Goal: Task Accomplishment & Management: Manage account settings

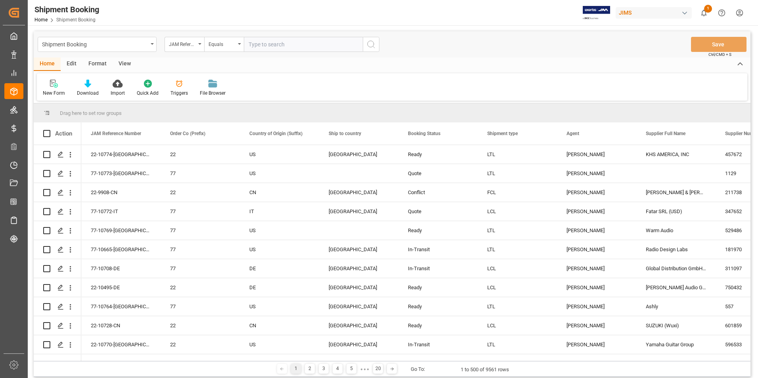
click at [269, 42] on input "text" at bounding box center [303, 44] width 119 height 15
paste input "77-10769-[GEOGRAPHIC_DATA]"
type input "77-10769-[GEOGRAPHIC_DATA]"
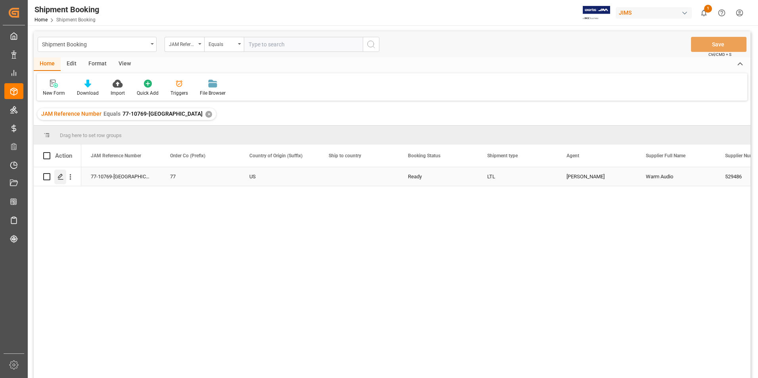
click at [59, 176] on icon "Press SPACE to select this row." at bounding box center [60, 177] width 6 height 6
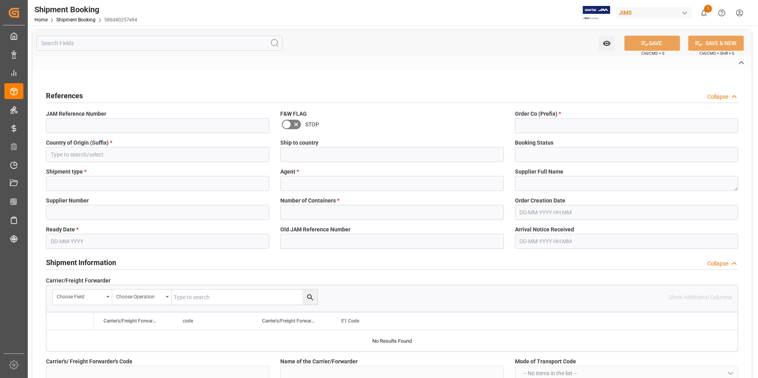
type input "EXW Liberty City, TX"
type input "US"
type input "M"
type input "US-zone 3"
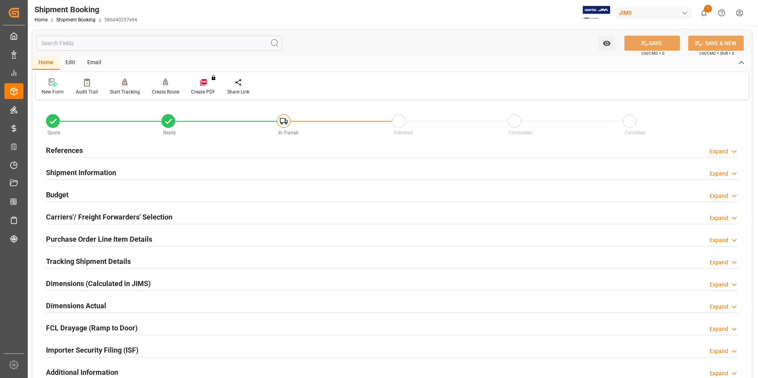
type input "30"
click at [73, 170] on h2 "Shipment Information" at bounding box center [81, 172] width 70 height 11
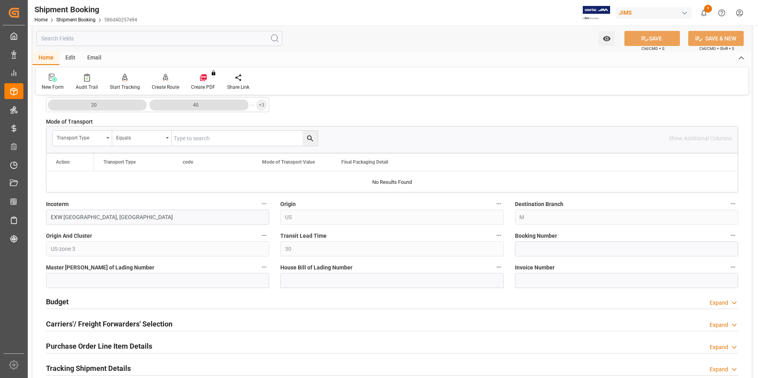
scroll to position [238, 0]
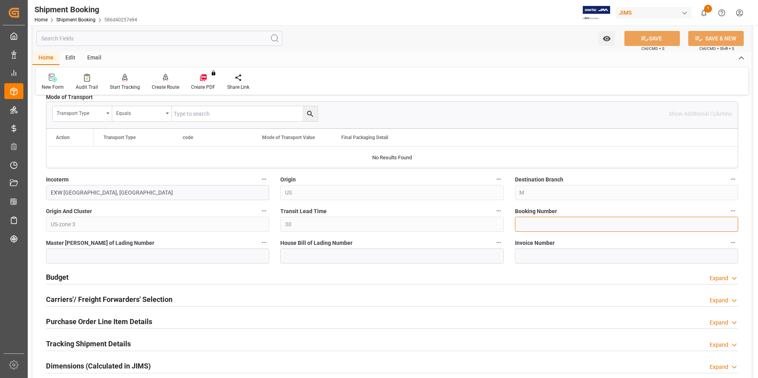
click at [553, 226] on input at bounding box center [626, 224] width 223 height 15
paste input "1Z8026RA0452286022"
type input "1Z8026RA0452286022"
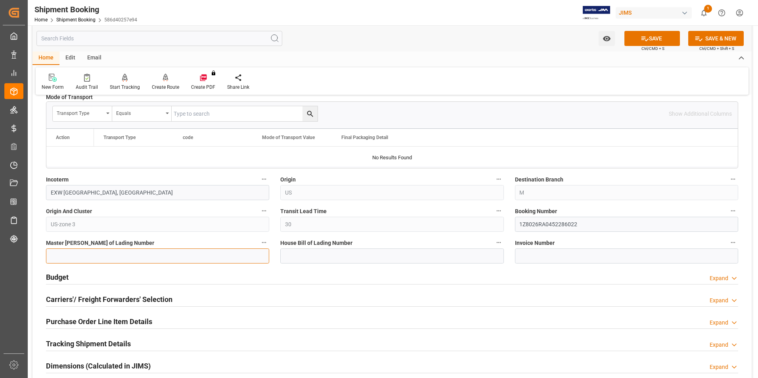
click at [126, 254] on input at bounding box center [157, 255] width 223 height 15
paste input "1Z8026RA0452286022"
type input "1Z8026RA0452286022"
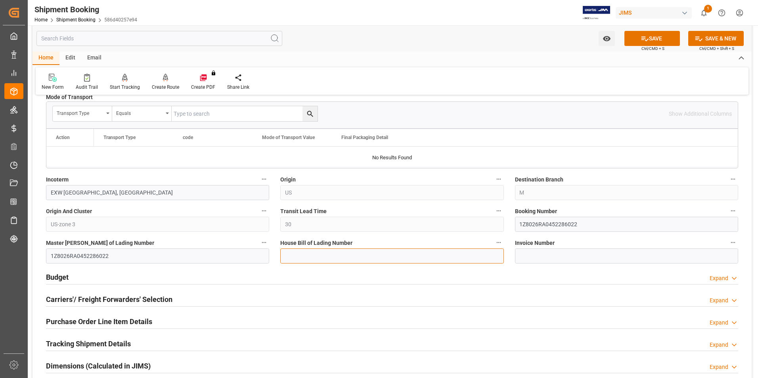
click at [332, 256] on input at bounding box center [391, 255] width 223 height 15
paste input "1Z8026RA0452286022"
type input "1Z8026RA0452286022"
click at [657, 38] on button "SAVE" at bounding box center [651, 38] width 55 height 15
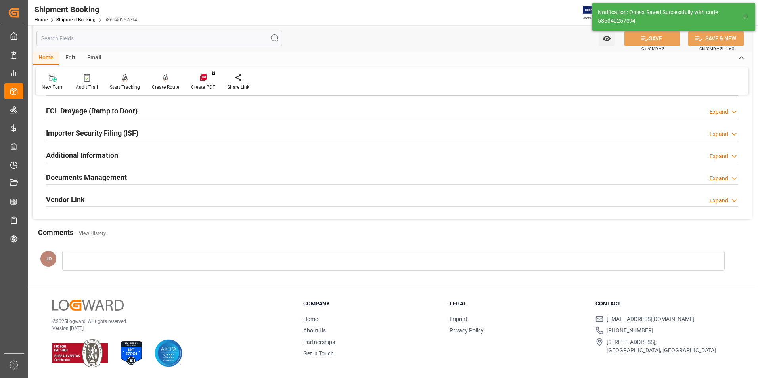
scroll to position [0, 0]
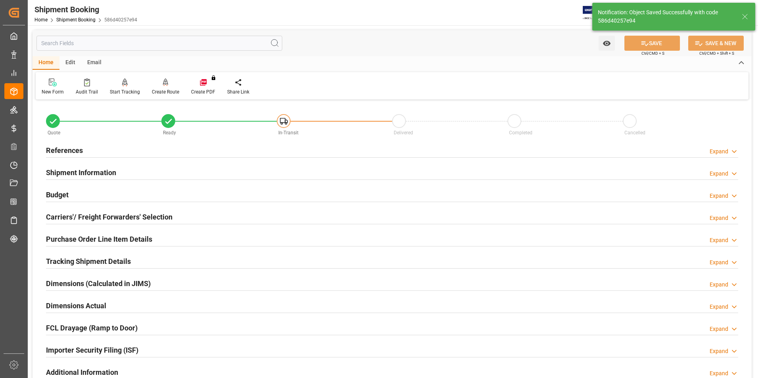
click at [59, 195] on h2 "Budget" at bounding box center [57, 194] width 23 height 11
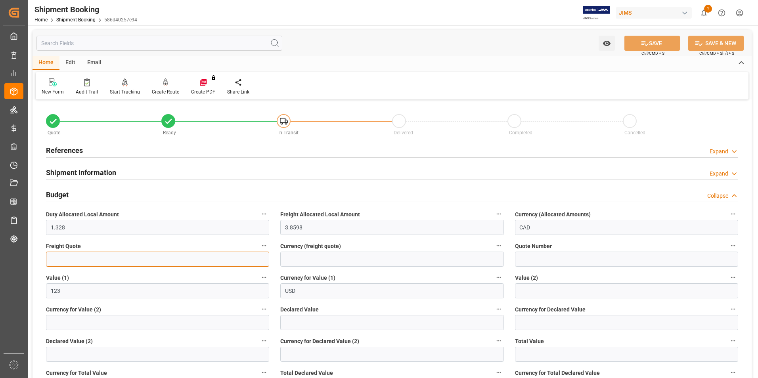
click at [91, 262] on input "text" at bounding box center [157, 259] width 223 height 15
type input "40"
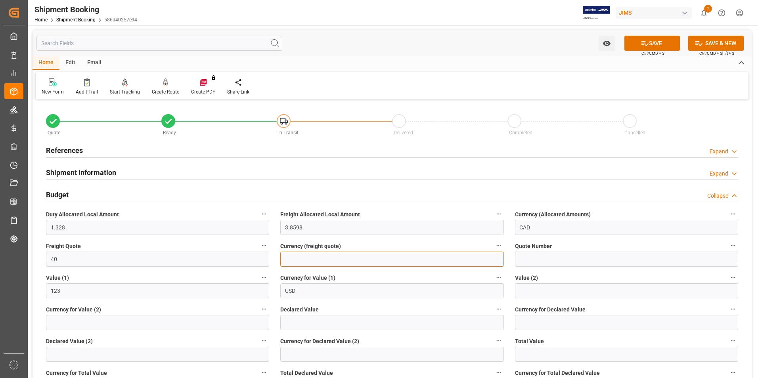
click at [308, 260] on input at bounding box center [391, 259] width 223 height 15
type input "cad"
click at [309, 319] on input "text" at bounding box center [391, 322] width 223 height 15
type input "123"
click at [530, 324] on input at bounding box center [626, 322] width 223 height 15
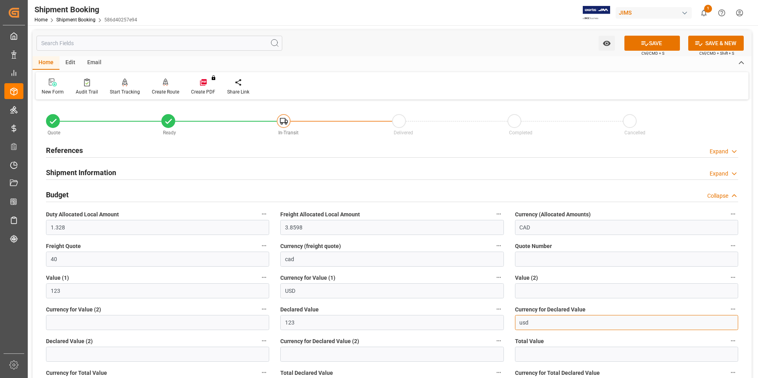
type input "USD"
click at [651, 47] on button "SAVE" at bounding box center [651, 43] width 55 height 15
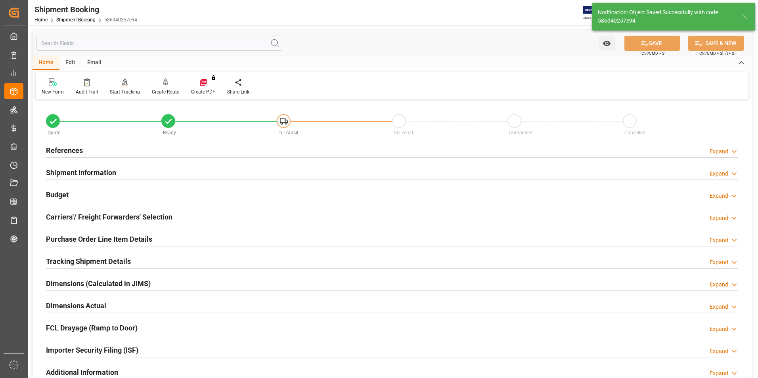
scroll to position [40, 0]
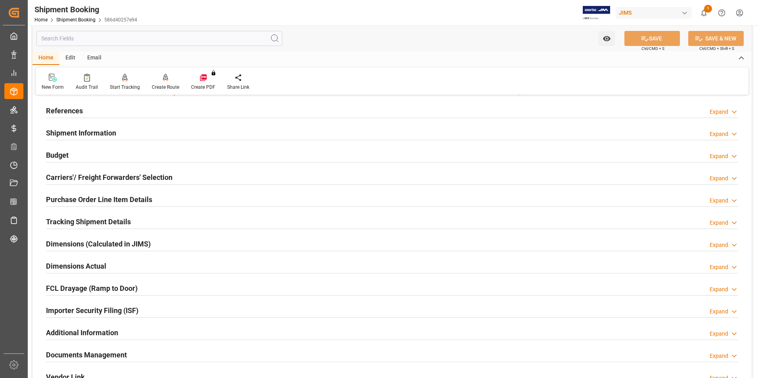
click at [80, 176] on h2 "Carriers'/ Freight Forwarders' Selection" at bounding box center [109, 177] width 126 height 11
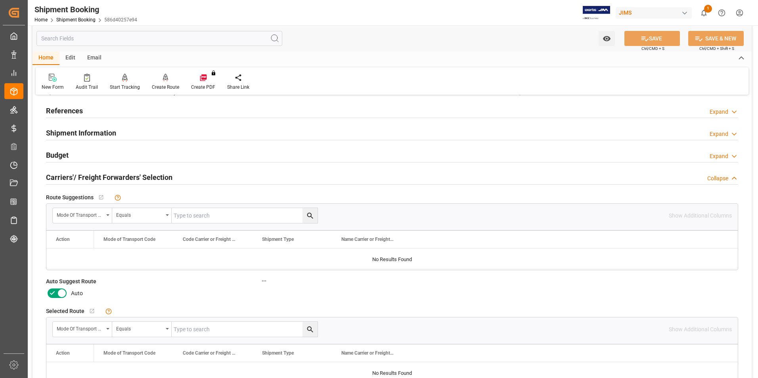
click at [55, 292] on icon at bounding box center [53, 293] width 10 height 10
click at [0, 0] on input "checkbox" at bounding box center [0, 0] width 0 height 0
click at [651, 35] on button "SAVE" at bounding box center [651, 38] width 55 height 15
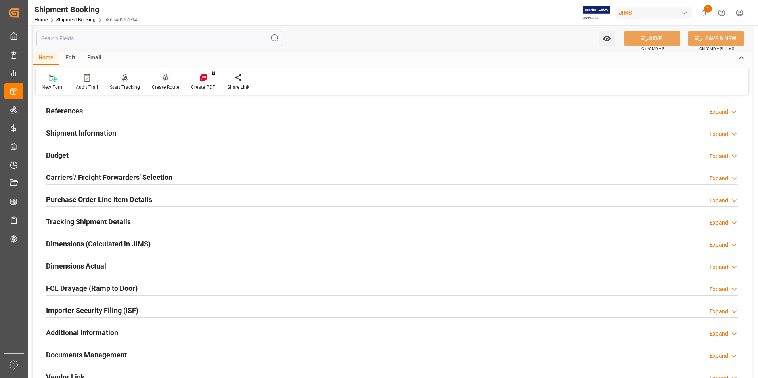
click at [162, 84] on div "Create Route" at bounding box center [165, 87] width 27 height 7
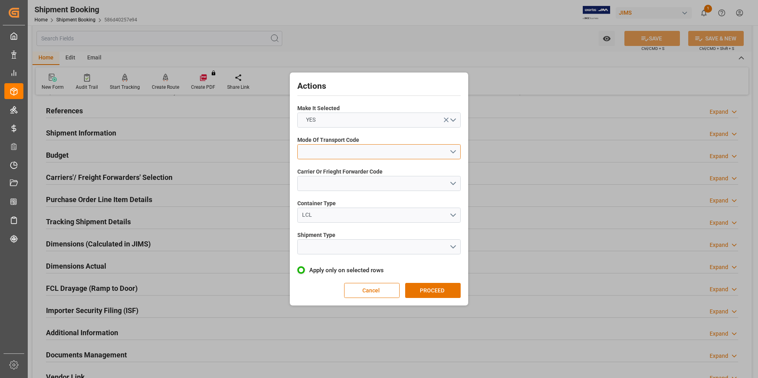
click at [374, 155] on button "open menu" at bounding box center [378, 151] width 163 height 15
click at [373, 167] on div "2- COURIER AIR" at bounding box center [379, 170] width 162 height 17
click at [371, 185] on button "open menu" at bounding box center [378, 183] width 163 height 15
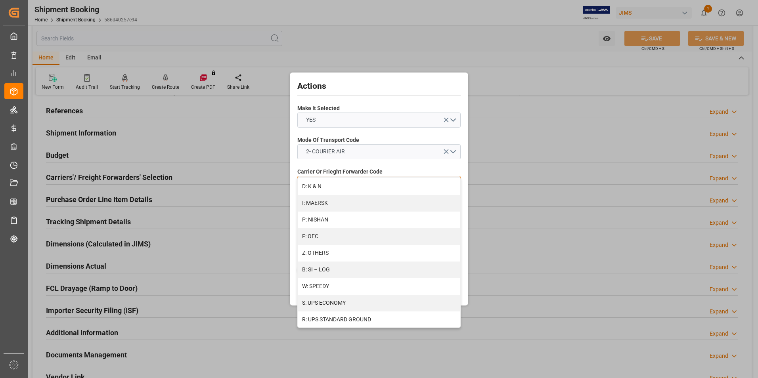
scroll to position [424, 0]
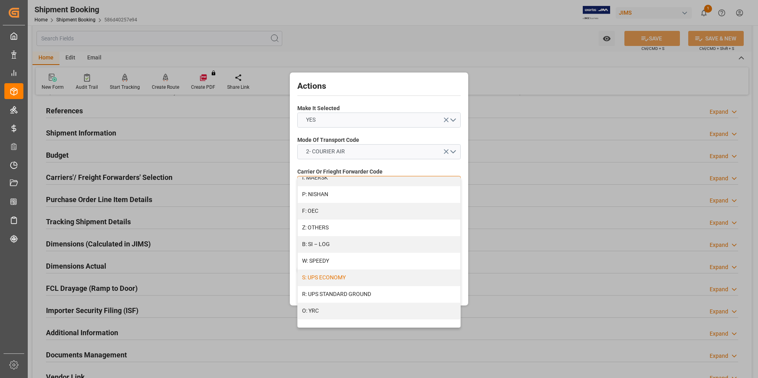
click at [342, 277] on div "S: UPS ECONOMY" at bounding box center [379, 277] width 162 height 17
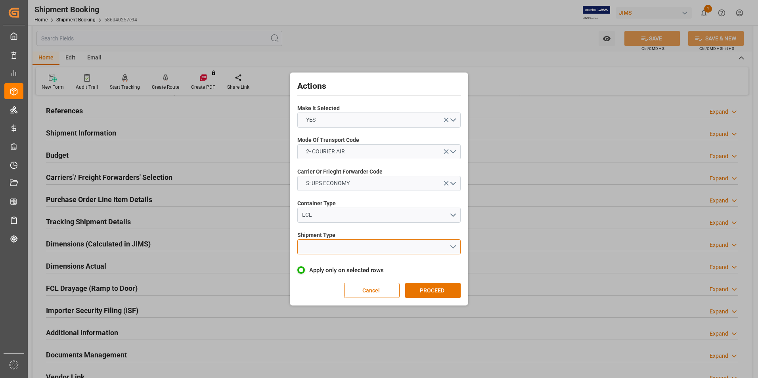
click at [342, 250] on button "open menu" at bounding box center [378, 246] width 163 height 15
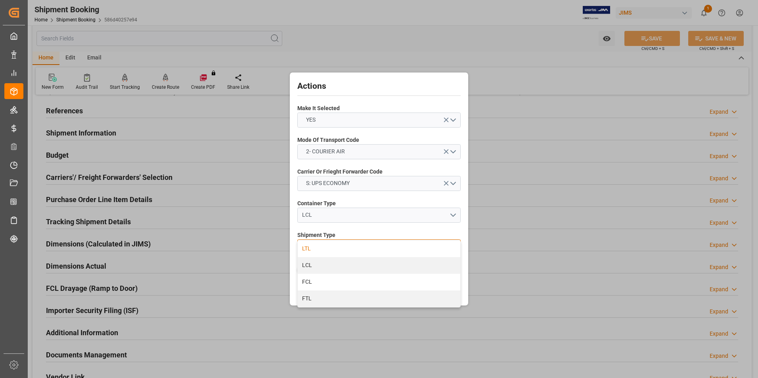
click at [338, 248] on div "LTL" at bounding box center [379, 249] width 162 height 17
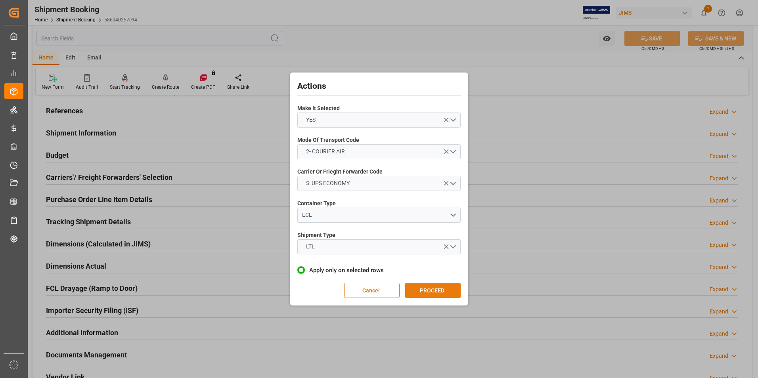
click at [420, 288] on button "PROCEED" at bounding box center [432, 290] width 55 height 15
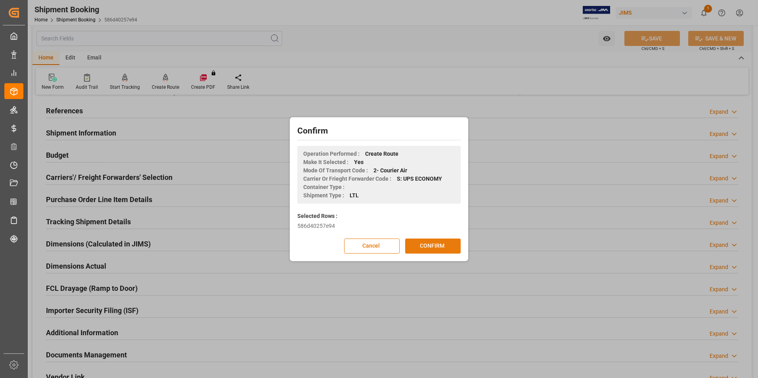
click at [432, 249] on button "CONFIRM" at bounding box center [432, 246] width 55 height 15
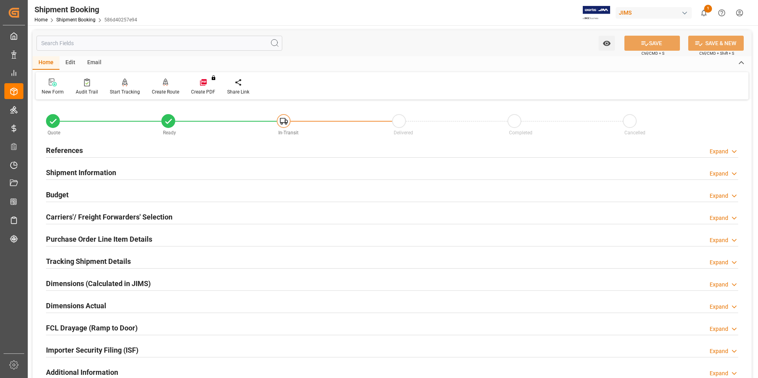
click at [67, 302] on h2 "Dimensions Actual" at bounding box center [76, 305] width 60 height 11
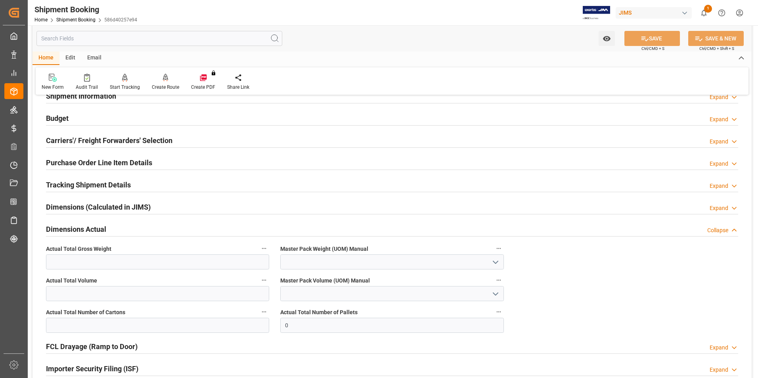
scroll to position [79, 0]
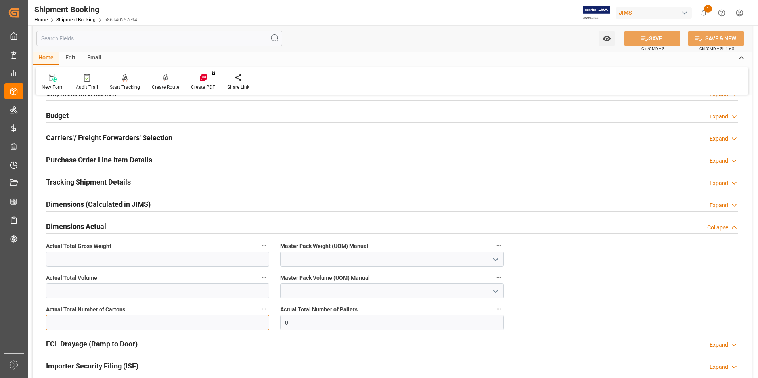
click at [105, 323] on input "text" at bounding box center [157, 322] width 223 height 15
type input "1"
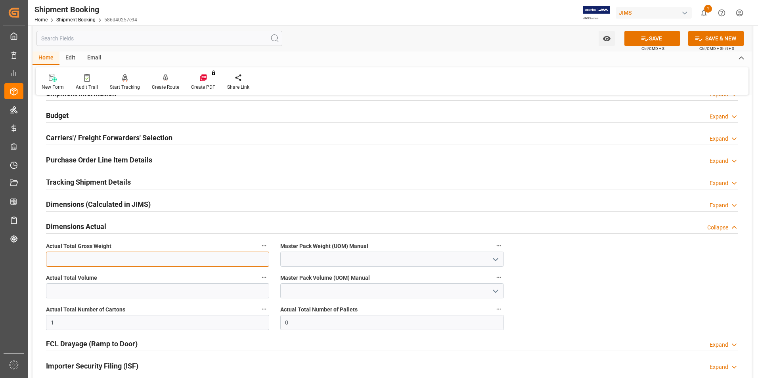
click at [55, 257] on input "text" at bounding box center [157, 259] width 223 height 15
type input "3"
click at [302, 262] on input at bounding box center [391, 259] width 223 height 15
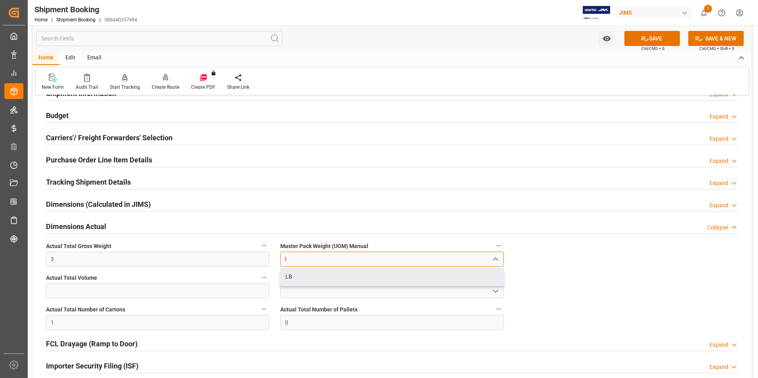
click at [306, 276] on div "LB" at bounding box center [392, 277] width 222 height 18
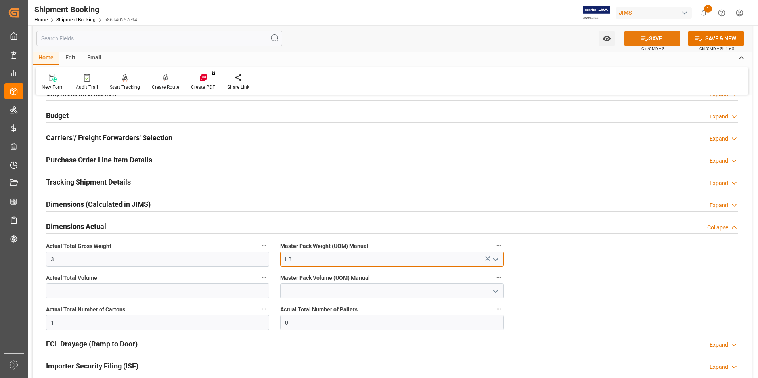
type input "LB"
click at [646, 36] on icon at bounding box center [644, 38] width 8 height 8
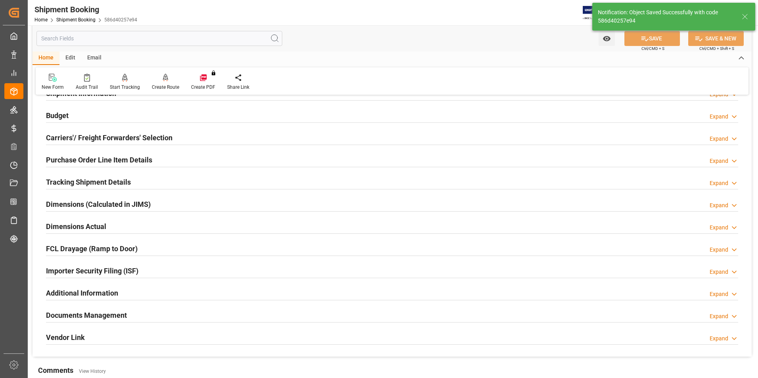
click at [64, 182] on h2 "Tracking Shipment Details" at bounding box center [88, 182] width 85 height 11
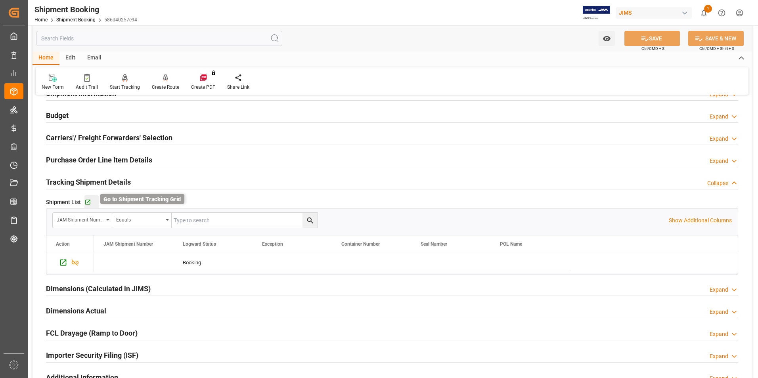
click at [85, 203] on icon "button" at bounding box center [87, 202] width 7 height 7
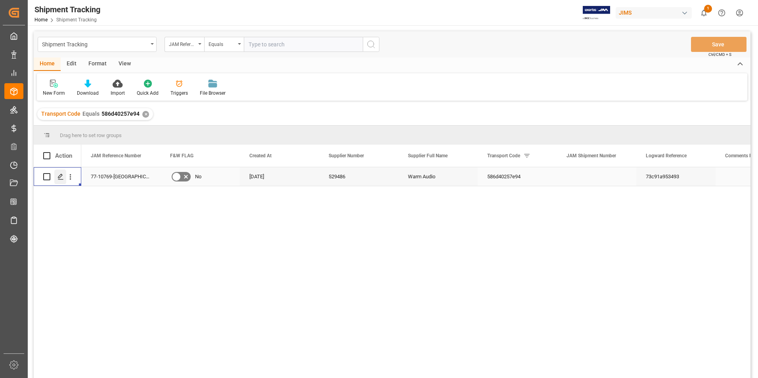
click at [61, 176] on polygon "Press SPACE to select this row." at bounding box center [60, 176] width 4 height 4
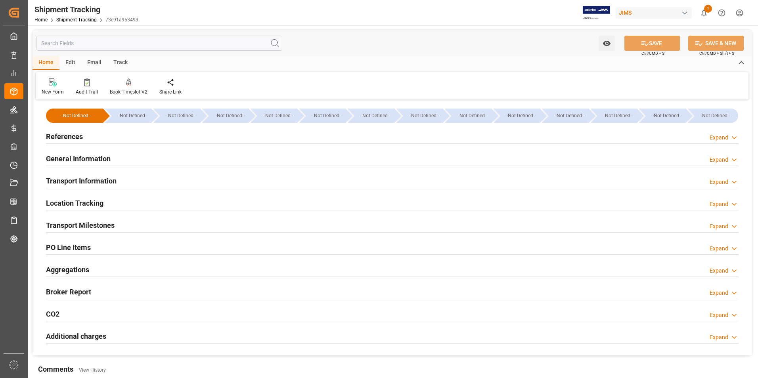
type input "[DATE]"
click at [71, 138] on h2 "References" at bounding box center [64, 136] width 37 height 11
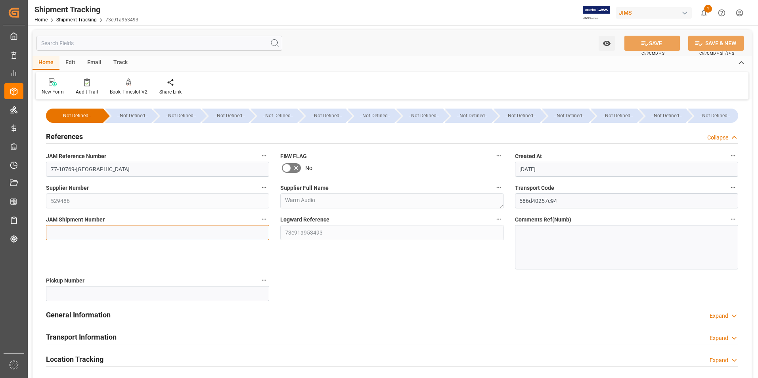
click at [118, 233] on input at bounding box center [157, 232] width 223 height 15
type input "72774"
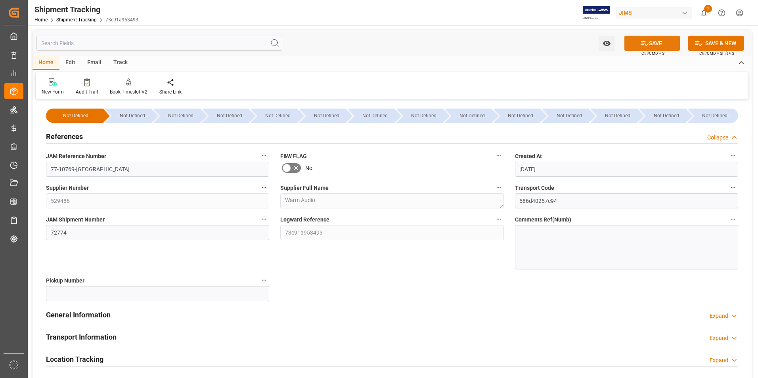
click at [638, 46] on button "SAVE" at bounding box center [651, 43] width 55 height 15
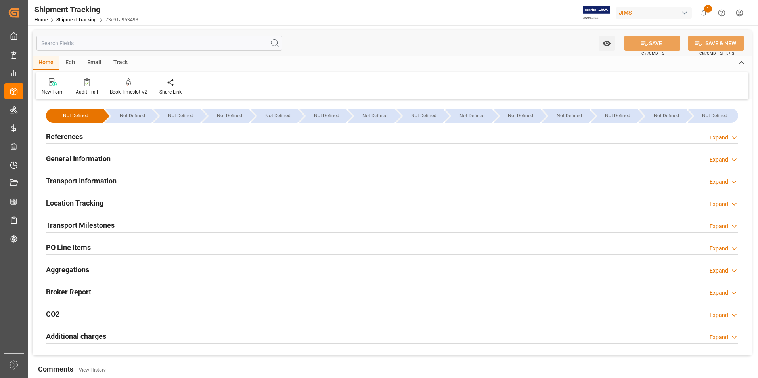
click at [94, 177] on h2 "Transport Information" at bounding box center [81, 181] width 71 height 11
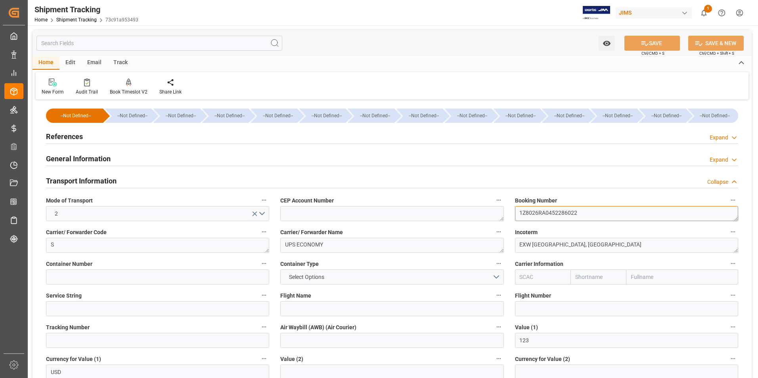
drag, startPoint x: 581, startPoint y: 213, endPoint x: 499, endPoint y: 212, distance: 82.0
click at [499, 212] on div "--Not Defined-- --Not Defined-- --Not Defined-- --Not Defined-- --Not Defined--…" at bounding box center [391, 371] width 719 height 539
click at [96, 341] on input at bounding box center [157, 340] width 223 height 15
paste input "1Z8026RA0452286022"
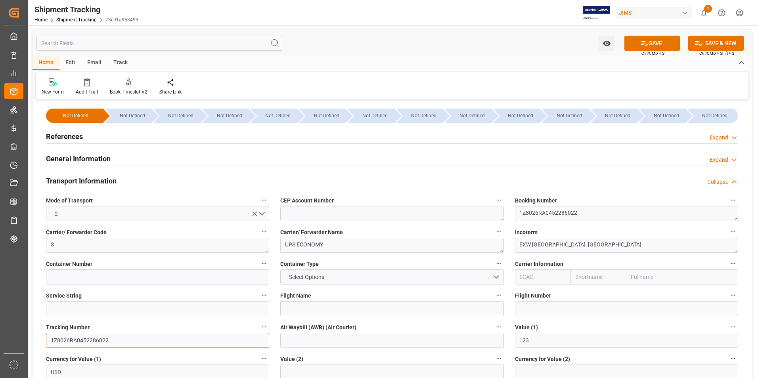
type input "1Z8026RA0452286022"
click at [349, 341] on input at bounding box center [391, 340] width 223 height 15
paste input "1Z8026RA0452286022"
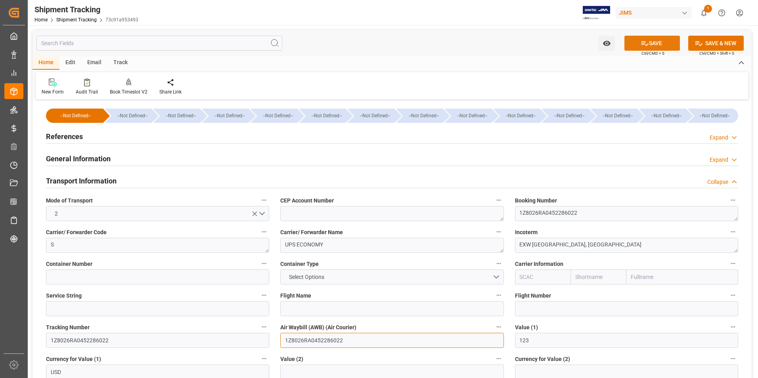
type input "1Z8026RA0452286022"
click at [649, 40] on button "SAVE" at bounding box center [651, 43] width 55 height 15
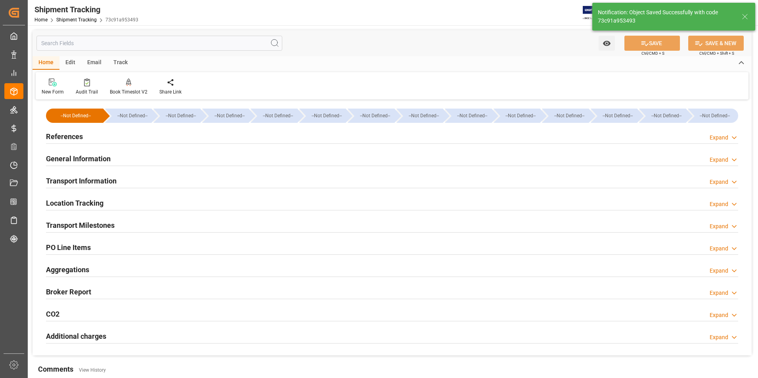
click at [86, 222] on h2 "Transport Milestones" at bounding box center [80, 225] width 69 height 11
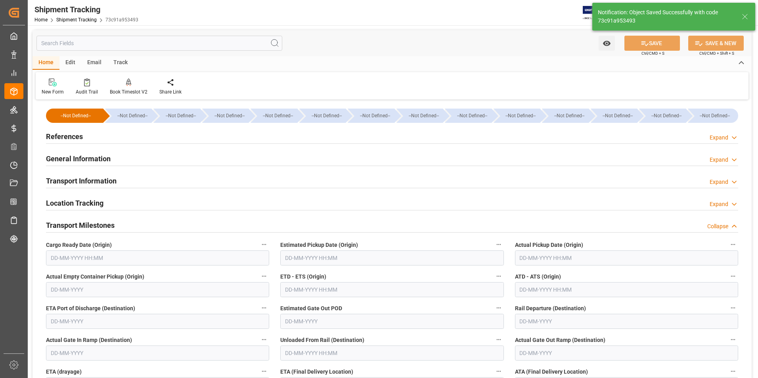
click at [545, 260] on input "text" at bounding box center [626, 257] width 223 height 15
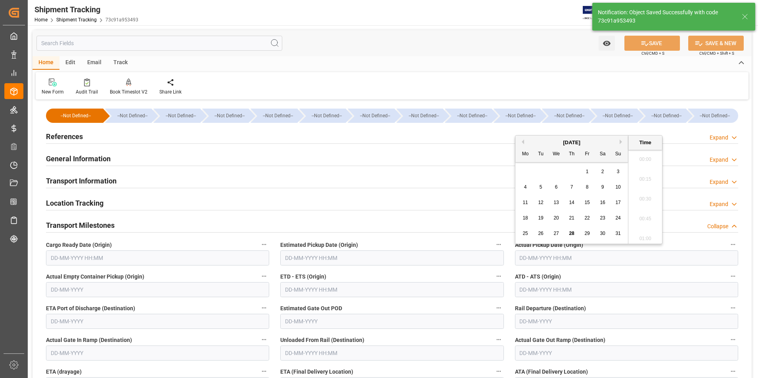
scroll to position [835, 0]
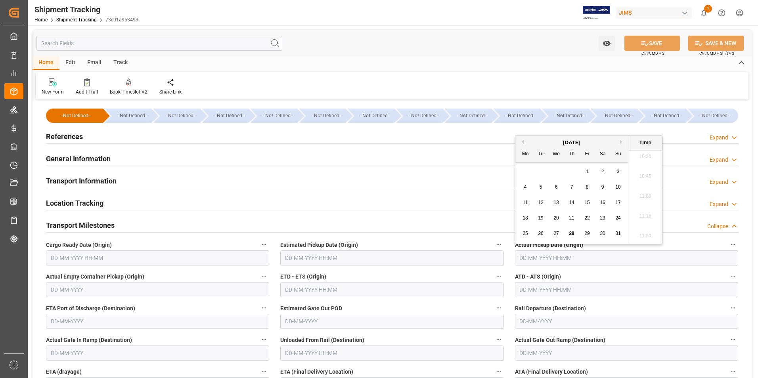
click at [559, 234] on div "27" at bounding box center [556, 234] width 10 height 10
type input "27-08-2025 00:00"
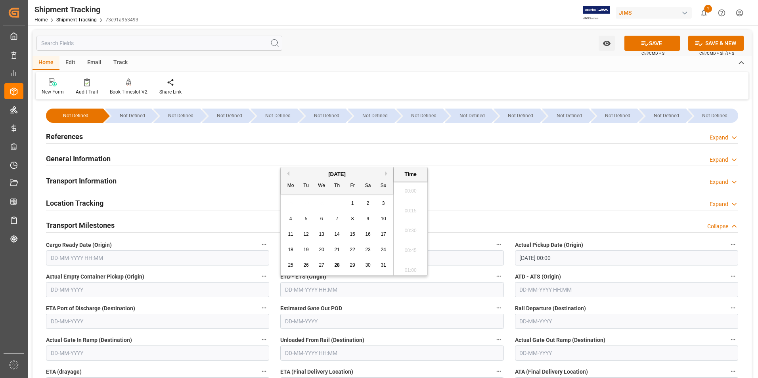
click at [365, 289] on input "text" at bounding box center [391, 289] width 223 height 15
click at [287, 253] on div "18" at bounding box center [291, 250] width 10 height 10
click at [321, 267] on span "27" at bounding box center [321, 265] width 5 height 6
type input "27-08-2025 00:00"
click at [546, 292] on input "text" at bounding box center [626, 289] width 223 height 15
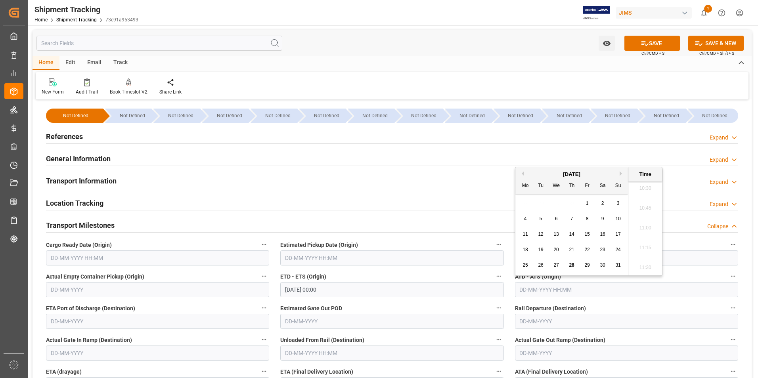
click at [517, 252] on div "August 2025 Mo Tu We Th Fr Sa Su 28 29 30 31 1 2 3 4 5 6 7 8 9 10 11 12 13 14 1…" at bounding box center [571, 221] width 113 height 108
click at [558, 264] on span "27" at bounding box center [555, 265] width 5 height 6
type input "27-08-2025 00:00"
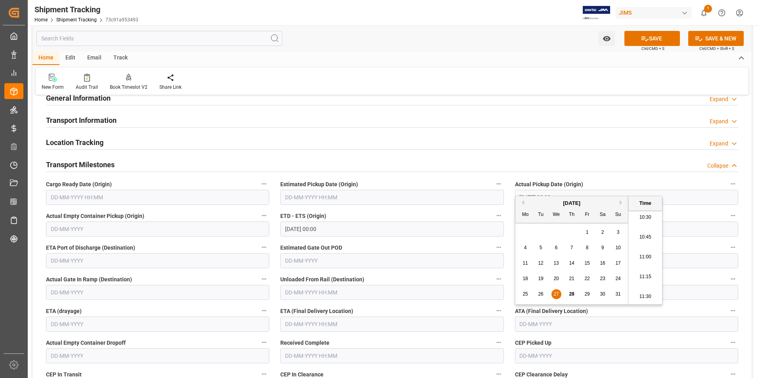
scroll to position [119, 0]
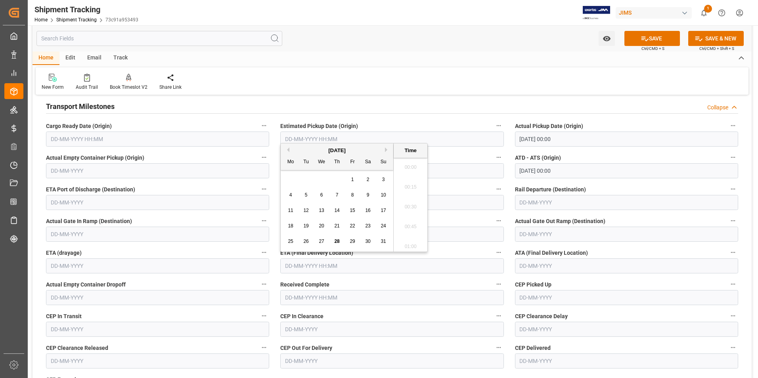
click at [316, 266] on input "text" at bounding box center [391, 265] width 223 height 15
click at [353, 241] on span "29" at bounding box center [352, 242] width 5 height 6
type input "29-08-2025 00:00"
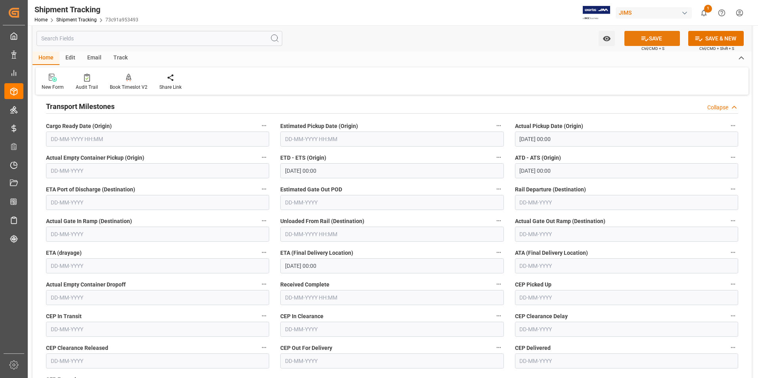
click at [662, 41] on button "SAVE" at bounding box center [651, 38] width 55 height 15
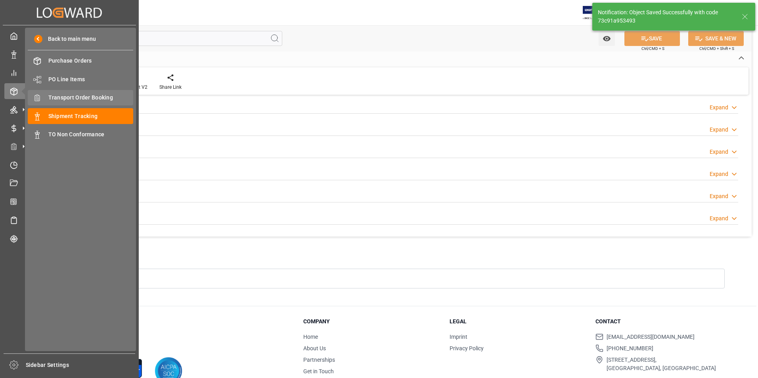
click at [84, 92] on div "Transport Order Booking Transport Order Booking" at bounding box center [80, 97] width 105 height 15
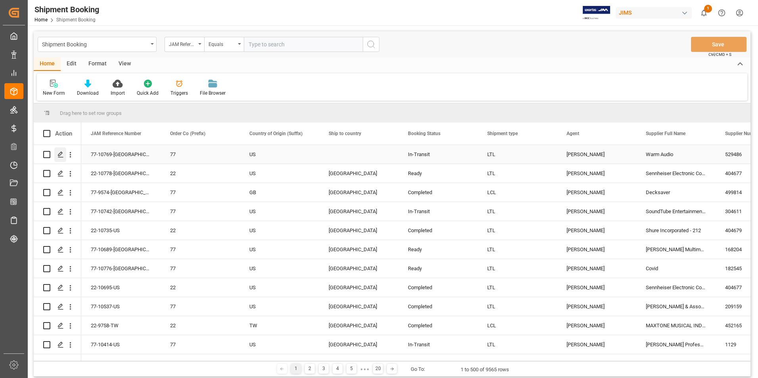
click at [60, 153] on icon "Press SPACE to select this row." at bounding box center [60, 154] width 6 height 6
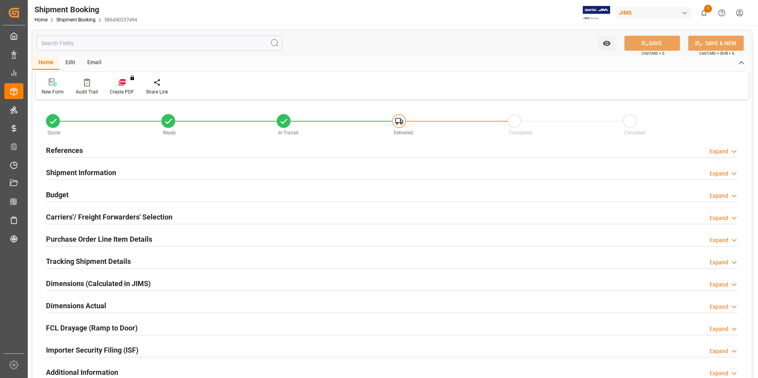
type input "5"
click at [99, 237] on h2 "Purchase Order Line Item Details" at bounding box center [99, 239] width 106 height 11
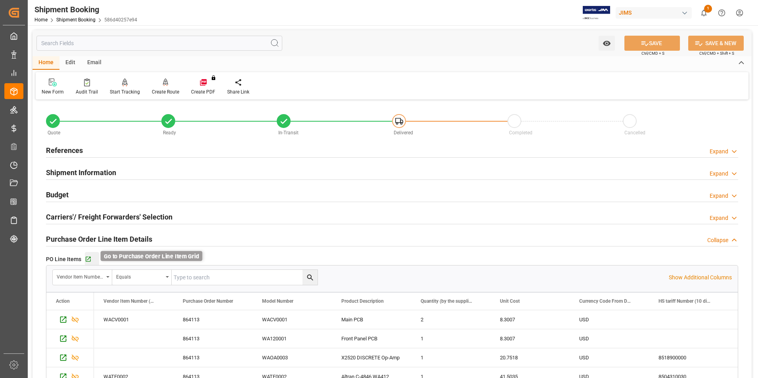
click at [89, 259] on icon "button" at bounding box center [88, 259] width 7 height 7
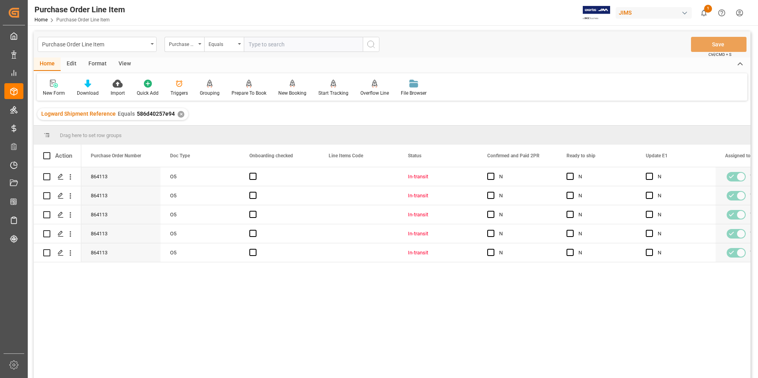
click at [124, 65] on div "View" at bounding box center [125, 63] width 24 height 13
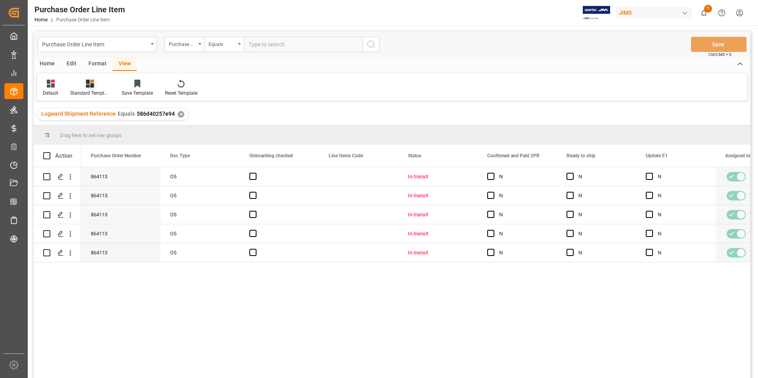
click at [101, 92] on div "Standard Templates" at bounding box center [90, 93] width 40 height 7
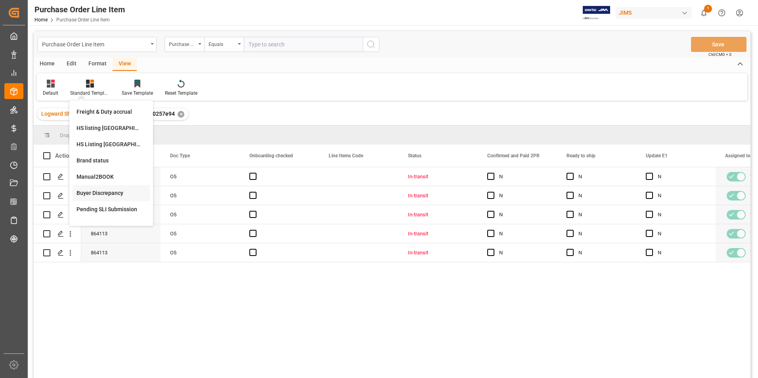
click at [106, 191] on div "Buyer Discrepancy" at bounding box center [110, 193] width 69 height 8
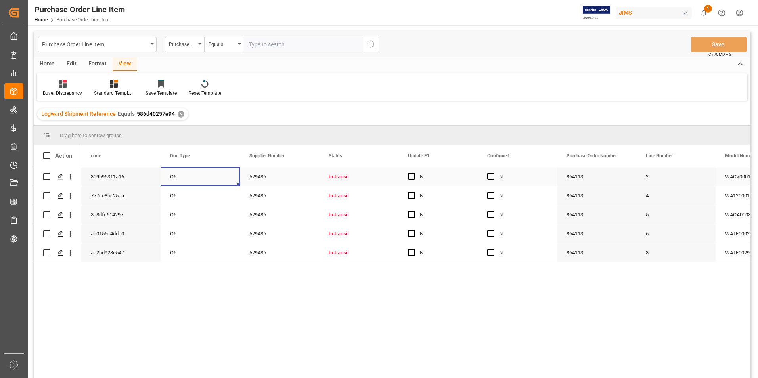
click at [203, 178] on div "O5" at bounding box center [199, 176] width 79 height 19
click at [493, 177] on span "Press SPACE to select this row." at bounding box center [490, 176] width 7 height 7
click at [493, 173] on input "Press SPACE to select this row." at bounding box center [493, 173] width 0 height 0
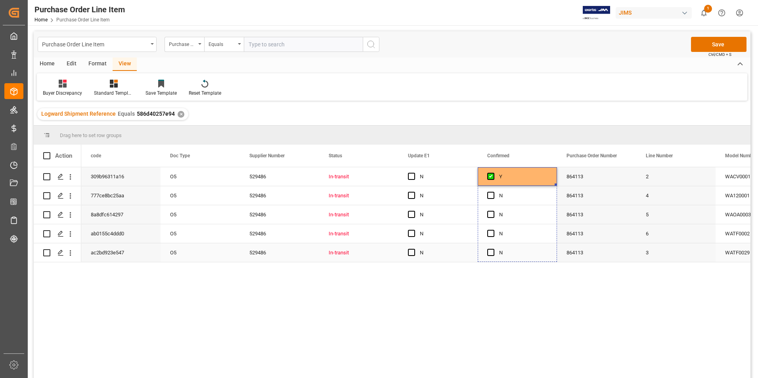
drag, startPoint x: 555, startPoint y: 185, endPoint x: 547, endPoint y: 252, distance: 67.0
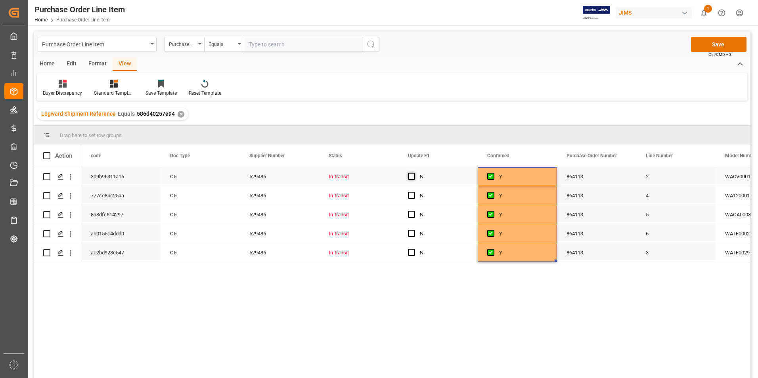
click at [413, 175] on span "Press SPACE to select this row." at bounding box center [411, 176] width 7 height 7
click at [414, 173] on input "Press SPACE to select this row." at bounding box center [414, 173] width 0 height 0
drag, startPoint x: 475, startPoint y: 184, endPoint x: 475, endPoint y: 258, distance: 73.3
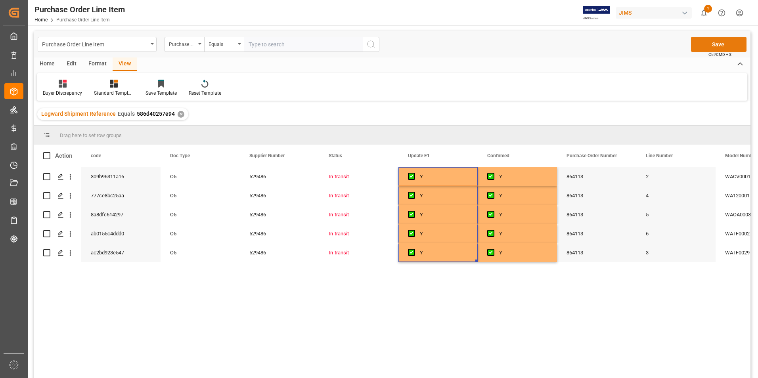
click at [705, 44] on button "Save" at bounding box center [718, 44] width 55 height 15
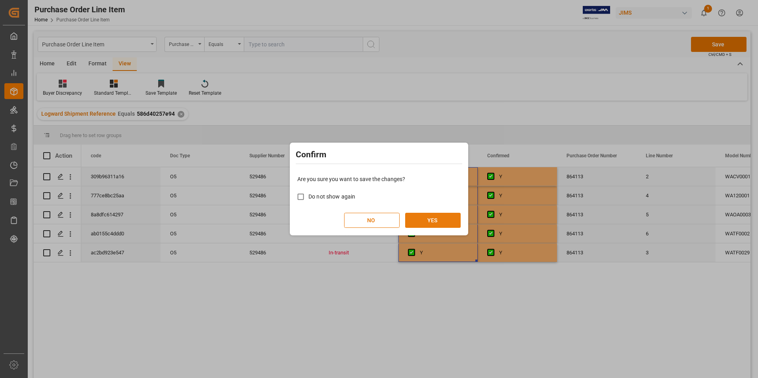
click at [442, 218] on button "YES" at bounding box center [432, 220] width 55 height 15
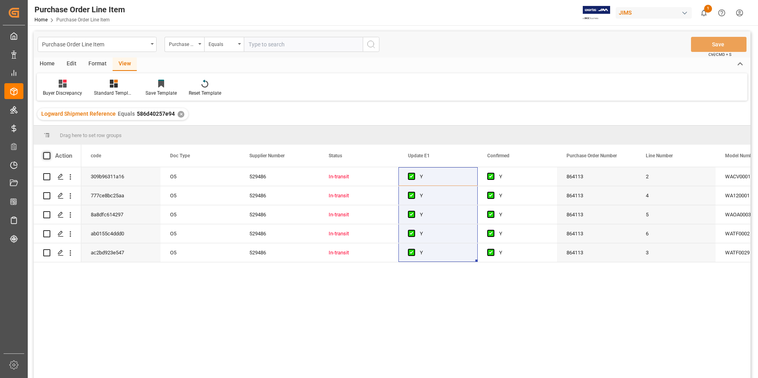
click at [48, 156] on span at bounding box center [46, 155] width 7 height 7
click at [49, 152] on input "checkbox" at bounding box center [49, 152] width 0 height 0
checkbox input "true"
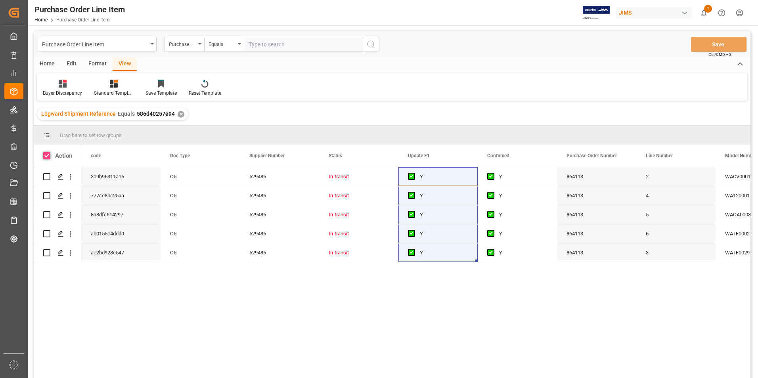
checkbox input "true"
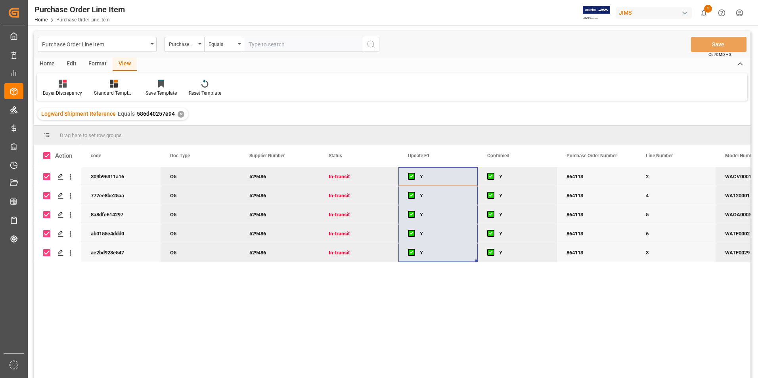
click at [47, 64] on div "Home" at bounding box center [47, 63] width 27 height 13
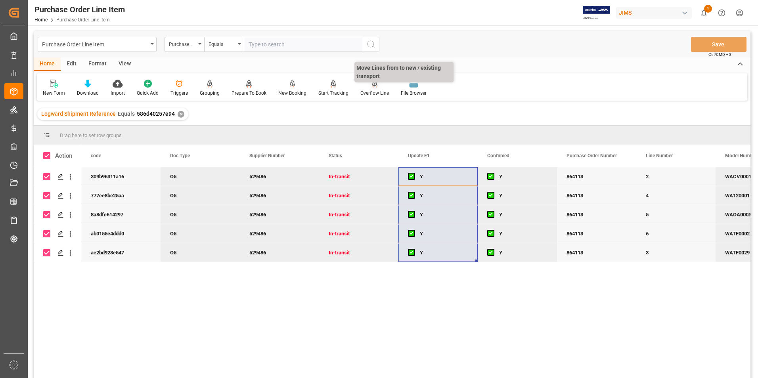
click at [365, 92] on div "Overflow Line" at bounding box center [374, 93] width 29 height 7
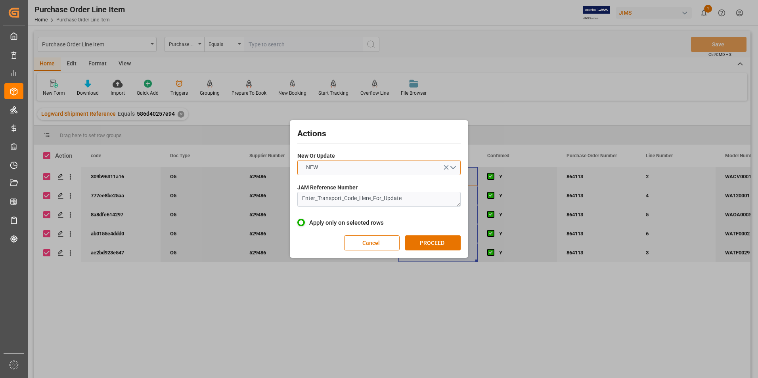
click at [355, 172] on button "NEW" at bounding box center [378, 167] width 163 height 15
click at [355, 181] on div "UPDATE" at bounding box center [379, 186] width 162 height 17
drag, startPoint x: 411, startPoint y: 197, endPoint x: 262, endPoint y: 214, distance: 150.0
click at [262, 214] on div "Actions New Or Update UPDATE JAM Reference Number Enter_Transport_Code_Here_For…" at bounding box center [379, 189] width 758 height 378
type textarea "77-10769-[GEOGRAPHIC_DATA]"
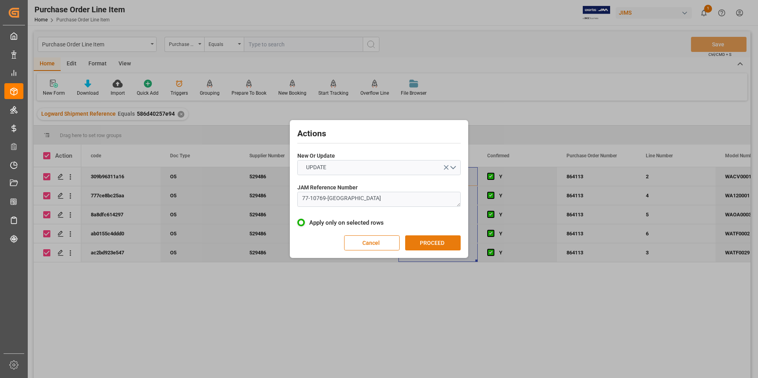
click at [418, 243] on button "PROCEED" at bounding box center [432, 242] width 55 height 15
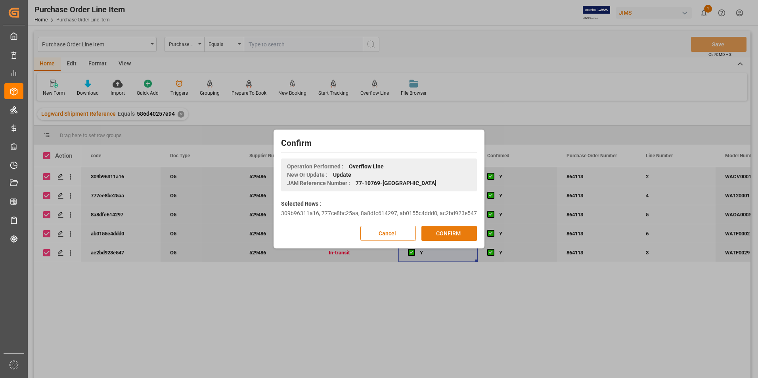
click at [434, 235] on button "CONFIRM" at bounding box center [448, 233] width 55 height 15
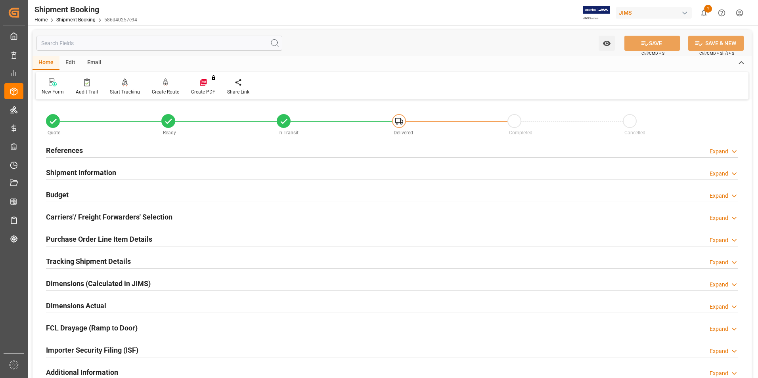
click at [88, 239] on h2 "Purchase Order Line Item Details" at bounding box center [99, 239] width 106 height 11
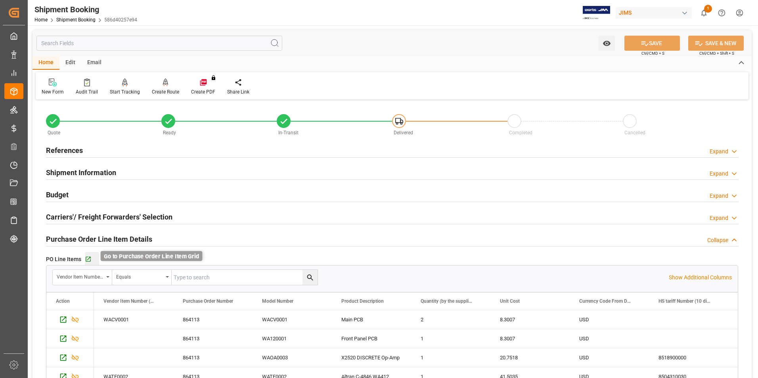
click at [88, 258] on icon "button" at bounding box center [88, 259] width 7 height 7
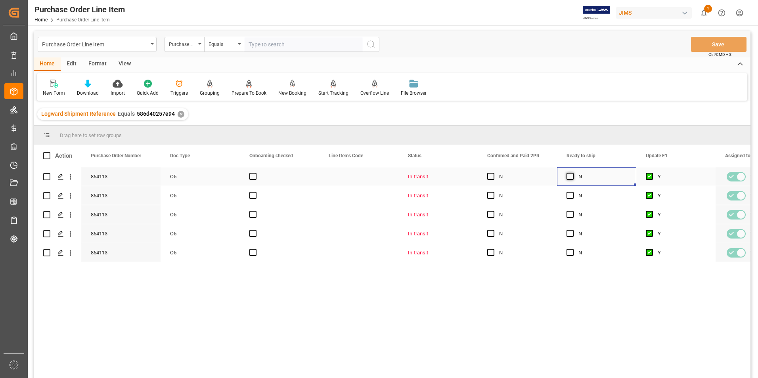
click at [569, 176] on span "Press SPACE to select this row." at bounding box center [569, 176] width 7 height 7
click at [572, 173] on input "Press SPACE to select this row." at bounding box center [572, 173] width 0 height 0
drag, startPoint x: 635, startPoint y: 184, endPoint x: 629, endPoint y: 248, distance: 64.0
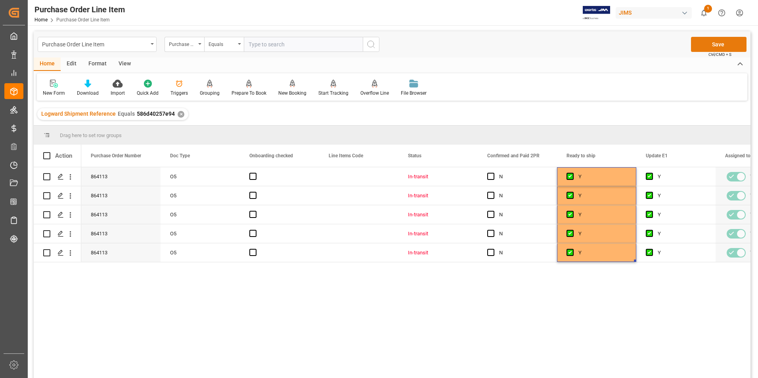
click at [708, 39] on button "Save" at bounding box center [718, 44] width 55 height 15
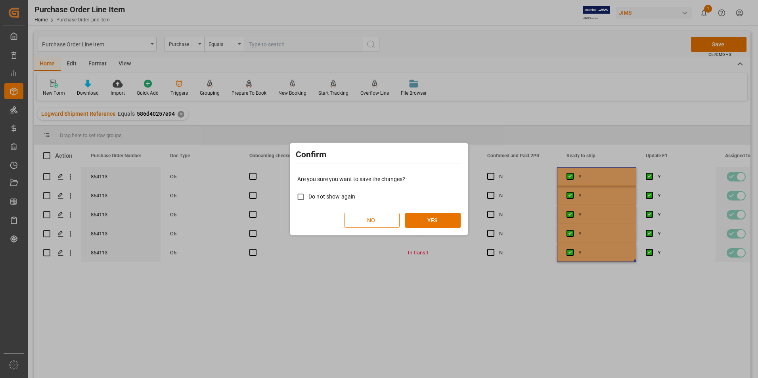
click at [424, 212] on div "Are you sure you want to save the changes? Do not show again NO YES" at bounding box center [379, 202] width 174 height 64
click at [421, 221] on button "YES" at bounding box center [432, 220] width 55 height 15
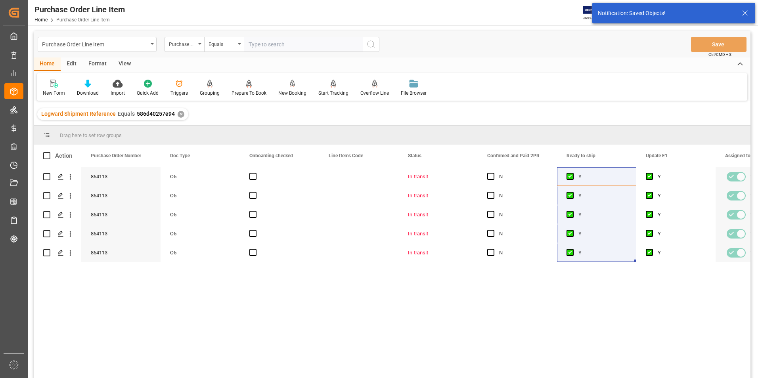
click at [124, 63] on div "View" at bounding box center [125, 63] width 24 height 13
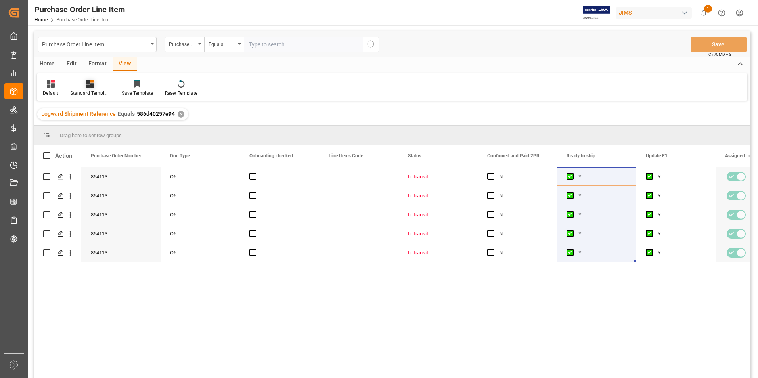
click at [87, 92] on div "Standard Templates" at bounding box center [90, 93] width 40 height 7
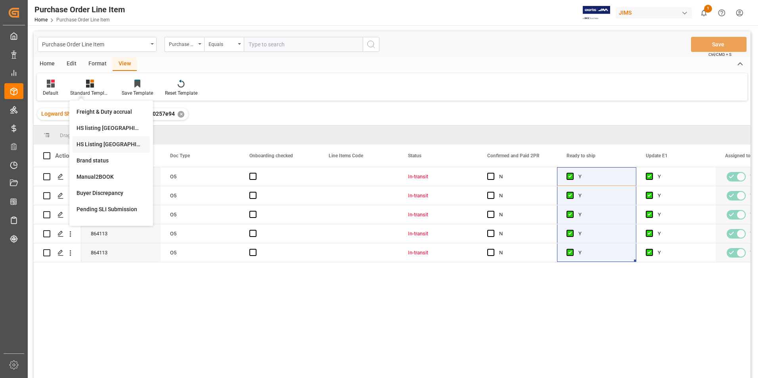
click at [113, 143] on div "HS Listing CANADA" at bounding box center [110, 144] width 69 height 8
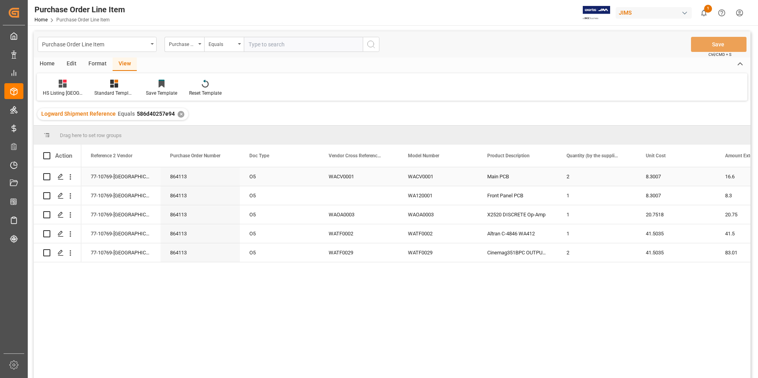
click at [109, 173] on div "77-10769-US" at bounding box center [120, 176] width 79 height 19
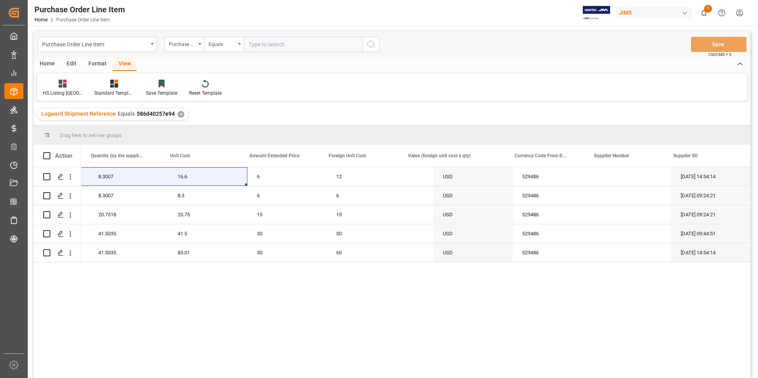
scroll to position [0, 547]
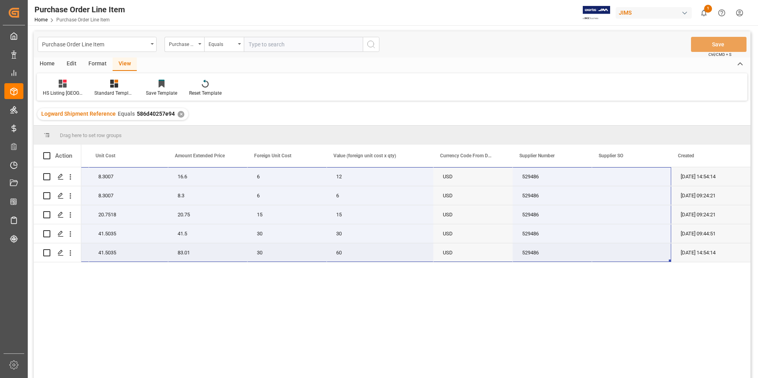
drag, startPoint x: 109, startPoint y: 172, endPoint x: 644, endPoint y: 246, distance: 540.1
click at [644, 246] on div "77-10769-US Main PCB 2 8.3007 16.6 6 12 USD 529486 25-08-2025 14:54:14 Front Pa…" at bounding box center [142, 214] width 1216 height 95
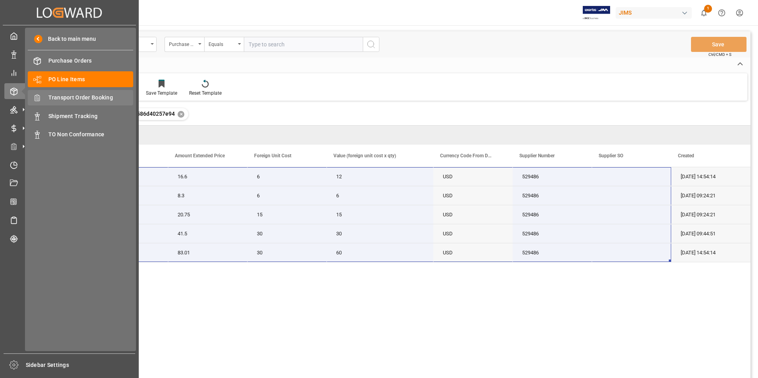
drag, startPoint x: 84, startPoint y: 96, endPoint x: 119, endPoint y: 91, distance: 35.5
click at [84, 96] on span "Transport Order Booking" at bounding box center [90, 98] width 85 height 8
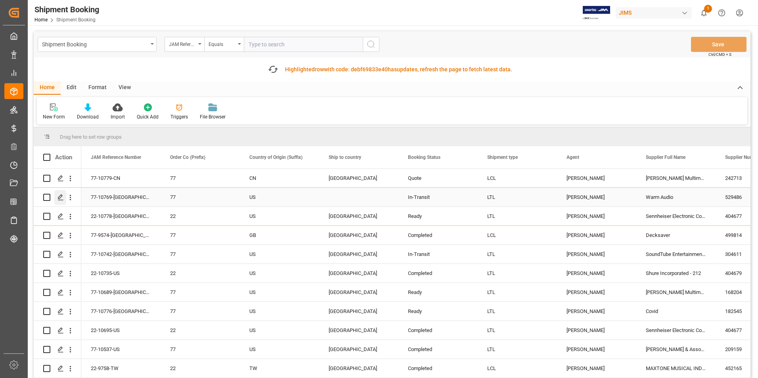
click at [61, 196] on icon "Press SPACE to select this row." at bounding box center [60, 197] width 6 height 6
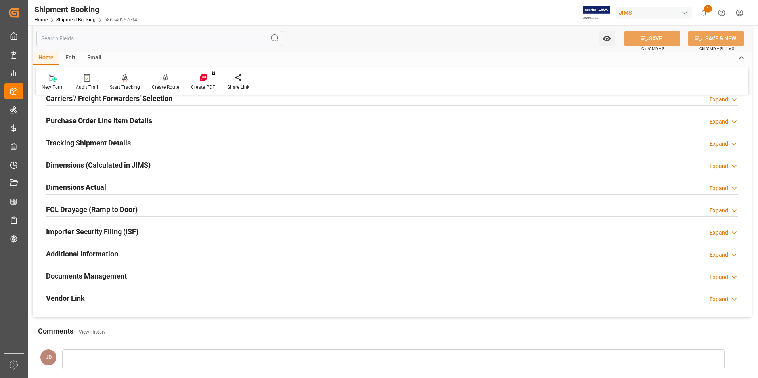
scroll to position [198, 0]
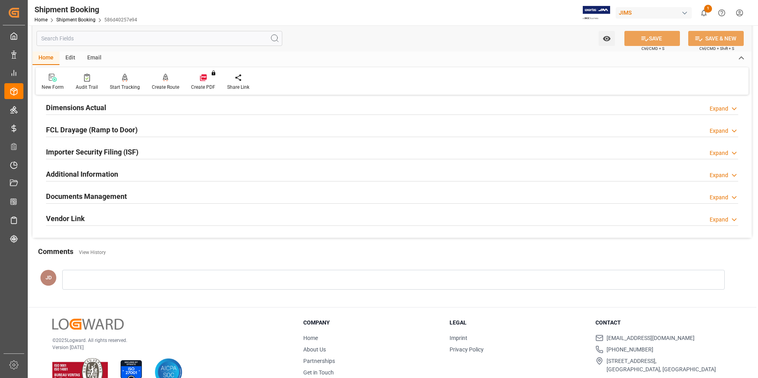
click at [87, 193] on h2 "Documents Management" at bounding box center [86, 196] width 81 height 11
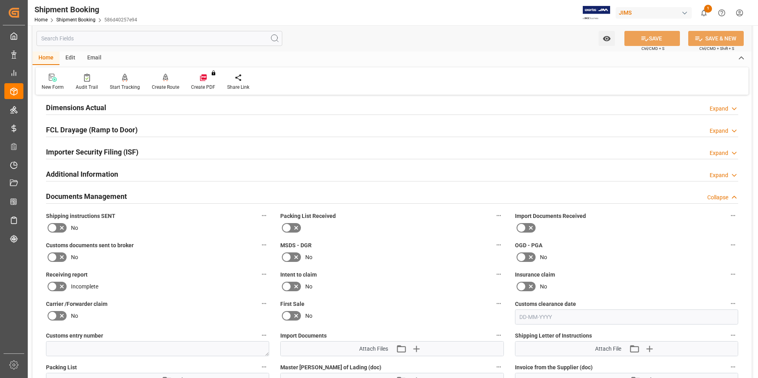
click at [526, 226] on icon at bounding box center [531, 228] width 10 height 10
click at [0, 0] on input "checkbox" at bounding box center [0, 0] width 0 height 0
click at [61, 257] on icon at bounding box center [62, 257] width 10 height 10
click at [0, 0] on input "checkbox" at bounding box center [0, 0] width 0 height 0
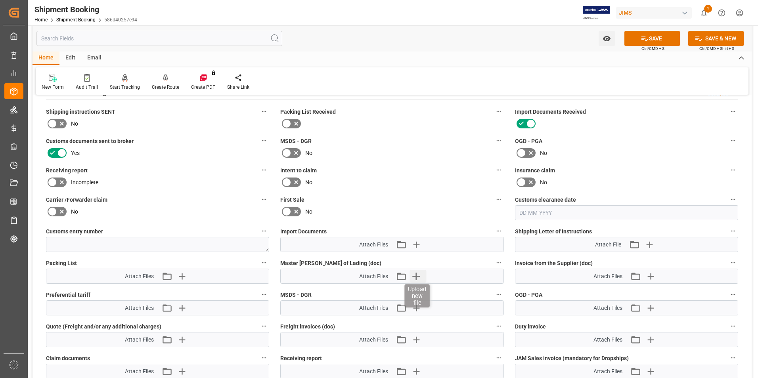
scroll to position [317, 0]
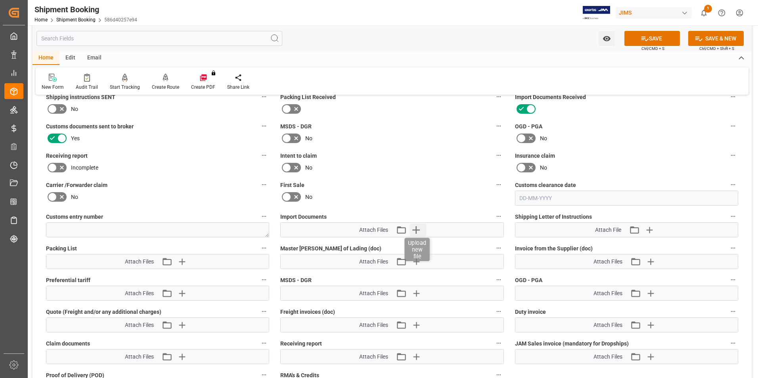
click at [415, 228] on icon "button" at bounding box center [415, 230] width 13 height 13
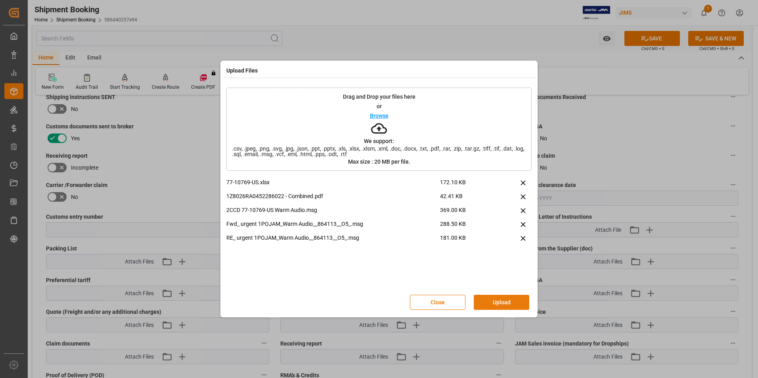
click at [491, 300] on button "Upload" at bounding box center [501, 302] width 55 height 15
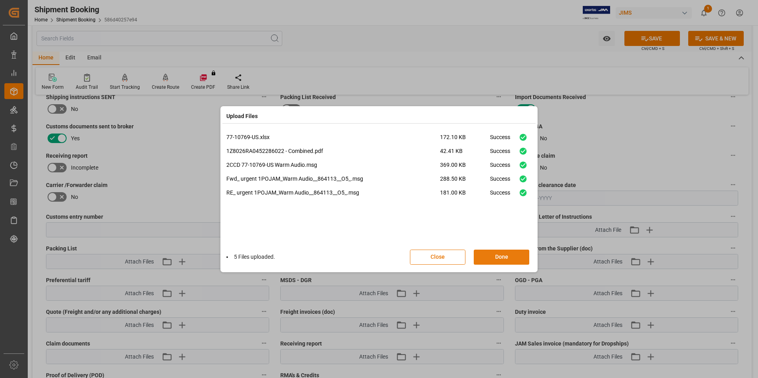
click at [501, 256] on button "Done" at bounding box center [501, 257] width 55 height 15
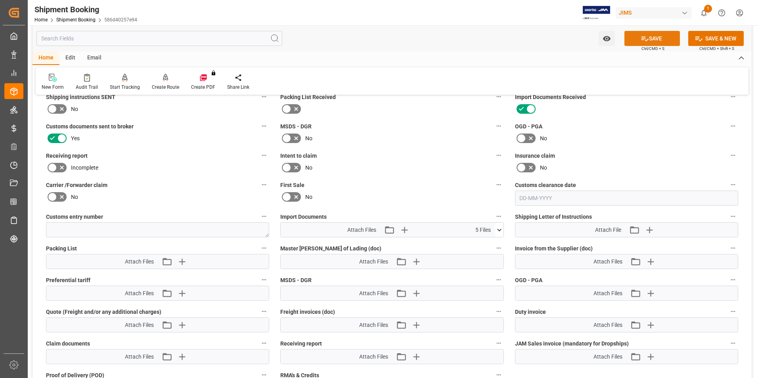
click at [655, 40] on button "SAVE" at bounding box center [651, 38] width 55 height 15
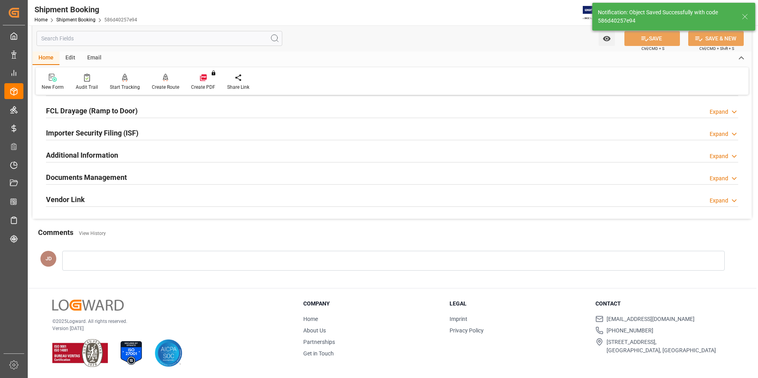
scroll to position [217, 0]
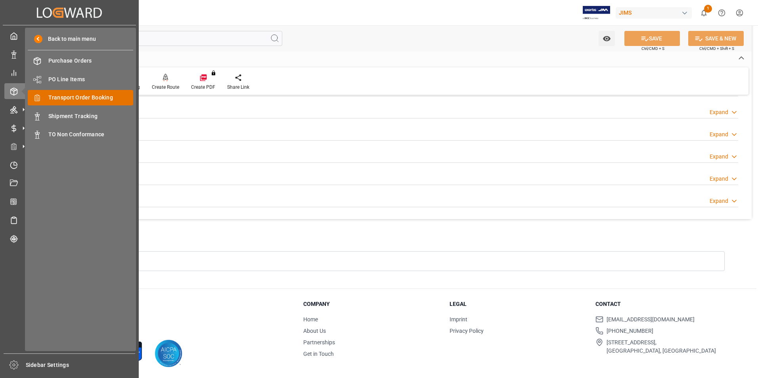
click at [92, 102] on span "Transport Order Booking" at bounding box center [90, 98] width 85 height 8
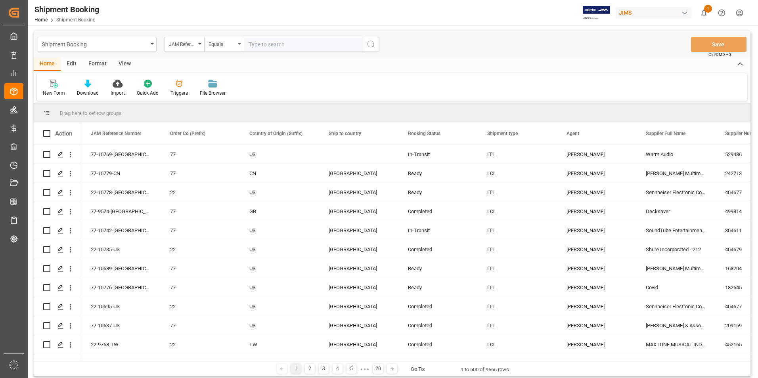
click at [274, 45] on input "text" at bounding box center [303, 44] width 119 height 15
paste input "77-10765-JP"
type input "77-10765-JP"
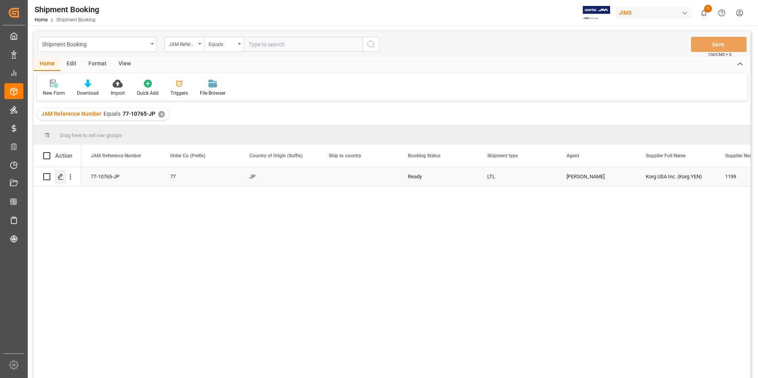
click at [59, 177] on icon "Press SPACE to select this row." at bounding box center [60, 177] width 6 height 6
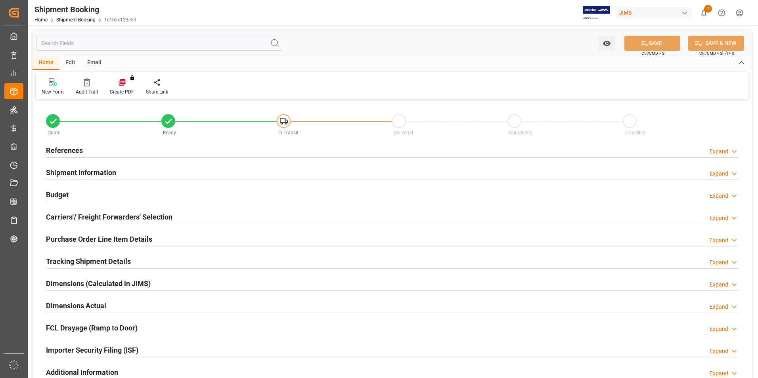
type input "271"
click at [69, 171] on h2 "Shipment Information" at bounding box center [81, 172] width 70 height 11
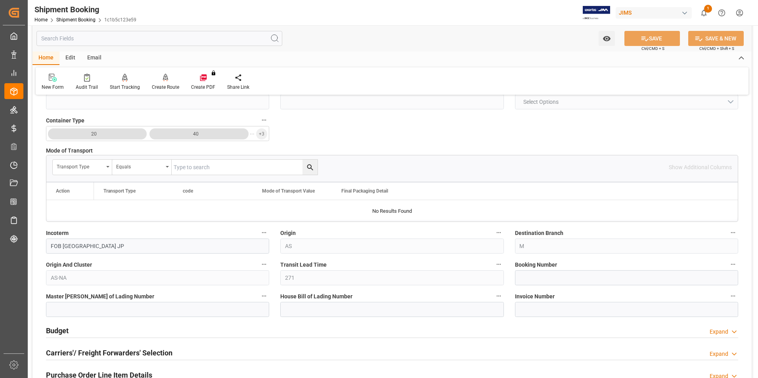
scroll to position [198, 0]
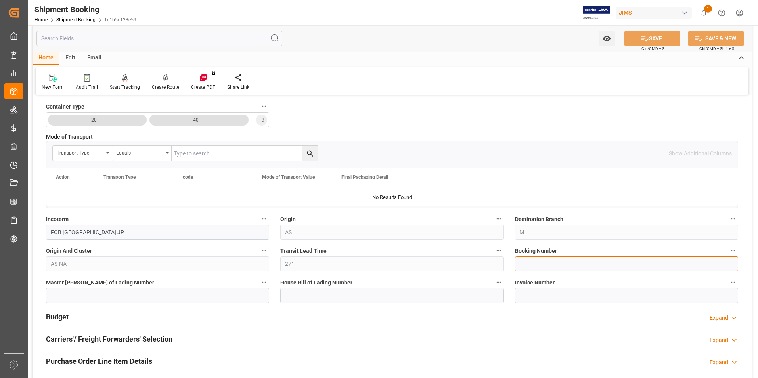
click at [550, 264] on input at bounding box center [626, 263] width 223 height 15
paste input "EN398809932JP"
type input "EN398809932JP"
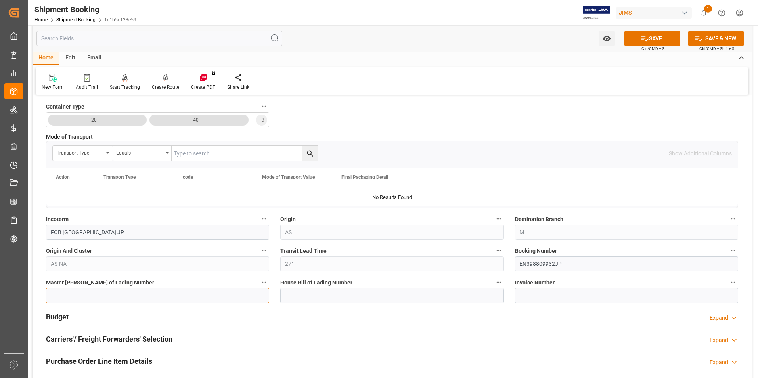
click at [100, 298] on input at bounding box center [157, 295] width 223 height 15
paste input "EN398809932JP"
type input "EN398809932JP"
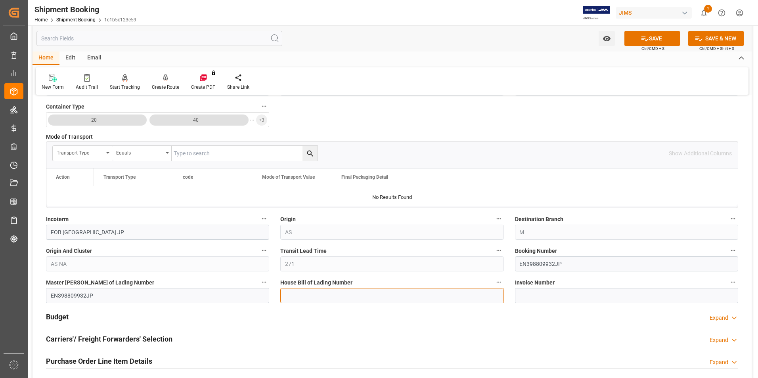
click at [337, 296] on input at bounding box center [391, 295] width 223 height 15
paste input "EN398809932JP"
type input "EN398809932JP"
click at [640, 34] on icon at bounding box center [644, 38] width 8 height 8
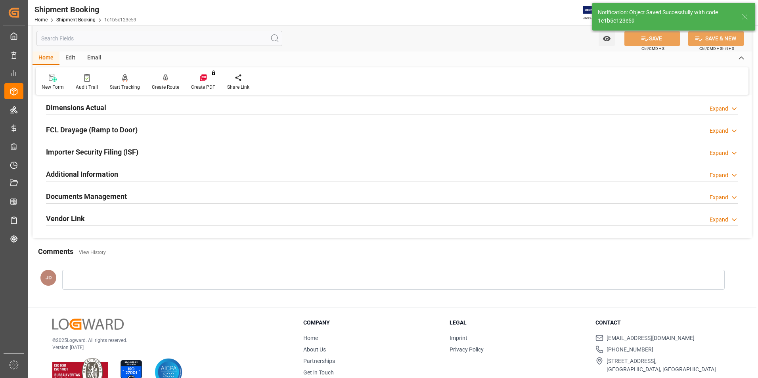
type input "10.9622"
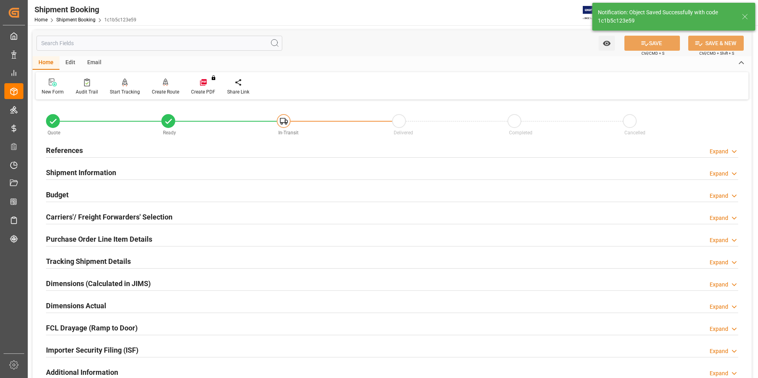
click at [60, 317] on div "FCL Drayage (Ramp to Door) Expand" at bounding box center [391, 328] width 703 height 22
click at [61, 192] on h2 "Budget" at bounding box center [57, 194] width 23 height 11
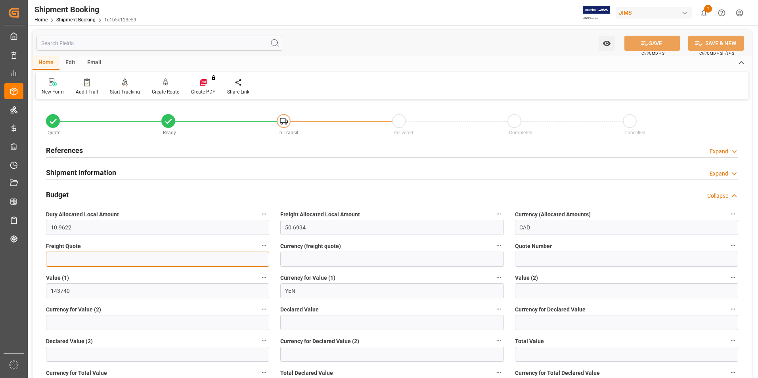
click at [91, 260] on input "text" at bounding box center [157, 259] width 223 height 15
type input "0"
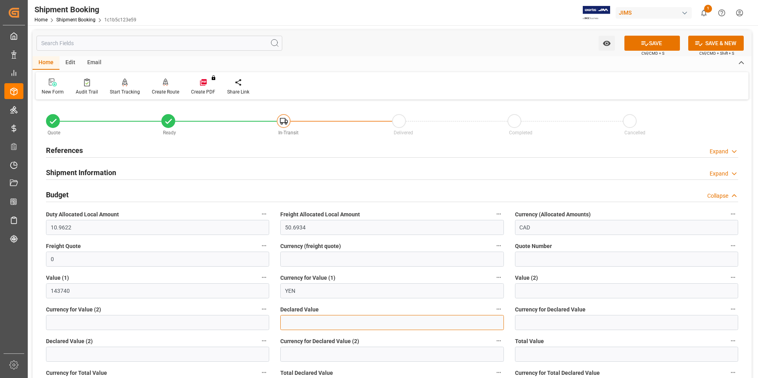
click at [312, 326] on input "text" at bounding box center [391, 322] width 223 height 15
click at [82, 260] on input "0" at bounding box center [157, 259] width 223 height 15
click at [132, 263] on input "text" at bounding box center [157, 259] width 223 height 15
type input "19300"
click at [301, 256] on input at bounding box center [391, 259] width 223 height 15
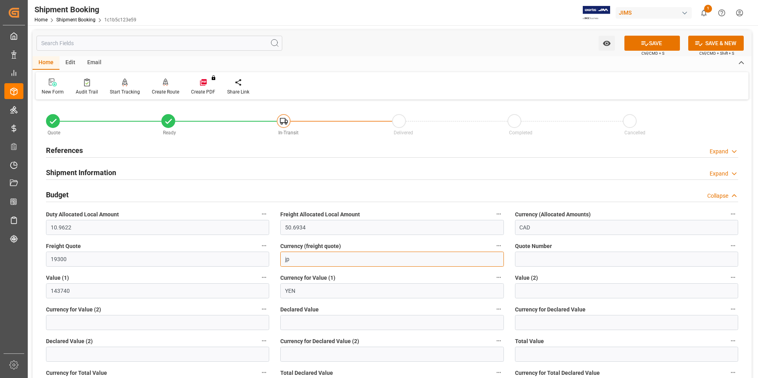
type input "jpy"
click at [310, 324] on input "text" at bounding box center [391, 322] width 223 height 15
type input "143740"
click at [551, 319] on input at bounding box center [626, 322] width 223 height 15
type input "JPY"
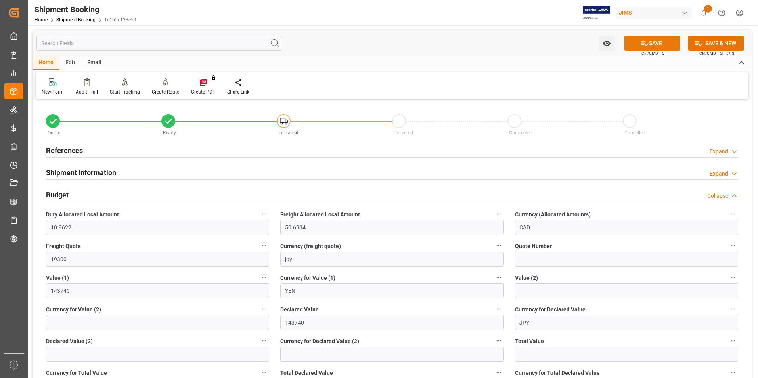
click at [650, 41] on button "SAVE" at bounding box center [651, 43] width 55 height 15
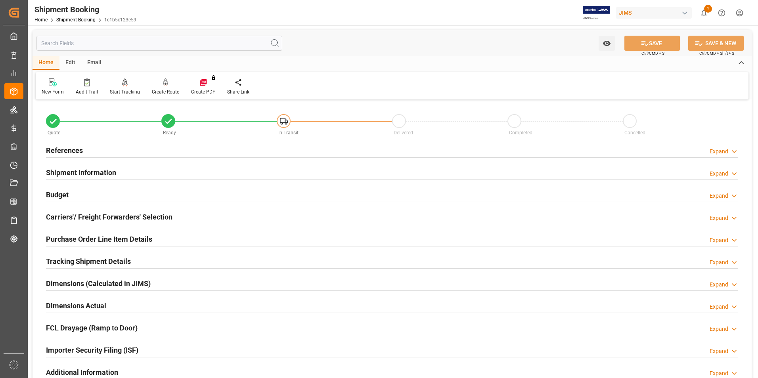
click at [78, 215] on h2 "Carriers'/ Freight Forwarders' Selection" at bounding box center [109, 217] width 126 height 11
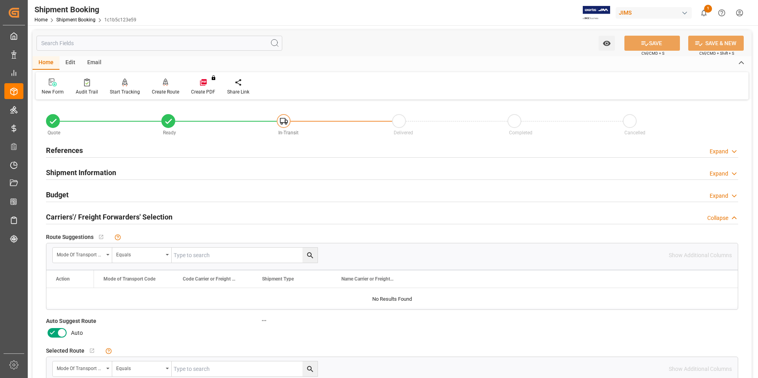
click at [56, 331] on icon at bounding box center [53, 333] width 10 height 10
click at [0, 0] on input "checkbox" at bounding box center [0, 0] width 0 height 0
click at [665, 39] on button "SAVE" at bounding box center [651, 43] width 55 height 15
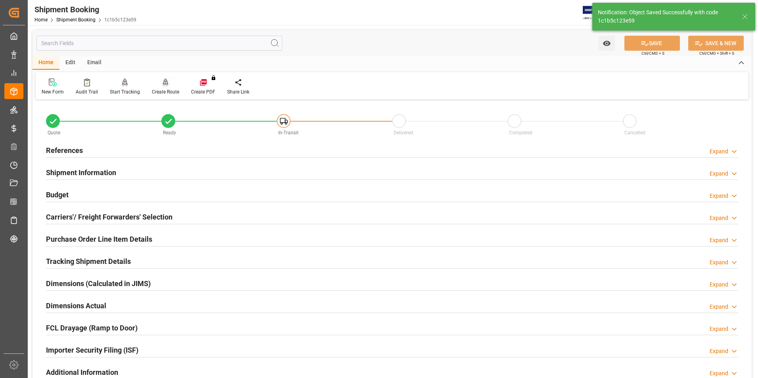
click at [165, 92] on div "Create Route" at bounding box center [165, 91] width 27 height 7
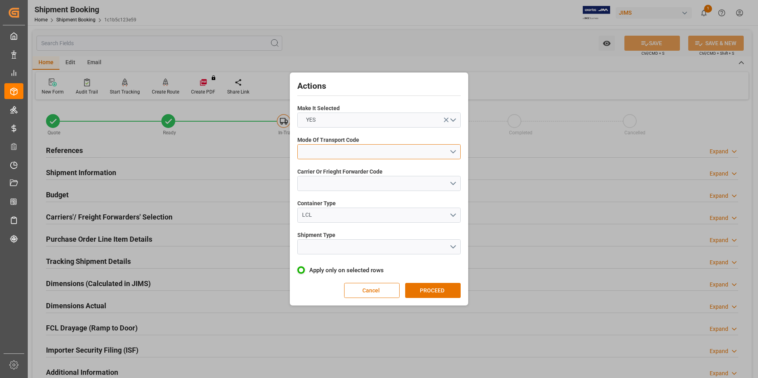
click at [337, 146] on button "open menu" at bounding box center [378, 151] width 163 height 15
click at [352, 169] on div "2- COURIER AIR" at bounding box center [379, 170] width 162 height 17
click at [348, 184] on button "open menu" at bounding box center [378, 183] width 163 height 15
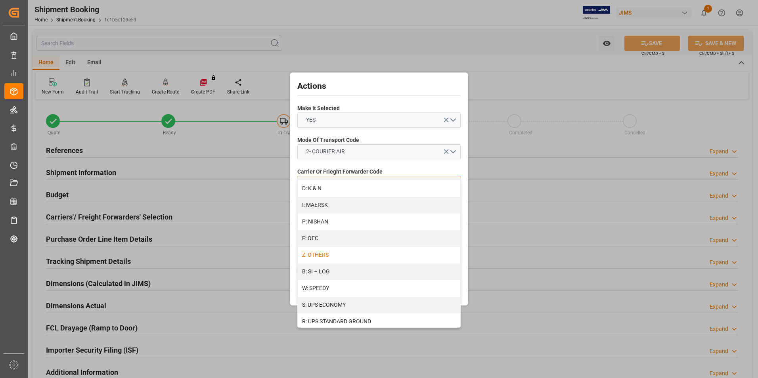
scroll to position [424, 0]
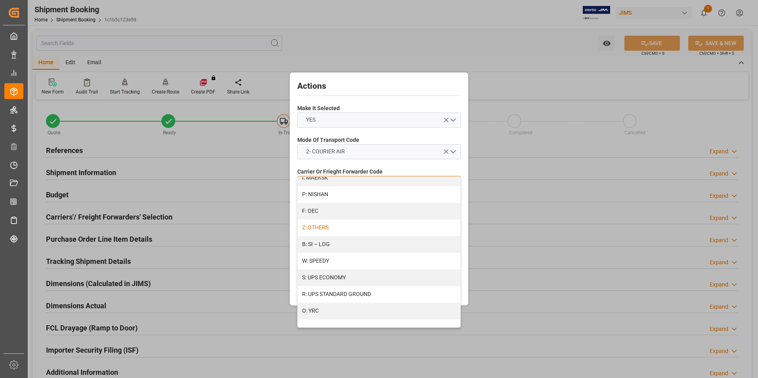
click at [349, 226] on div "Z: OTHERS" at bounding box center [379, 228] width 162 height 17
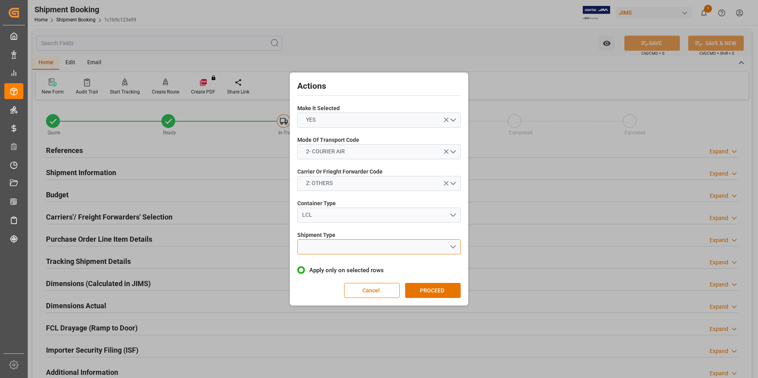
click at [350, 246] on button "open menu" at bounding box center [378, 246] width 163 height 15
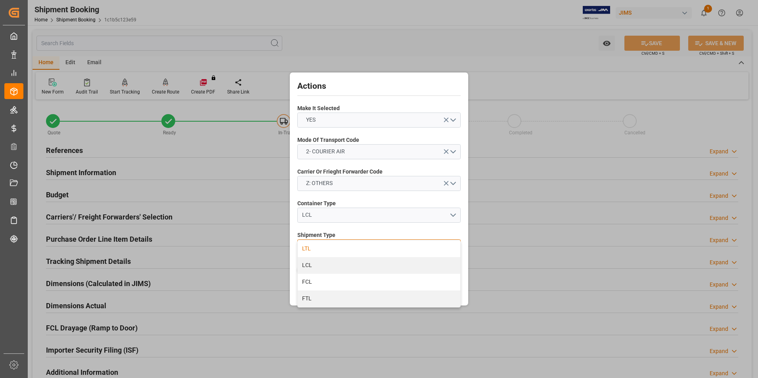
click at [350, 247] on div "LTL" at bounding box center [379, 249] width 162 height 17
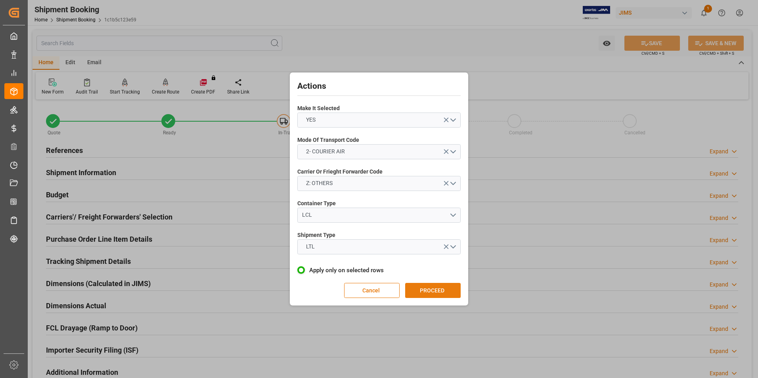
click at [422, 290] on button "PROCEED" at bounding box center [432, 290] width 55 height 15
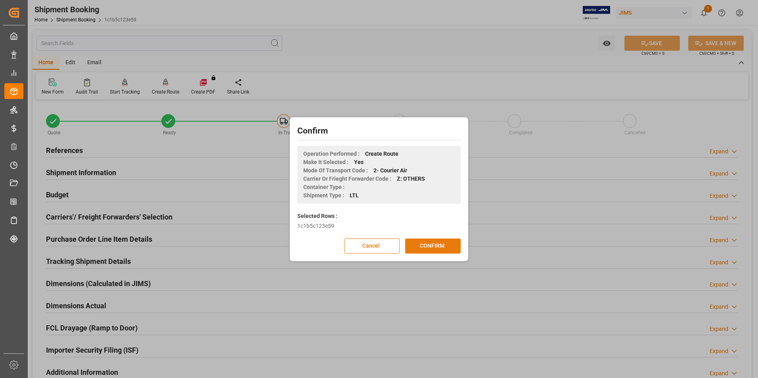
click at [427, 247] on button "CONFIRM" at bounding box center [432, 246] width 55 height 15
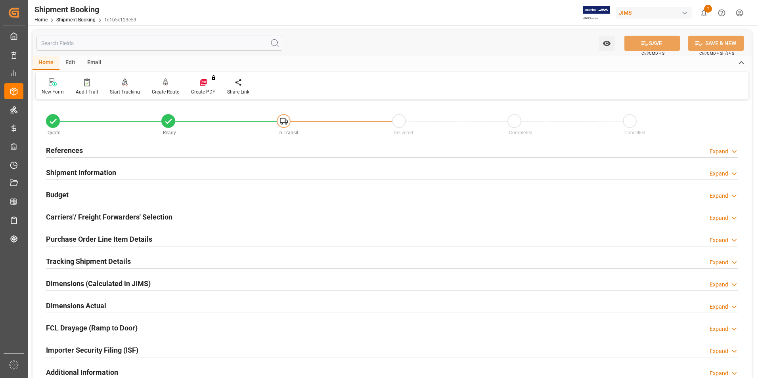
click at [75, 300] on h2 "Dimensions Actual" at bounding box center [76, 305] width 60 height 11
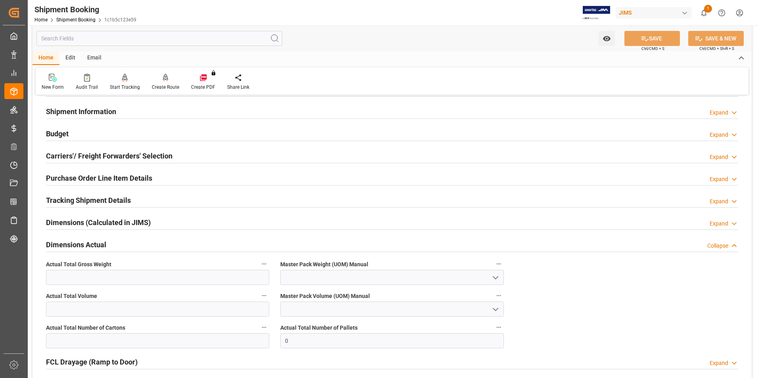
scroll to position [79, 0]
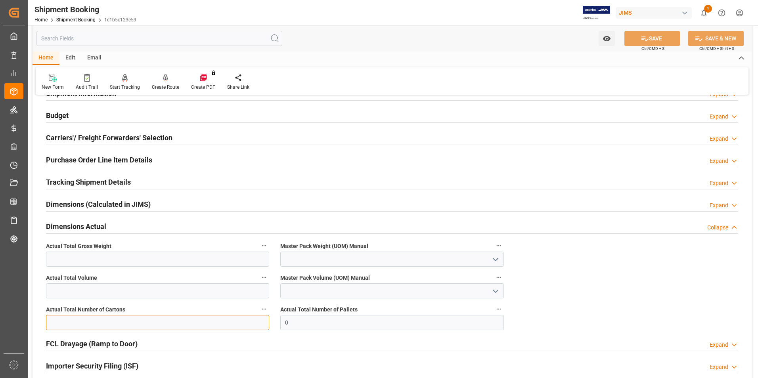
click at [76, 322] on input "text" at bounding box center [157, 322] width 223 height 15
type input "1"
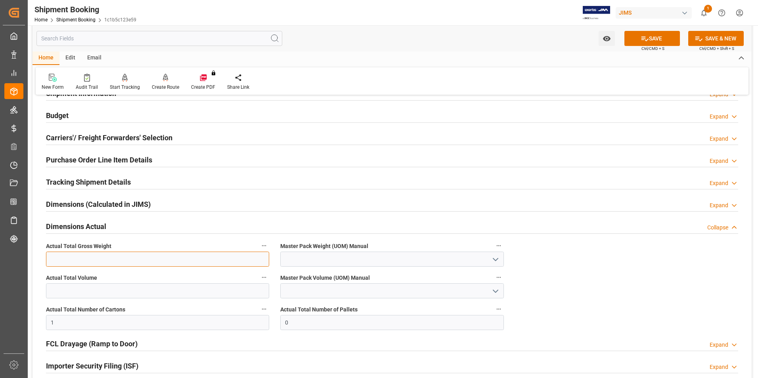
click at [55, 254] on input "text" at bounding box center [157, 259] width 223 height 15
click at [300, 256] on input at bounding box center [391, 259] width 223 height 15
click at [495, 258] on icon "open menu" at bounding box center [496, 260] width 10 height 10
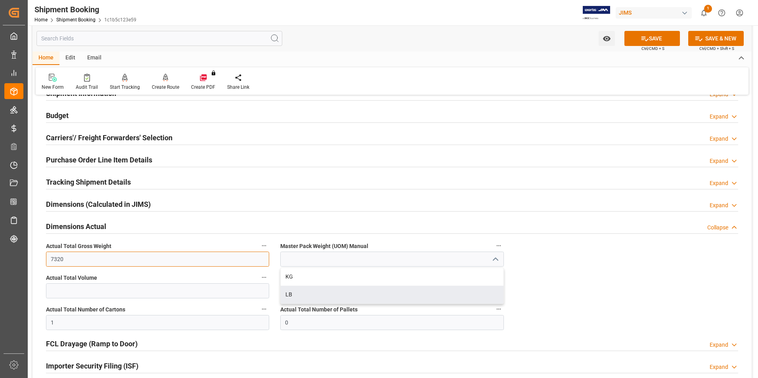
click at [67, 257] on input "7320" at bounding box center [157, 259] width 223 height 15
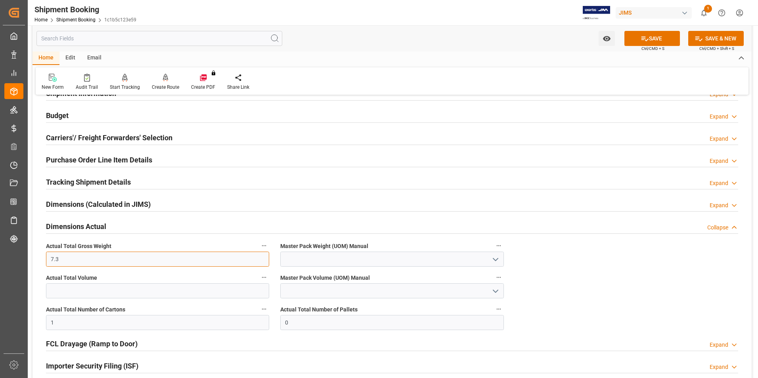
type input "7.3"
click at [300, 257] on input at bounding box center [391, 259] width 223 height 15
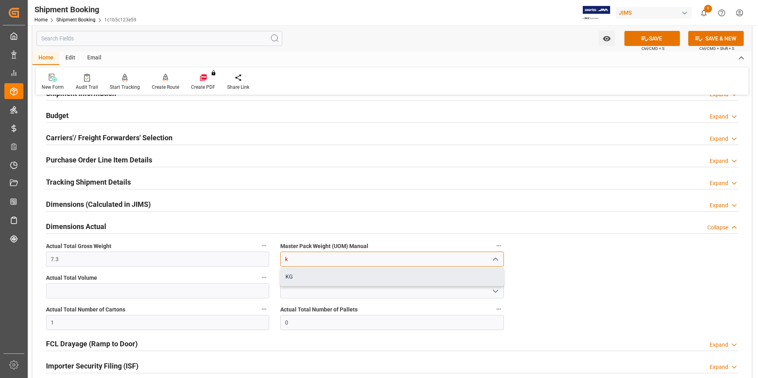
click at [306, 280] on div "KG" at bounding box center [392, 277] width 222 height 18
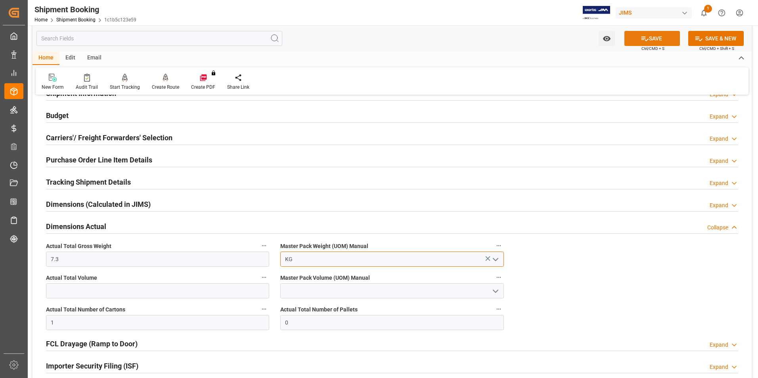
type input "KG"
click at [644, 34] on icon at bounding box center [644, 38] width 8 height 8
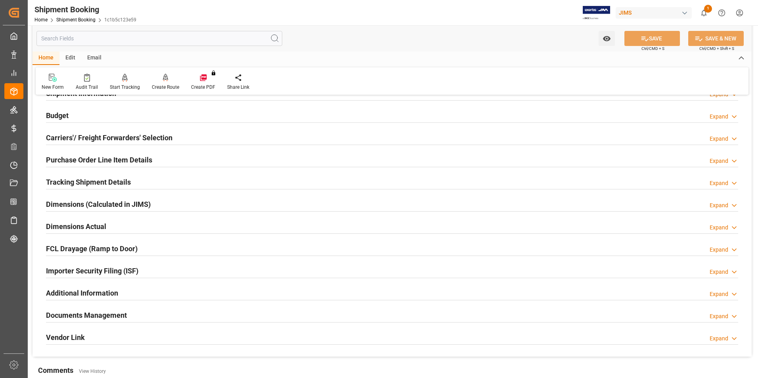
click at [74, 180] on h2 "Tracking Shipment Details" at bounding box center [88, 182] width 85 height 11
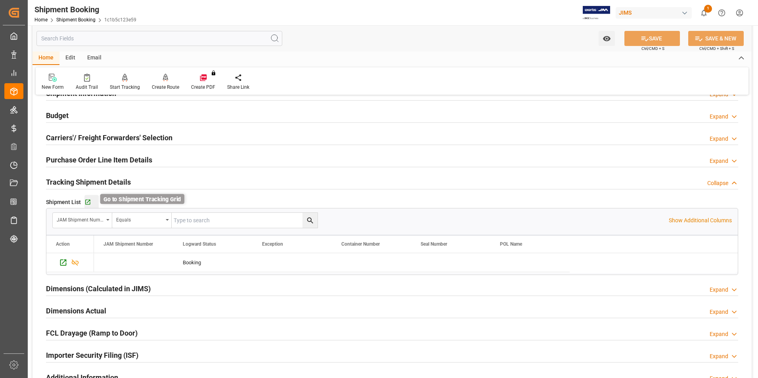
click at [86, 201] on icon "button" at bounding box center [87, 202] width 7 height 7
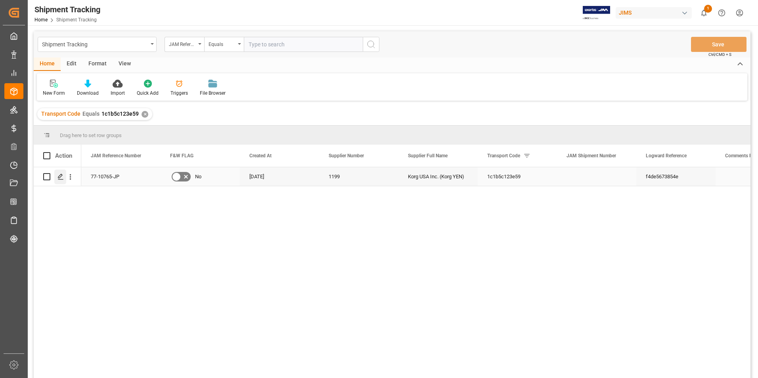
click at [60, 178] on polygon "Press SPACE to select this row." at bounding box center [60, 176] width 4 height 4
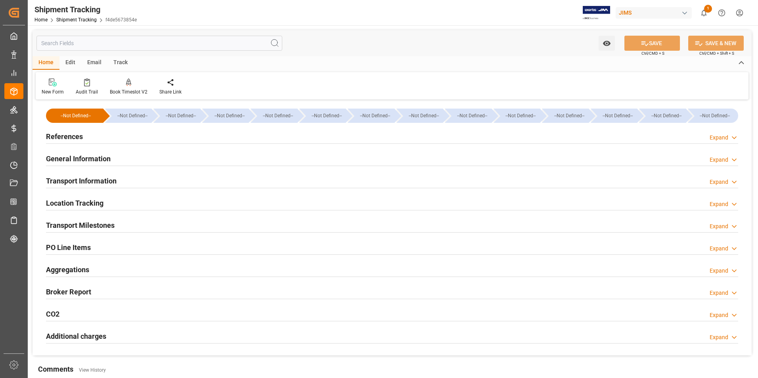
type input "[DATE]"
click at [72, 133] on h2 "References" at bounding box center [64, 136] width 37 height 11
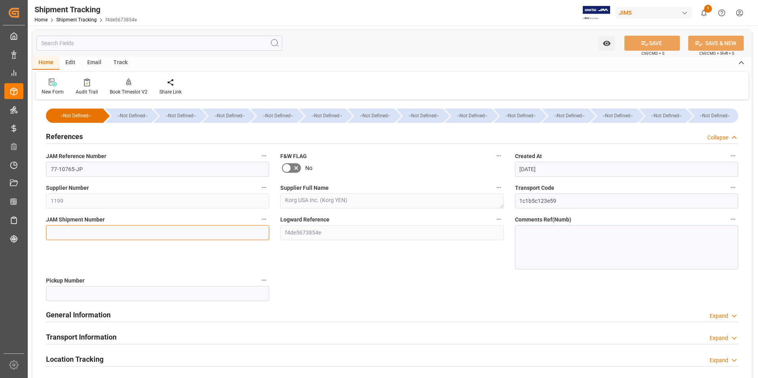
click at [109, 232] on input at bounding box center [157, 232] width 223 height 15
type input "72777"
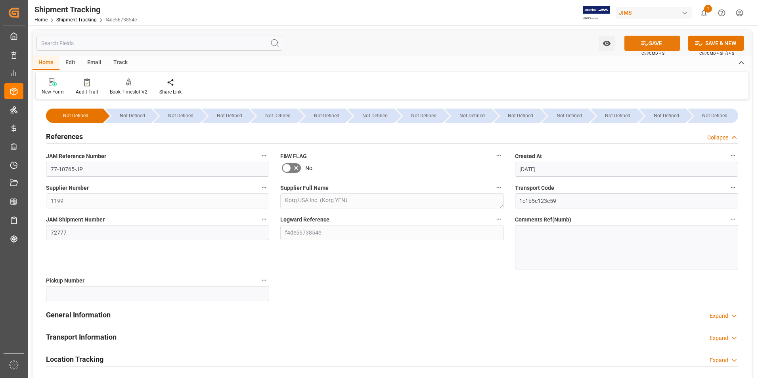
click at [652, 43] on button "SAVE" at bounding box center [651, 43] width 55 height 15
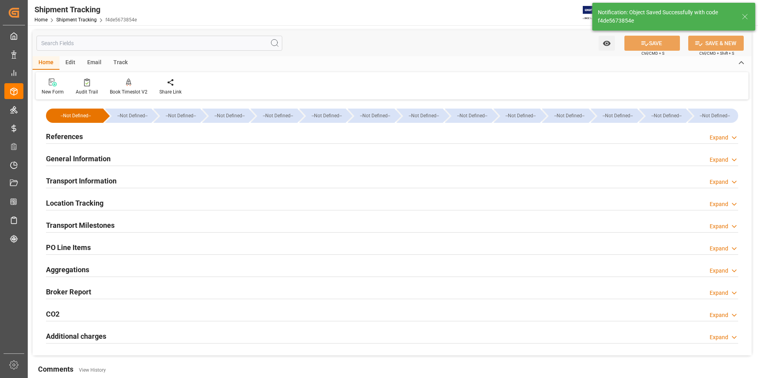
click at [78, 182] on h2 "Transport Information" at bounding box center [81, 181] width 71 height 11
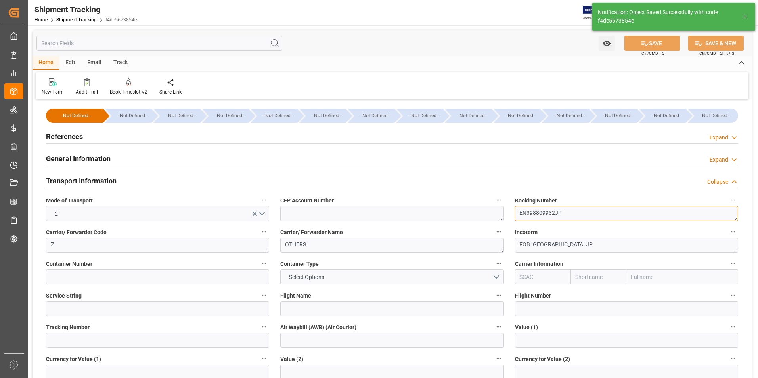
drag, startPoint x: 569, startPoint y: 214, endPoint x: 513, endPoint y: 217, distance: 55.9
click at [513, 217] on div "Booking Number EN398809932JP" at bounding box center [626, 208] width 234 height 32
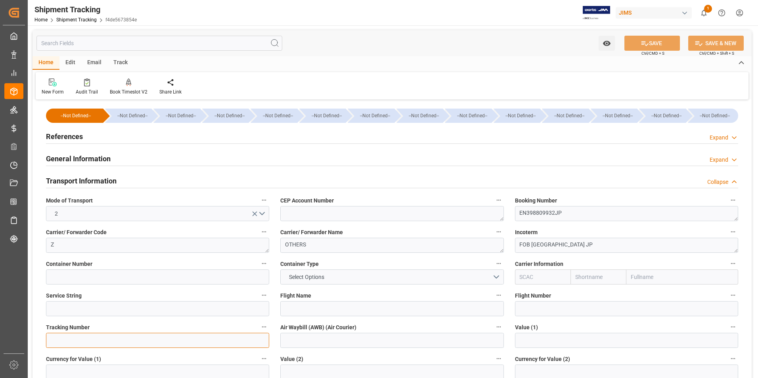
click at [149, 342] on input at bounding box center [157, 340] width 223 height 15
paste input "EN398809932JP"
type input "EN398809932JP"
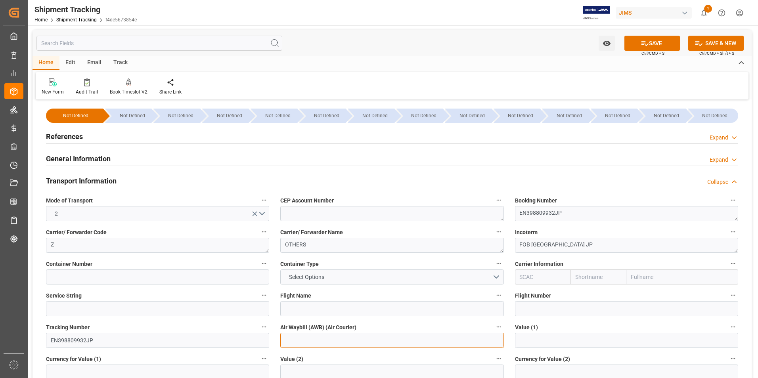
click at [289, 339] on input at bounding box center [391, 340] width 223 height 15
paste input "EN398809932JP"
type input "EN398809932JP"
click at [644, 44] on icon at bounding box center [644, 43] width 8 height 8
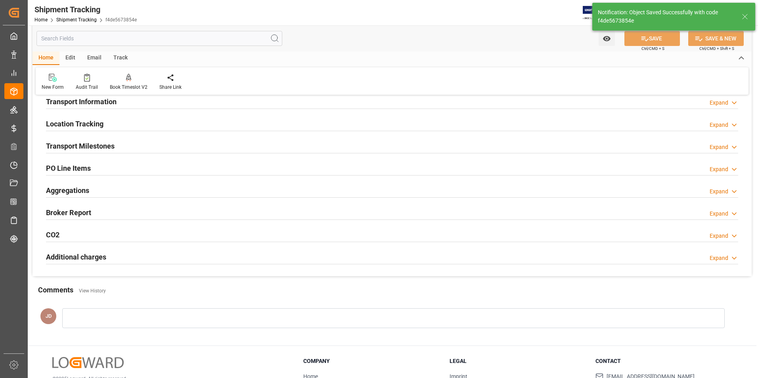
scroll to position [119, 0]
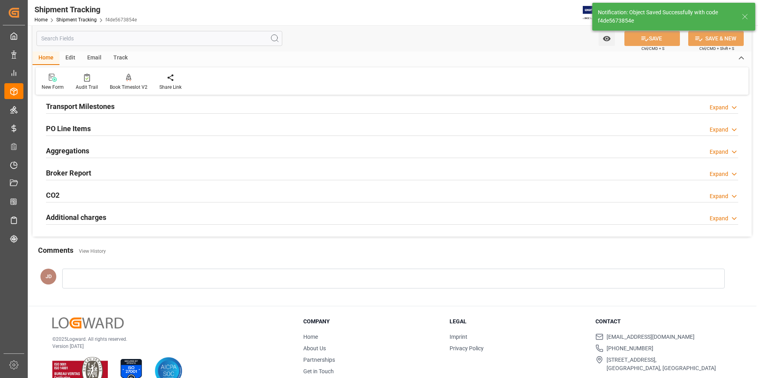
click at [71, 109] on h2 "Transport Milestones" at bounding box center [80, 106] width 69 height 11
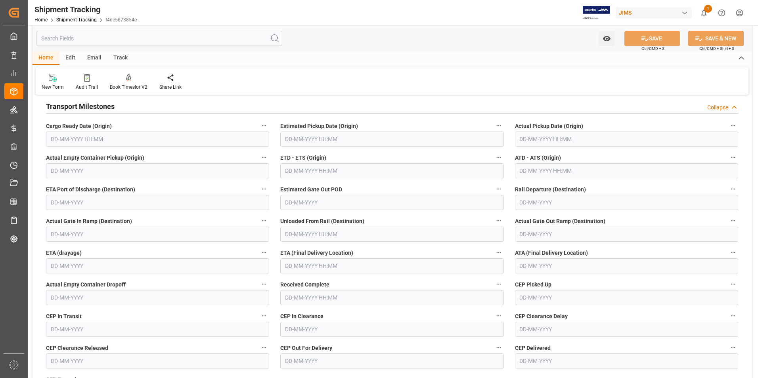
click at [542, 142] on input "text" at bounding box center [626, 139] width 223 height 15
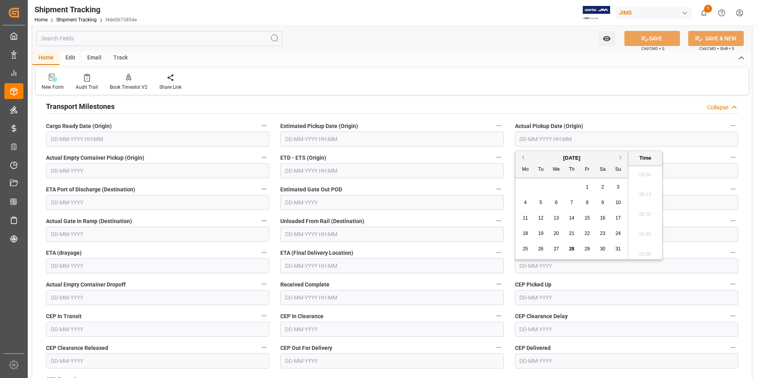
scroll to position [894, 0]
click at [518, 218] on div "11 12 13 14 15 16 17" at bounding box center [572, 217] width 108 height 15
click at [587, 233] on span "22" at bounding box center [586, 234] width 5 height 6
type input "[DATE] 00:00"
click at [587, 233] on span "22" at bounding box center [586, 234] width 5 height 6
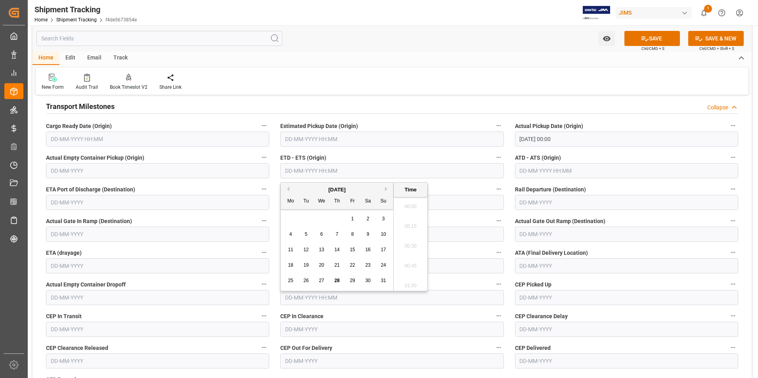
click at [308, 171] on input "text" at bounding box center [391, 170] width 223 height 15
click at [291, 222] on div "28 29 30 31 1 2 3" at bounding box center [337, 218] width 108 height 15
click at [354, 265] on span "22" at bounding box center [352, 265] width 5 height 6
type input "22-08-2025 00:00"
click at [354, 265] on span "22" at bounding box center [352, 265] width 5 height 6
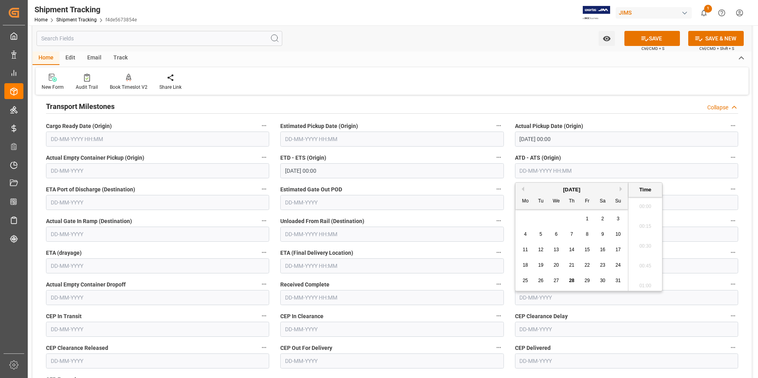
click at [532, 172] on input "text" at bounding box center [626, 170] width 223 height 15
click at [521, 217] on div "28 29 30 31 1 2 3" at bounding box center [572, 218] width 108 height 15
click at [588, 264] on span "22" at bounding box center [586, 265] width 5 height 6
type input "22-08-2025 00:00"
click at [588, 264] on span "22" at bounding box center [586, 265] width 5 height 6
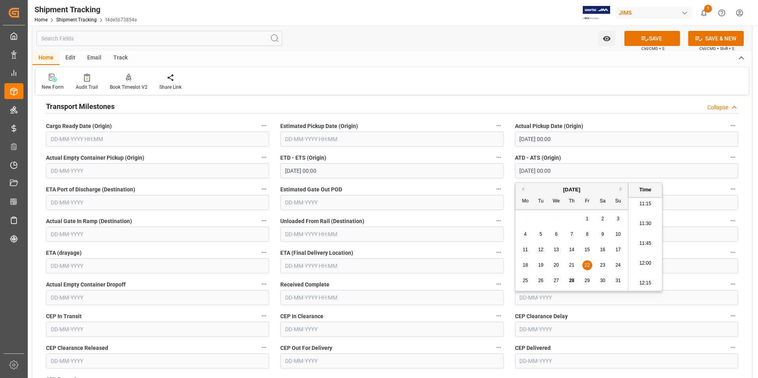
click at [310, 263] on input "text" at bounding box center [391, 265] width 223 height 15
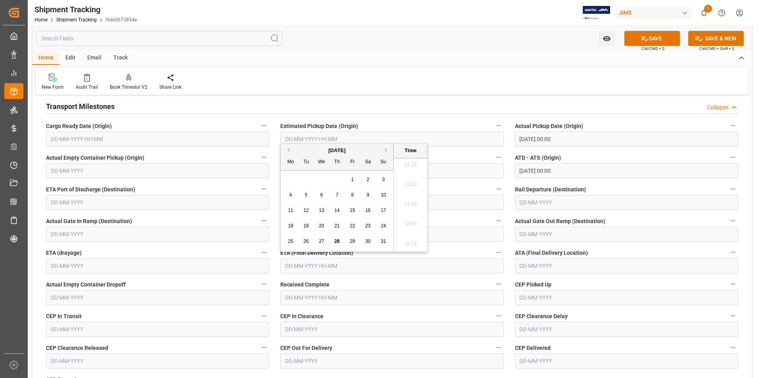
click at [352, 239] on span "29" at bounding box center [352, 242] width 5 height 6
type input "29-08-2025 00:00"
click at [643, 42] on icon at bounding box center [644, 38] width 8 height 8
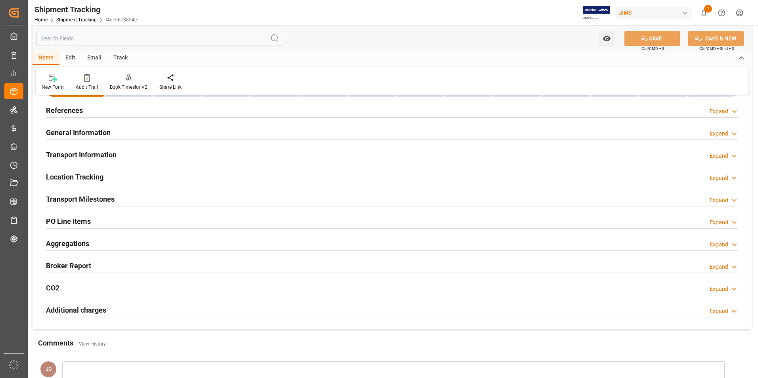
scroll to position [0, 0]
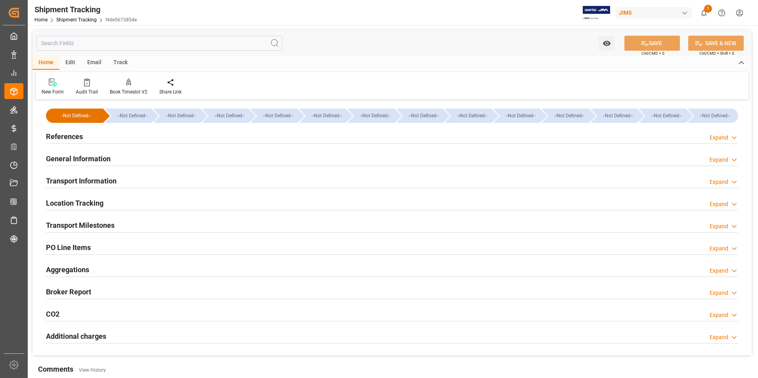
click at [58, 136] on h2 "References" at bounding box center [64, 136] width 37 height 11
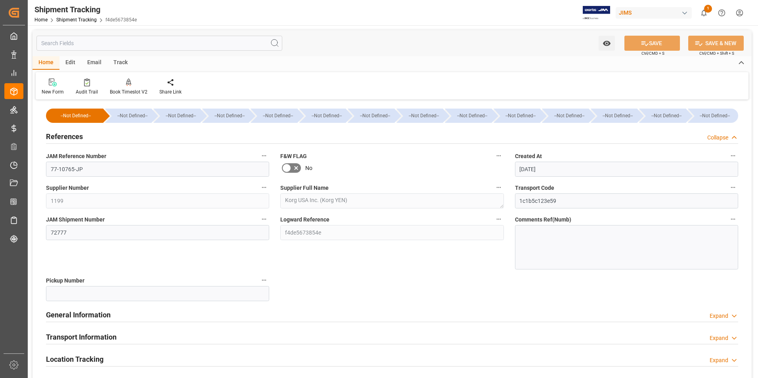
click at [67, 316] on h2 "General Information" at bounding box center [78, 314] width 65 height 11
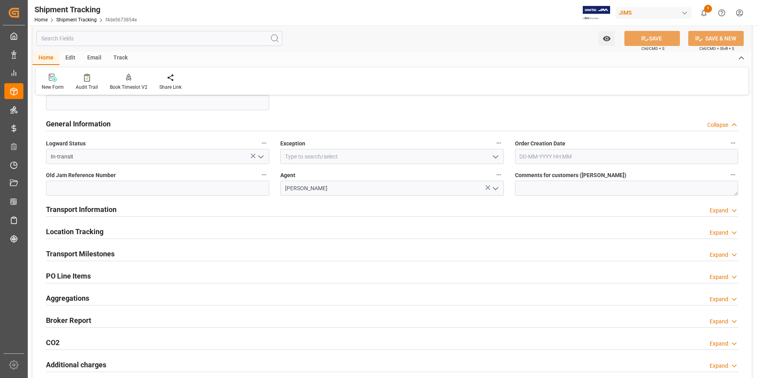
scroll to position [198, 0]
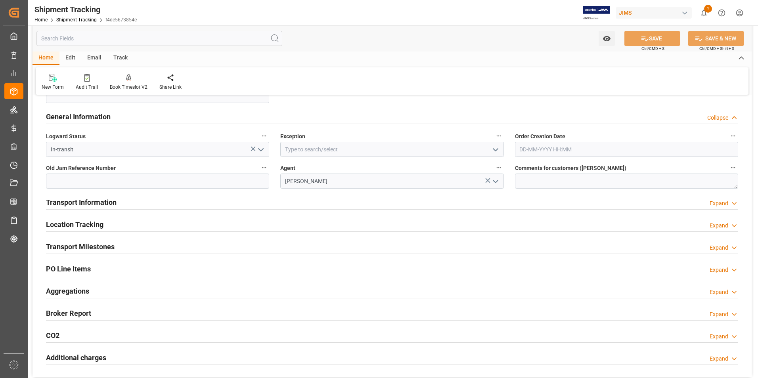
click at [263, 150] on icon "open menu" at bounding box center [261, 150] width 10 height 10
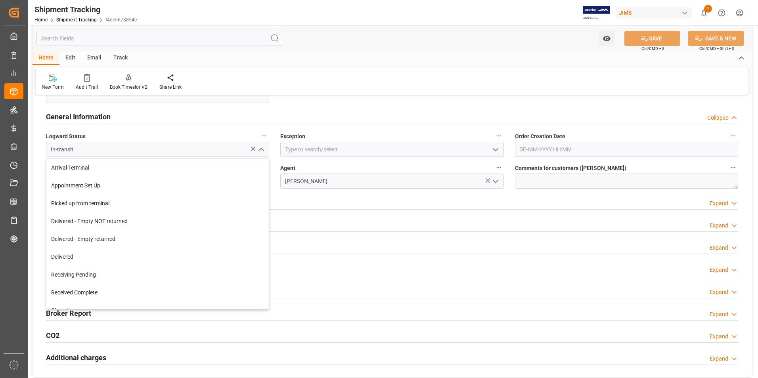
scroll to position [119, 0]
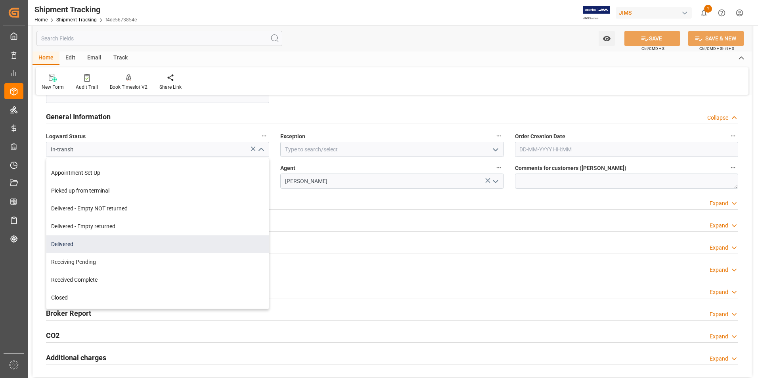
click at [114, 242] on div "Delivered" at bounding box center [157, 244] width 222 height 18
type input "Delivered"
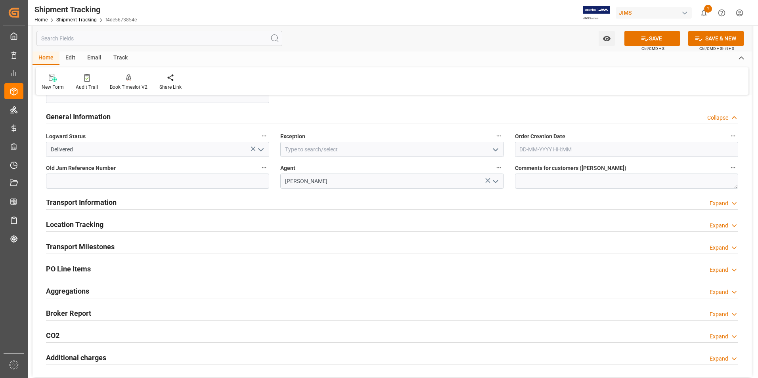
click at [494, 151] on icon "open menu" at bounding box center [496, 150] width 10 height 10
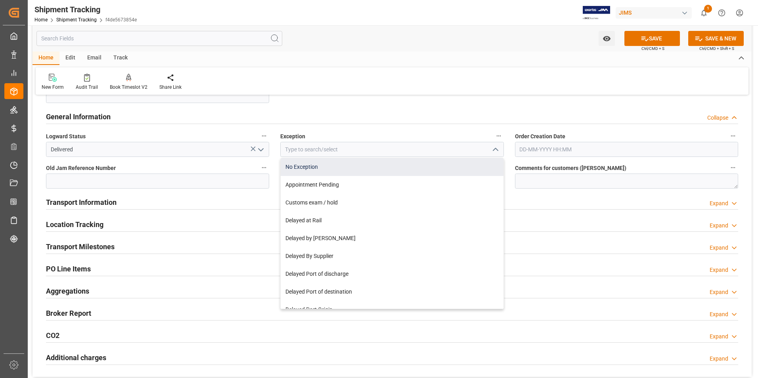
click at [366, 171] on div "No Exception" at bounding box center [392, 167] width 222 height 18
type input "No Exception"
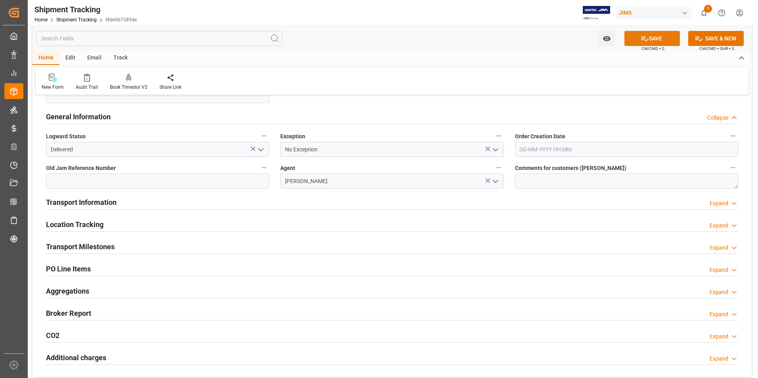
click at [655, 37] on button "SAVE" at bounding box center [651, 38] width 55 height 15
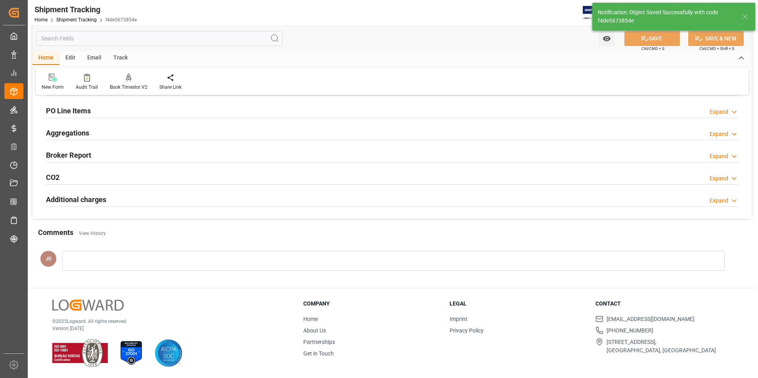
scroll to position [42, 0]
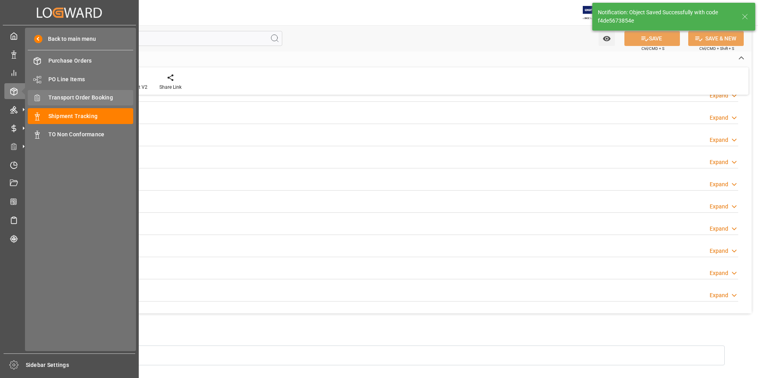
click at [69, 99] on span "Transport Order Booking" at bounding box center [90, 98] width 85 height 8
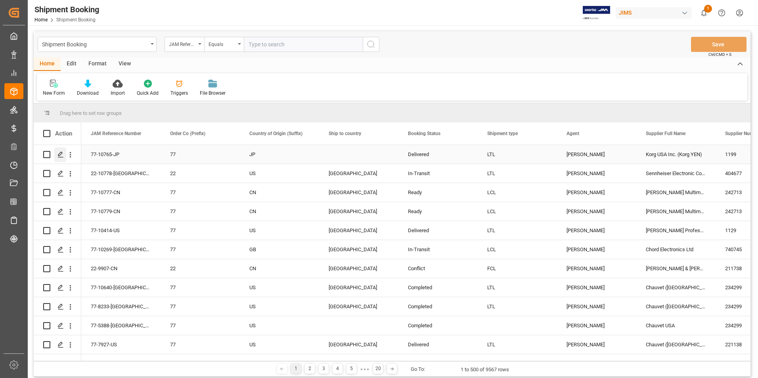
click at [62, 153] on icon "Press SPACE to select this row." at bounding box center [60, 154] width 6 height 6
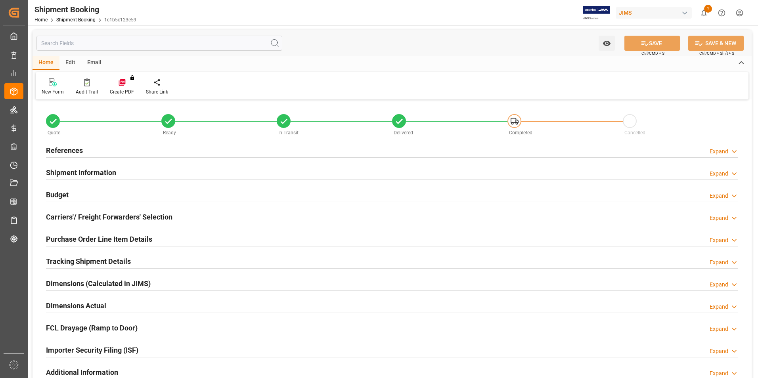
type input "40"
click at [91, 238] on h2 "Purchase Order Line Item Details" at bounding box center [99, 239] width 106 height 11
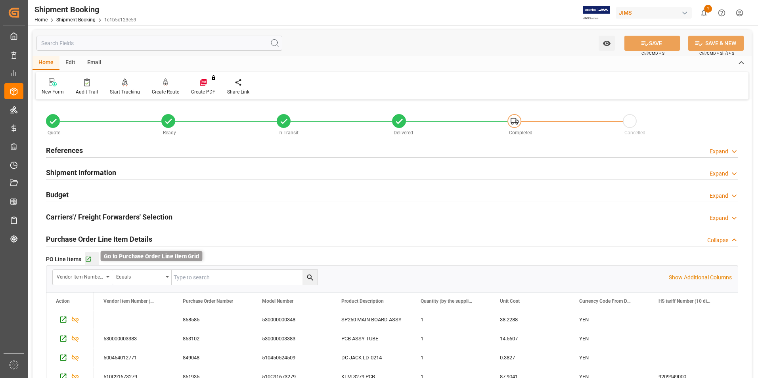
click at [90, 259] on icon "button" at bounding box center [88, 259] width 7 height 7
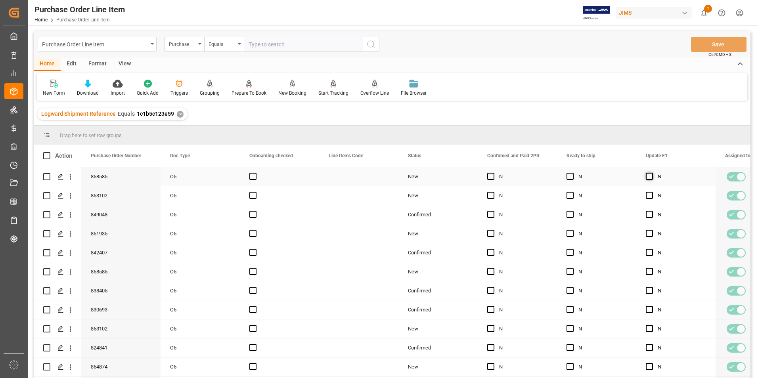
click at [650, 176] on span "Press SPACE to select this row." at bounding box center [649, 176] width 7 height 7
click at [651, 173] on input "Press SPACE to select this row." at bounding box center [651, 173] width 0 height 0
click at [713, 183] on div "Press SPACE to select this row." at bounding box center [714, 184] width 2 height 2
click at [123, 64] on div "View" at bounding box center [125, 63] width 24 height 13
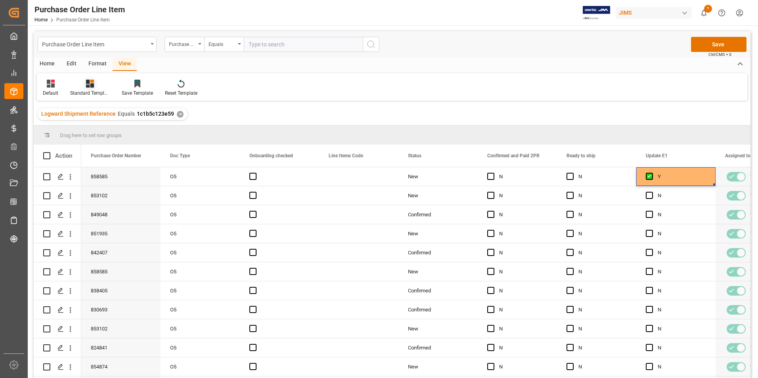
click at [85, 92] on div "Standard Templates" at bounding box center [90, 93] width 40 height 7
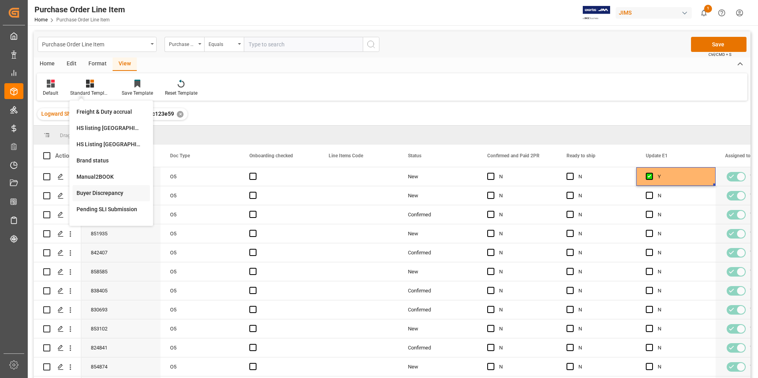
click at [103, 191] on div "Buyer Discrepancy" at bounding box center [110, 193] width 69 height 8
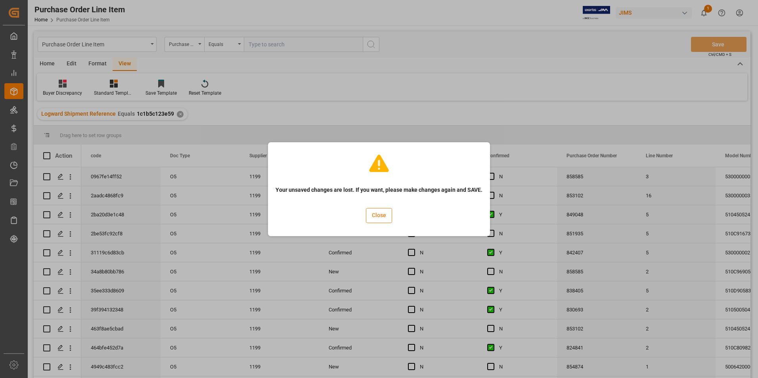
click at [371, 213] on button "Close" at bounding box center [379, 215] width 26 height 15
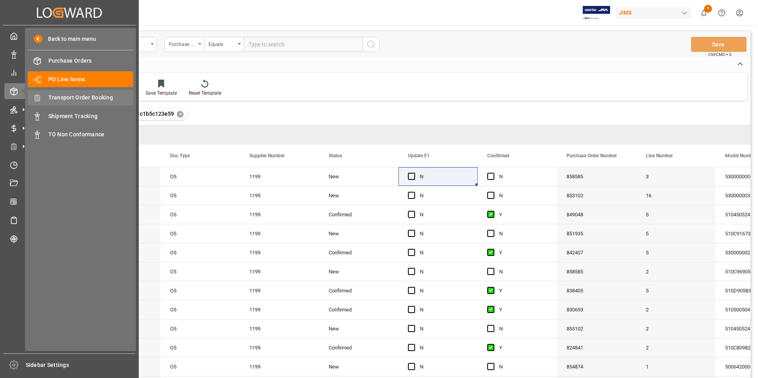
click at [87, 97] on span "Transport Order Booking" at bounding box center [90, 98] width 85 height 8
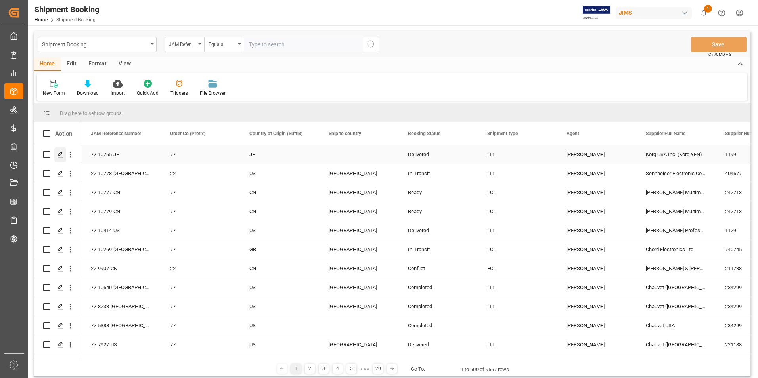
click at [61, 154] on icon "Press SPACE to select this row." at bounding box center [60, 154] width 6 height 6
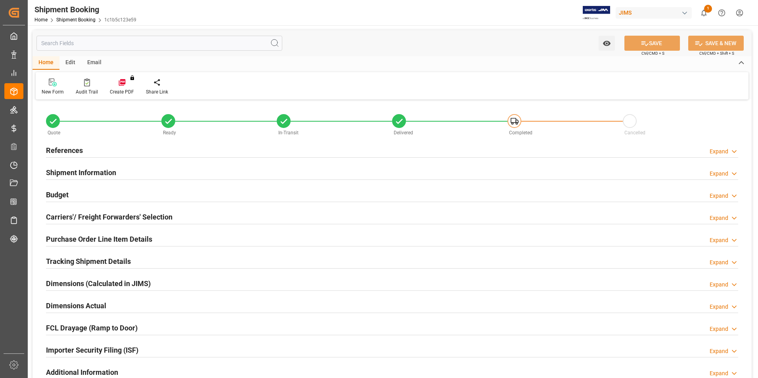
type input "40"
click at [97, 237] on h2 "Purchase Order Line Item Details" at bounding box center [99, 239] width 106 height 11
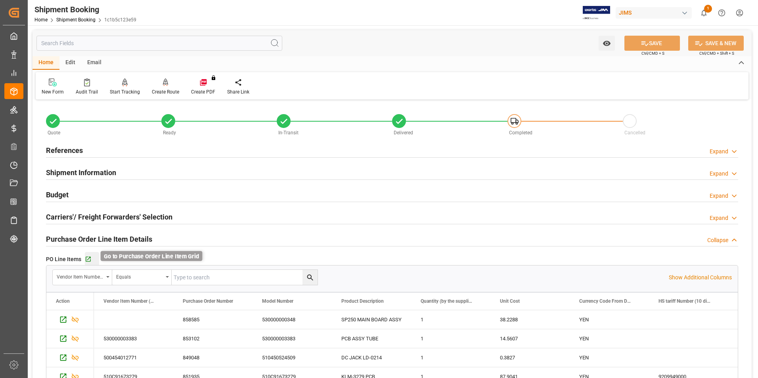
click at [90, 260] on icon "button" at bounding box center [88, 259] width 7 height 7
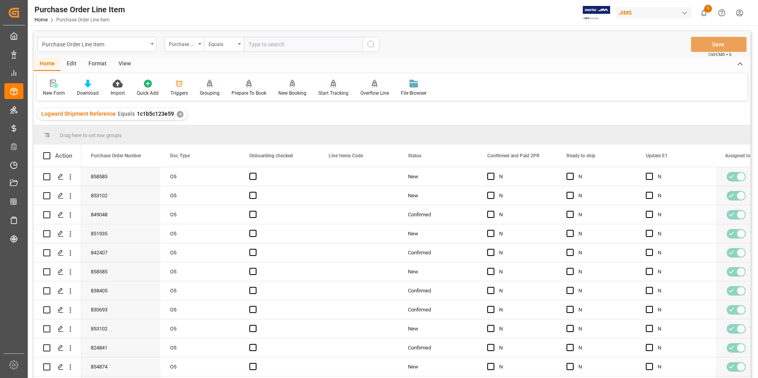
click at [124, 64] on div "View" at bounding box center [125, 63] width 24 height 13
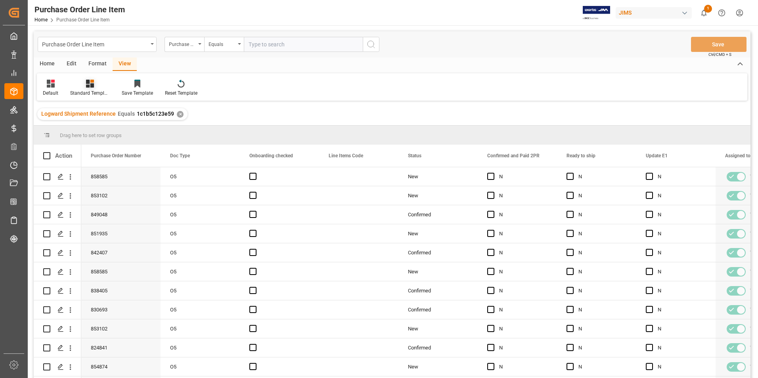
click at [90, 93] on div "Standard Templates" at bounding box center [90, 93] width 40 height 7
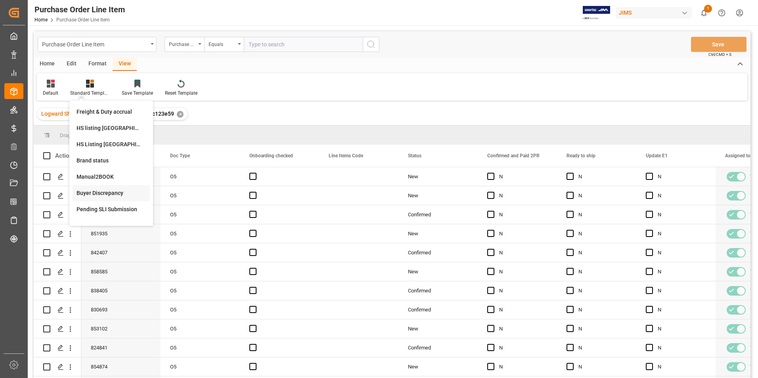
click at [118, 194] on div "Buyer Discrepancy" at bounding box center [110, 193] width 69 height 8
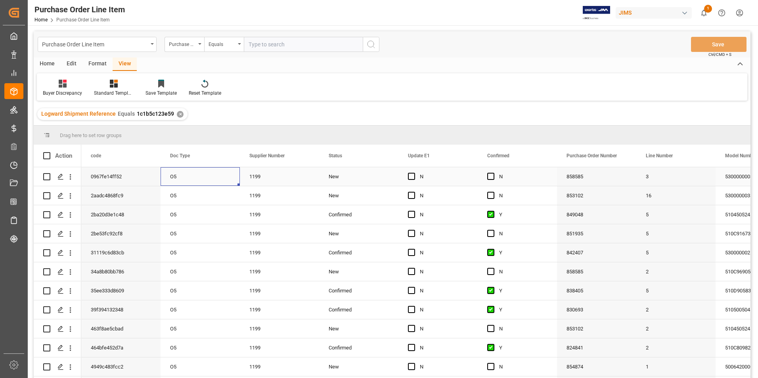
click at [209, 178] on div "O5" at bounding box center [199, 176] width 79 height 19
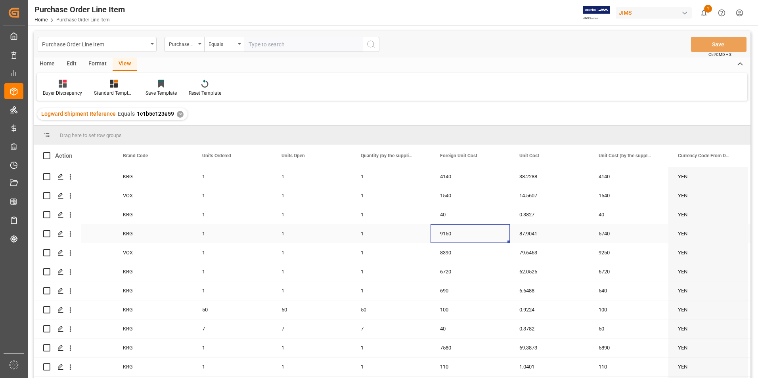
click at [471, 233] on div "9150" at bounding box center [469, 233] width 79 height 19
click at [471, 233] on input "9150" at bounding box center [470, 238] width 67 height 15
click at [625, 232] on div "5740" at bounding box center [628, 233] width 79 height 19
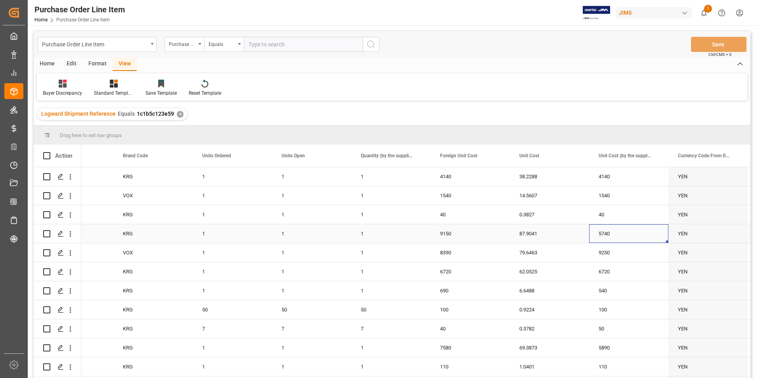
click at [625, 232] on div "5740" at bounding box center [628, 233] width 79 height 19
click at [625, 232] on input "5740" at bounding box center [628, 238] width 67 height 15
paste input "915"
type input "9150"
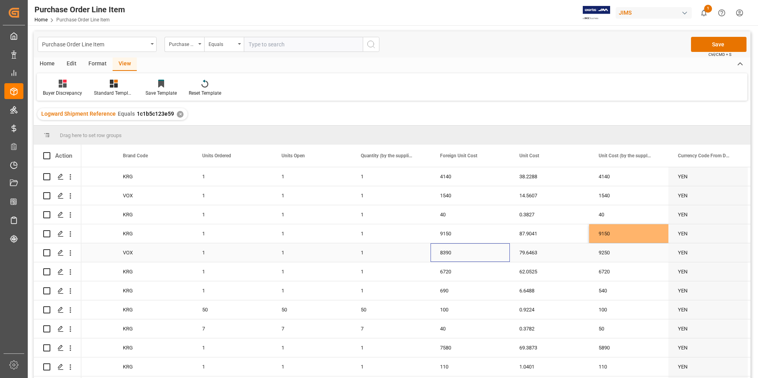
click at [462, 250] on div "8390" at bounding box center [469, 252] width 79 height 19
click at [462, 250] on input "8390" at bounding box center [470, 257] width 67 height 15
click at [619, 255] on div "9250" at bounding box center [628, 252] width 79 height 19
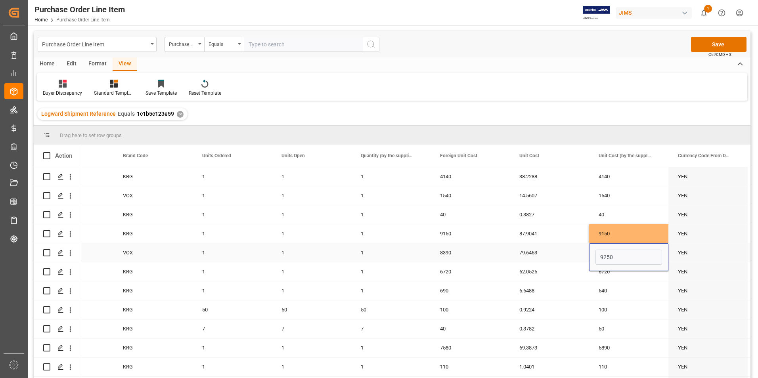
click at [619, 255] on input "9250" at bounding box center [628, 257] width 67 height 15
type input "8390"
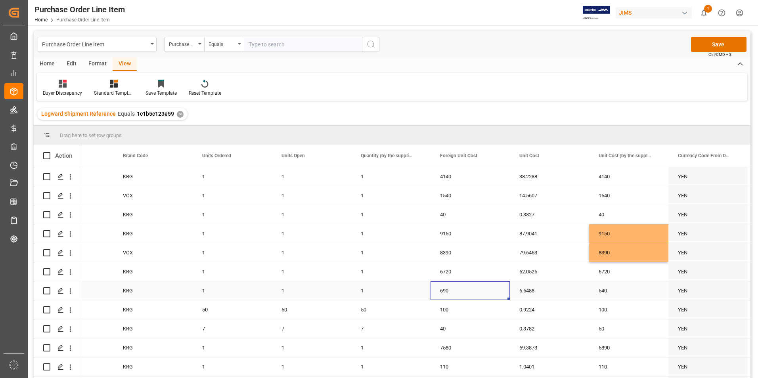
click at [487, 287] on div "690" at bounding box center [469, 290] width 79 height 19
click at [487, 287] on div "690" at bounding box center [469, 295] width 79 height 28
click at [459, 295] on input "690" at bounding box center [470, 295] width 67 height 15
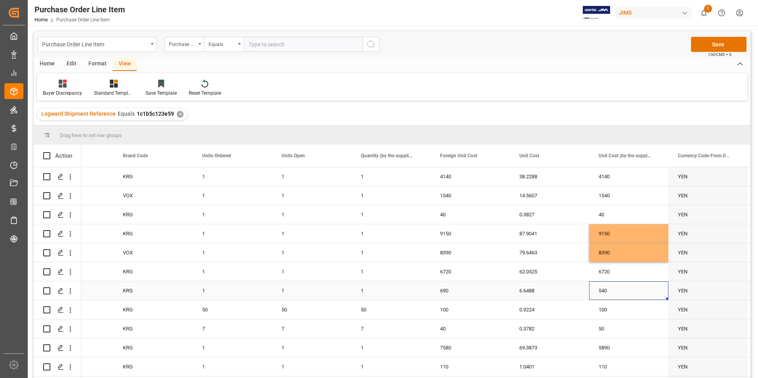
click at [623, 292] on div "540" at bounding box center [628, 290] width 79 height 19
click at [623, 292] on input "540" at bounding box center [628, 295] width 67 height 15
type input "690"
click at [479, 336] on div "40" at bounding box center [469, 328] width 79 height 19
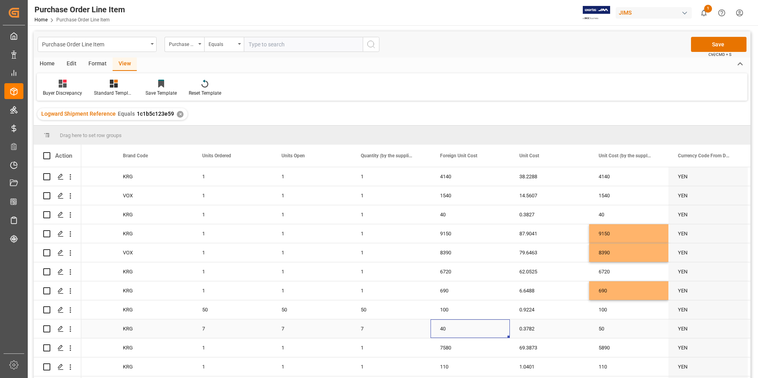
click at [479, 336] on div "40" at bounding box center [469, 328] width 79 height 19
click at [630, 325] on div "50" at bounding box center [628, 328] width 79 height 19
click at [630, 326] on input "50" at bounding box center [628, 333] width 67 height 15
paste input "4"
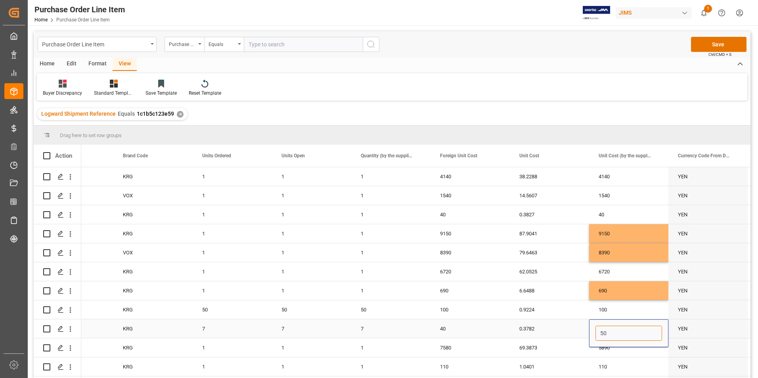
type input "40"
click at [464, 350] on div "7580" at bounding box center [469, 347] width 79 height 19
click at [464, 350] on input "7580" at bounding box center [470, 352] width 67 height 15
click at [619, 350] on div "5890" at bounding box center [628, 347] width 79 height 19
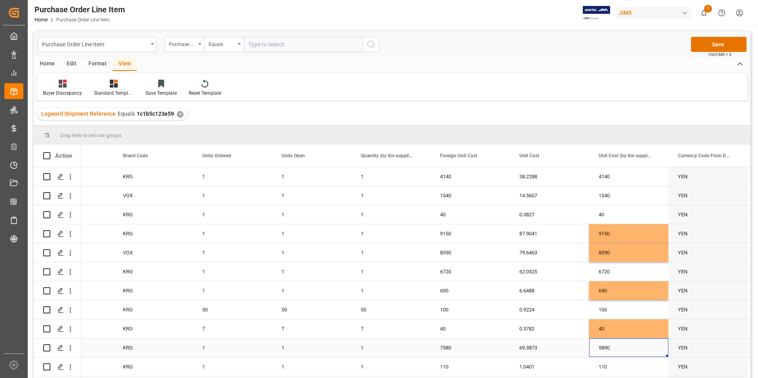
click at [619, 350] on div "5890" at bounding box center [628, 347] width 79 height 19
click at [619, 350] on input "5890" at bounding box center [628, 352] width 67 height 15
type input "7580"
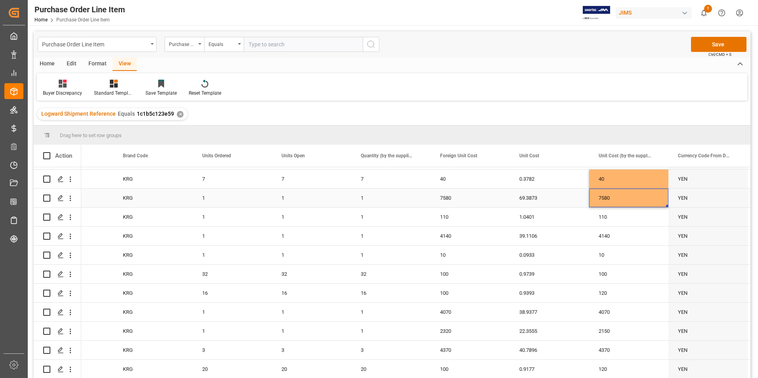
scroll to position [159, 0]
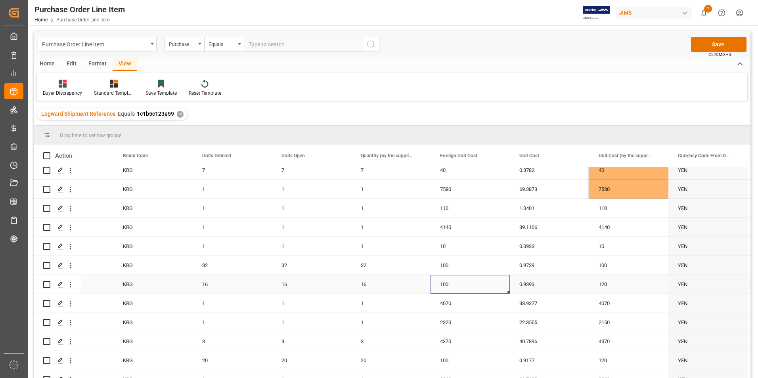
click at [470, 286] on div "100" at bounding box center [469, 284] width 79 height 19
click at [470, 286] on input "100" at bounding box center [470, 288] width 67 height 15
click at [616, 287] on div "120" at bounding box center [628, 284] width 79 height 19
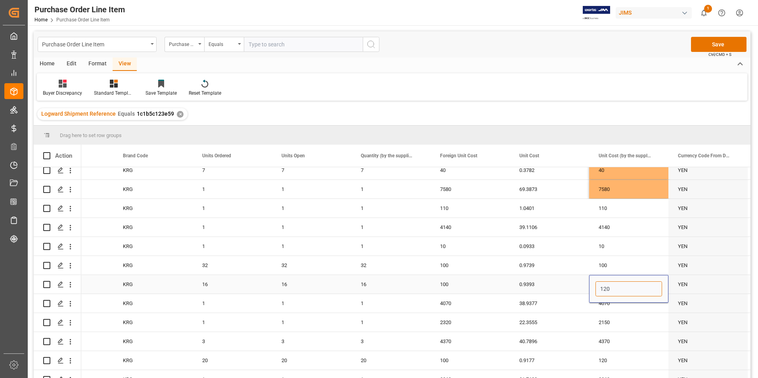
click at [616, 287] on input "120" at bounding box center [628, 288] width 67 height 15
paste input "0"
type input "100"
click at [471, 327] on div "2320" at bounding box center [469, 322] width 79 height 19
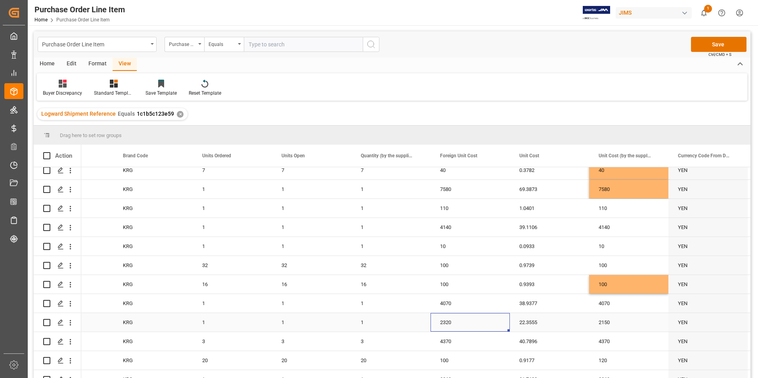
click at [471, 327] on div "2320" at bounding box center [469, 322] width 79 height 19
click at [471, 327] on input "2320" at bounding box center [470, 326] width 67 height 15
click at [635, 325] on div "2150" at bounding box center [628, 322] width 79 height 19
click at [635, 325] on input "2150" at bounding box center [628, 326] width 67 height 15
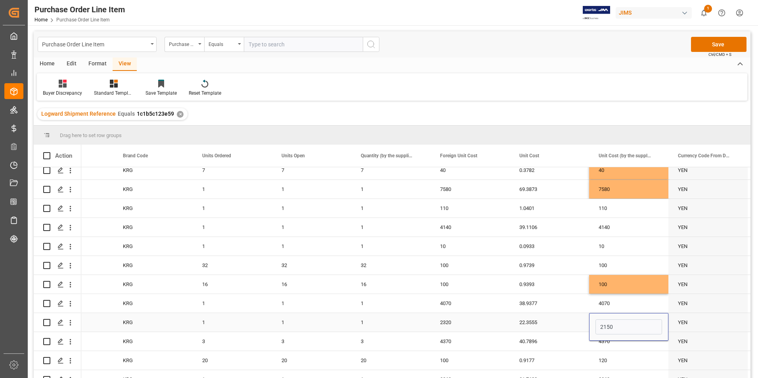
click at [635, 325] on input "2150" at bounding box center [628, 326] width 67 height 15
type input "2320"
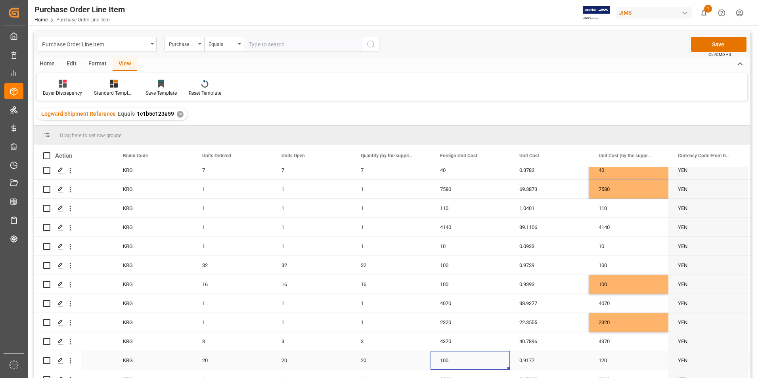
click at [466, 364] on div "100" at bounding box center [469, 360] width 79 height 19
click at [623, 364] on div "120" at bounding box center [628, 360] width 79 height 19
type input "100"
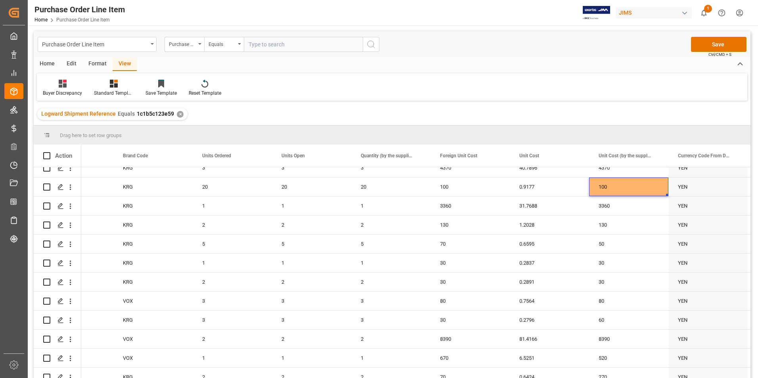
scroll to position [357, 0]
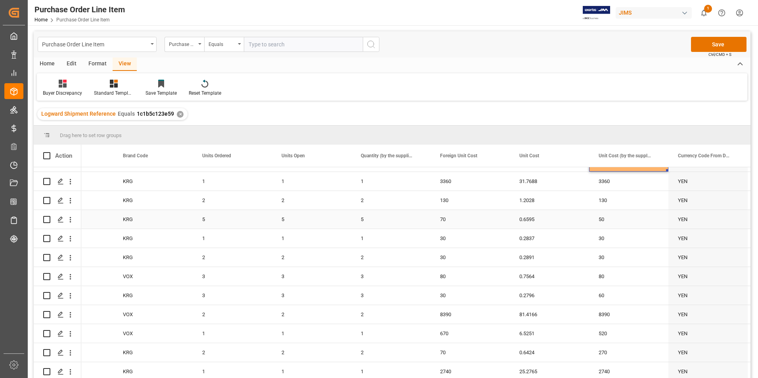
click at [461, 217] on div "70" at bounding box center [469, 219] width 79 height 19
click at [461, 217] on input "70" at bounding box center [470, 223] width 67 height 15
click at [610, 220] on div "50" at bounding box center [628, 219] width 79 height 19
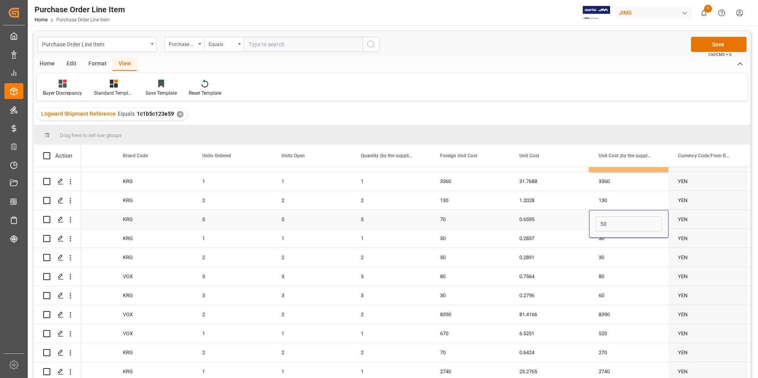
click at [610, 220] on input "50" at bounding box center [628, 223] width 67 height 15
type input "70"
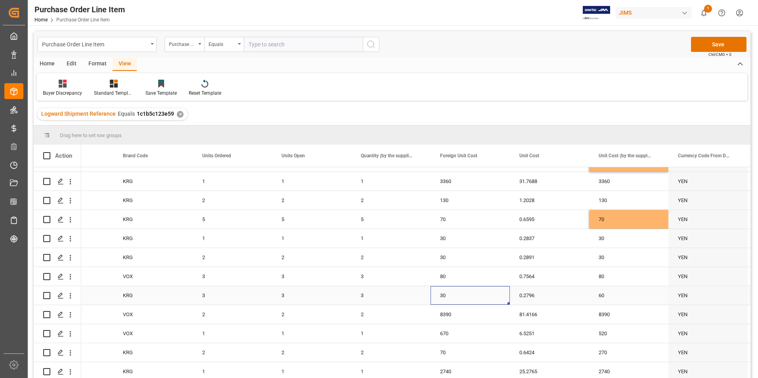
click at [474, 293] on div "30" at bounding box center [469, 295] width 79 height 19
click at [621, 297] on div "60" at bounding box center [628, 295] width 79 height 19
click at [621, 297] on input "60" at bounding box center [628, 299] width 67 height 15
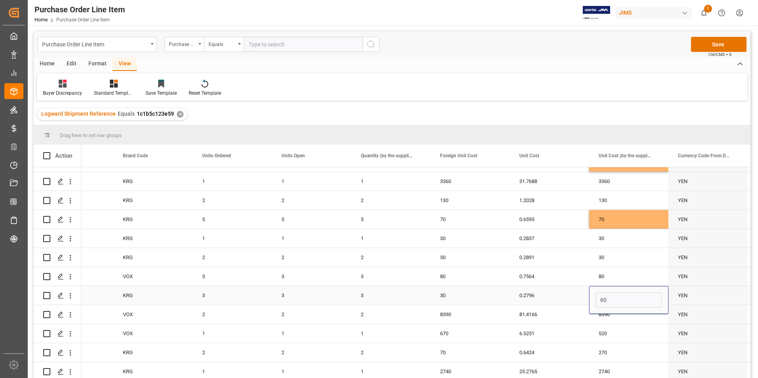
type input "30"
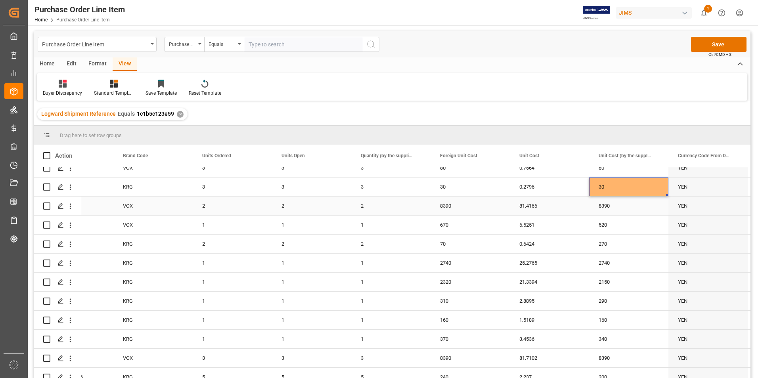
scroll to position [476, 0]
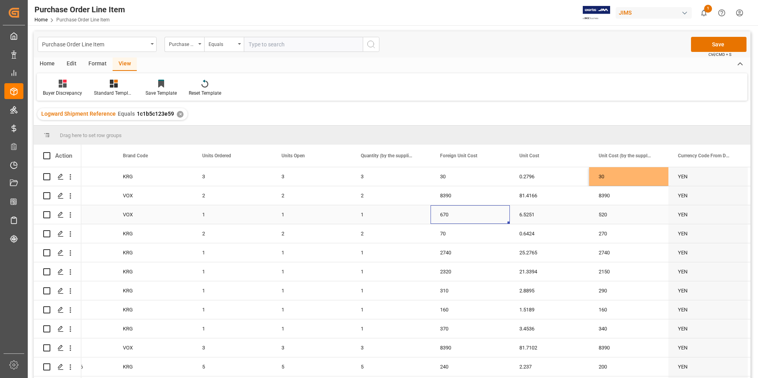
click at [474, 215] on div "670" at bounding box center [469, 214] width 79 height 19
click at [474, 215] on input "670" at bounding box center [470, 219] width 67 height 15
click at [625, 212] on div "520" at bounding box center [628, 214] width 79 height 19
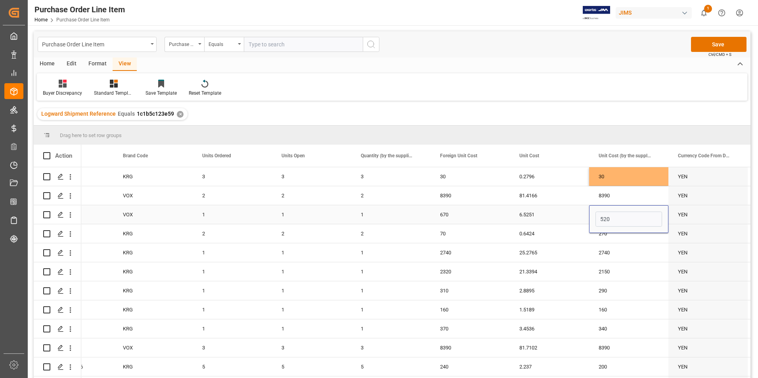
click at [625, 212] on input "520" at bounding box center [628, 219] width 67 height 15
type input "670"
click at [460, 235] on div "70" at bounding box center [469, 233] width 79 height 19
click at [621, 236] on div "270" at bounding box center [628, 233] width 79 height 19
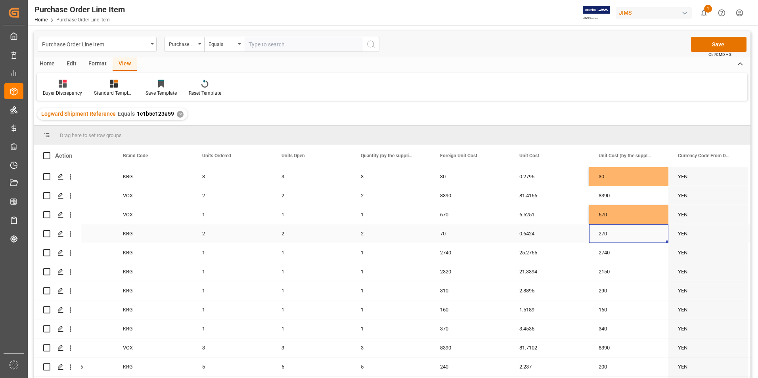
click at [621, 236] on div "270" at bounding box center [628, 233] width 79 height 19
click at [621, 236] on input "270" at bounding box center [628, 238] width 67 height 15
type input "70"
click at [480, 273] on div "2320" at bounding box center [469, 271] width 79 height 19
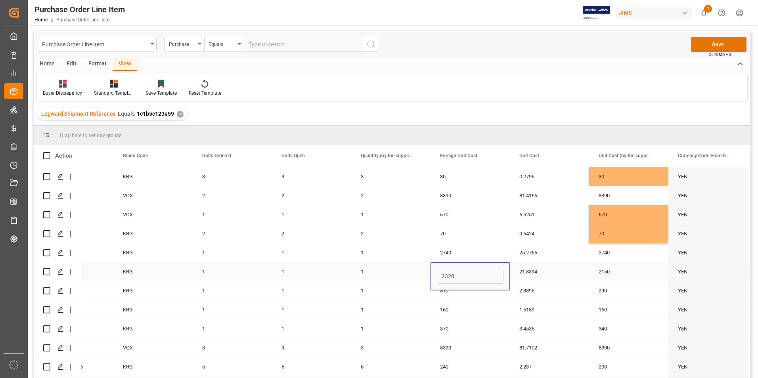
click at [627, 268] on div "2150" at bounding box center [628, 271] width 79 height 19
click at [627, 268] on div "2150" at bounding box center [628, 276] width 79 height 28
click at [625, 274] on input "2150" at bounding box center [628, 276] width 67 height 15
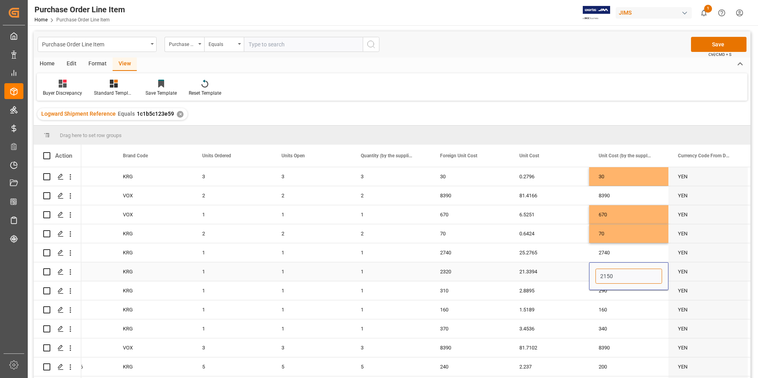
paste input "32"
type input "2320"
click at [461, 289] on div "310" at bounding box center [469, 290] width 79 height 19
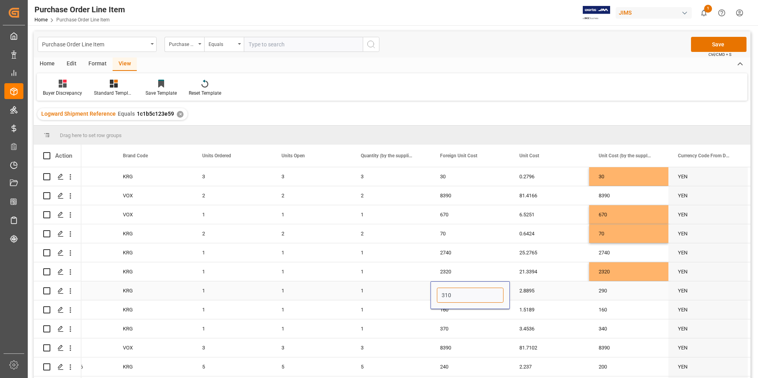
click at [461, 289] on input "310" at bounding box center [470, 295] width 67 height 15
click at [619, 292] on div "290" at bounding box center [628, 290] width 79 height 19
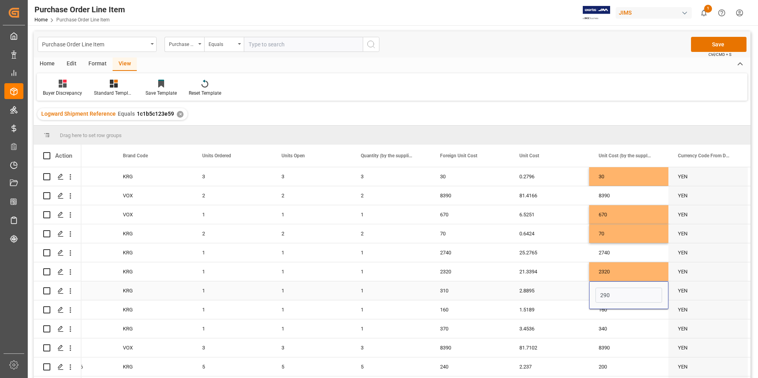
type input "310"
click at [478, 330] on div "370" at bounding box center [469, 328] width 79 height 19
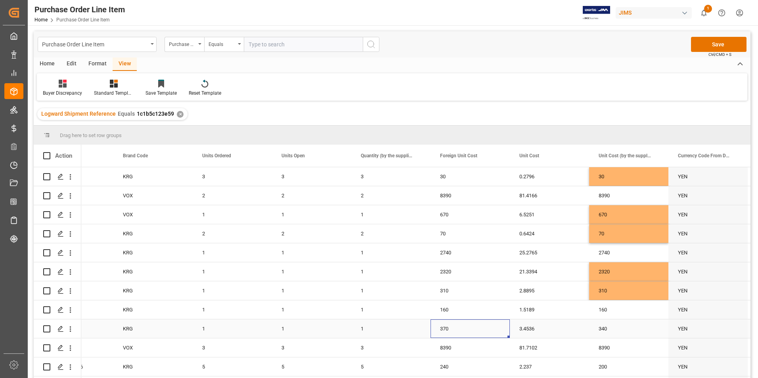
click at [478, 330] on div "370" at bounding box center [469, 328] width 79 height 19
click at [478, 330] on input "370" at bounding box center [470, 333] width 67 height 15
click at [623, 330] on div "340" at bounding box center [628, 328] width 79 height 19
click at [623, 330] on input "340" at bounding box center [628, 333] width 67 height 15
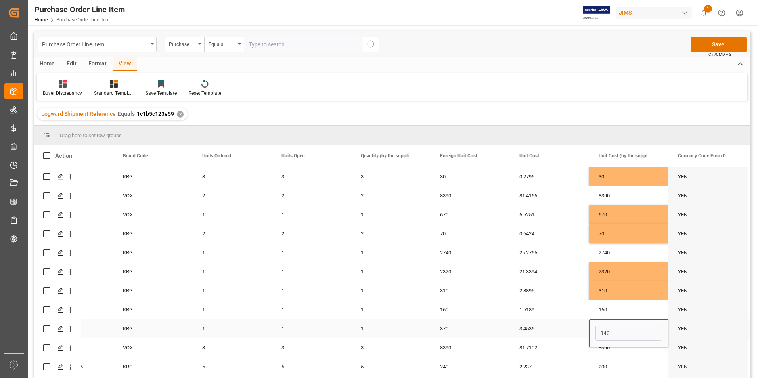
type input "370"
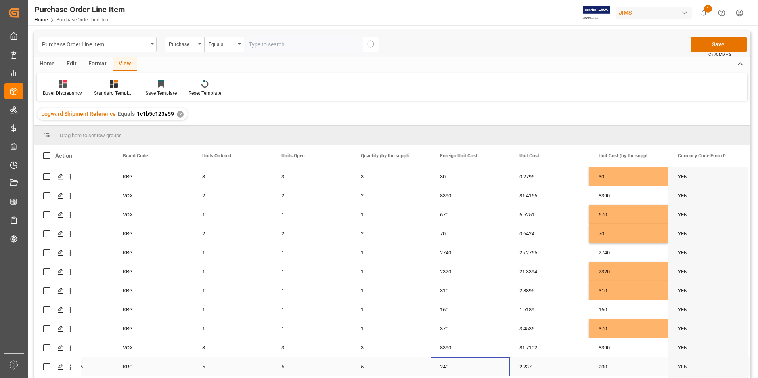
click at [477, 371] on div "240" at bounding box center [469, 366] width 79 height 19
click at [477, 371] on input "240" at bounding box center [470, 371] width 67 height 15
click at [616, 366] on div "200" at bounding box center [628, 366] width 79 height 19
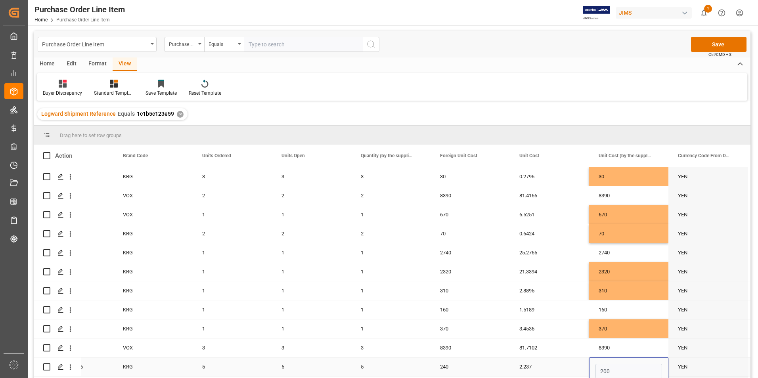
click at [616, 366] on input "200" at bounding box center [628, 371] width 67 height 15
type input "240"
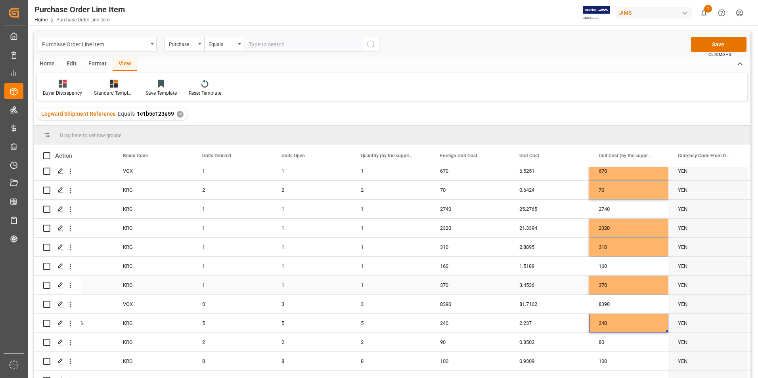
scroll to position [550, 0]
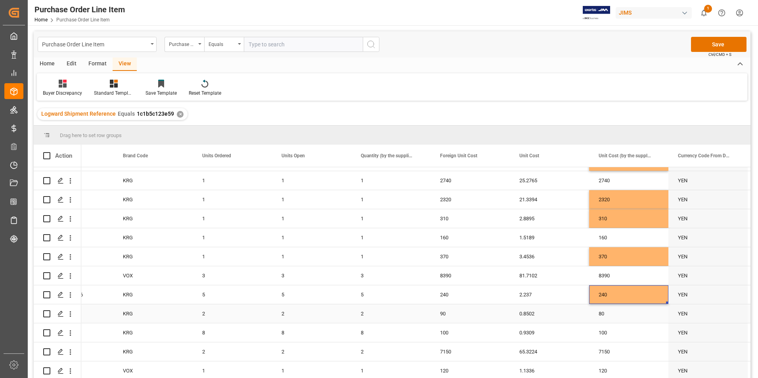
click at [475, 311] on div "90" at bounding box center [469, 313] width 79 height 19
click at [475, 311] on input "90" at bounding box center [470, 318] width 67 height 15
click at [621, 313] on div "80" at bounding box center [628, 313] width 79 height 19
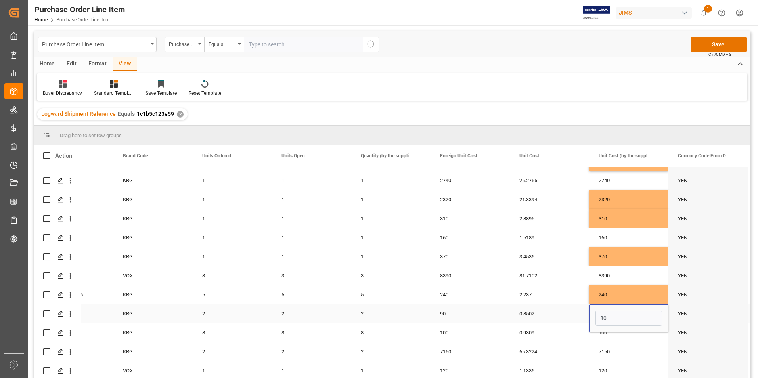
click at [621, 313] on input "80" at bounding box center [628, 318] width 67 height 15
type input "90"
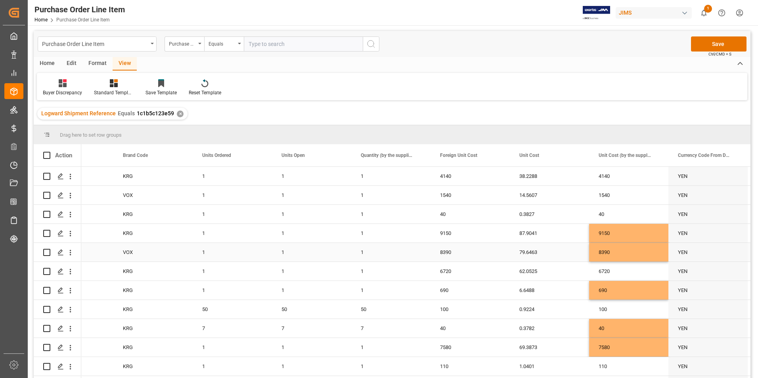
scroll to position [0, 0]
click at [714, 45] on button "Save" at bounding box center [718, 44] width 55 height 15
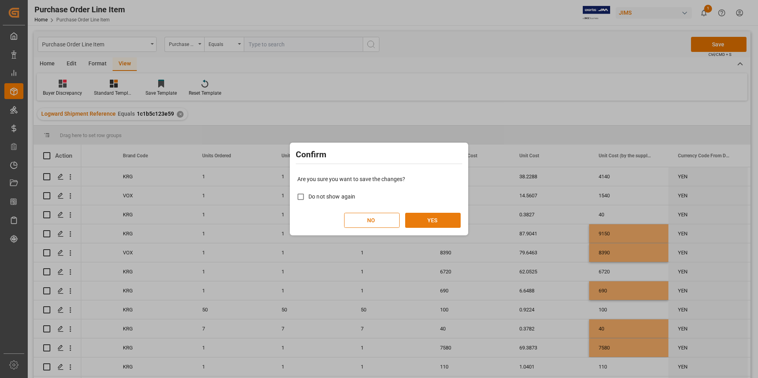
click at [436, 216] on button "YES" at bounding box center [432, 220] width 55 height 15
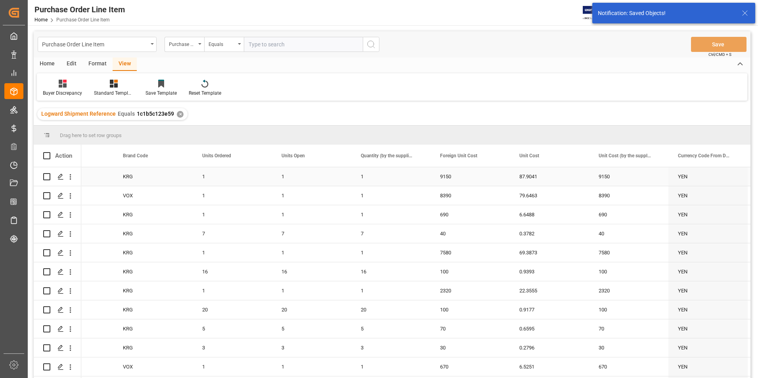
click at [407, 177] on div "1" at bounding box center [390, 176] width 79 height 19
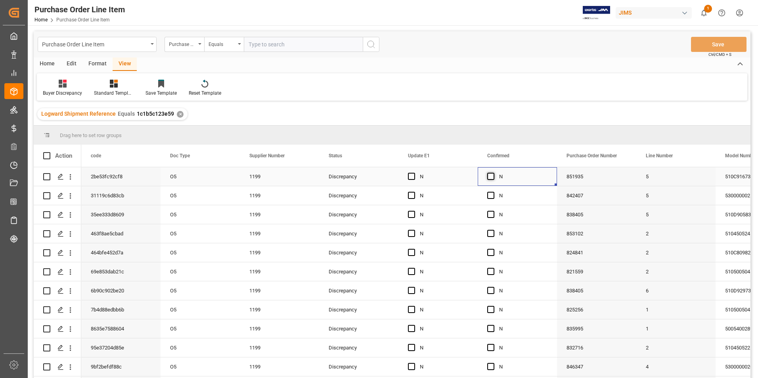
click at [491, 176] on span "Press SPACE to select this row." at bounding box center [490, 176] width 7 height 7
click at [493, 173] on input "Press SPACE to select this row." at bounding box center [493, 173] width 0 height 0
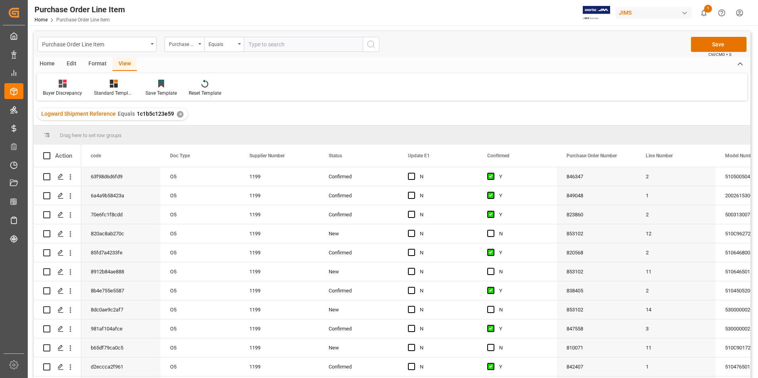
scroll to position [550, 0]
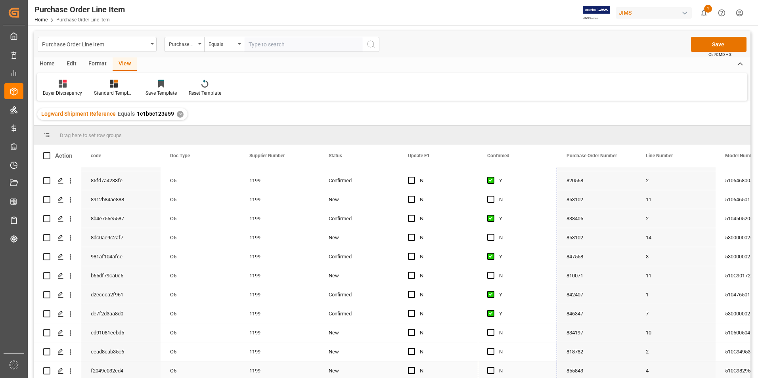
drag, startPoint x: 555, startPoint y: 185, endPoint x: 545, endPoint y: 369, distance: 184.5
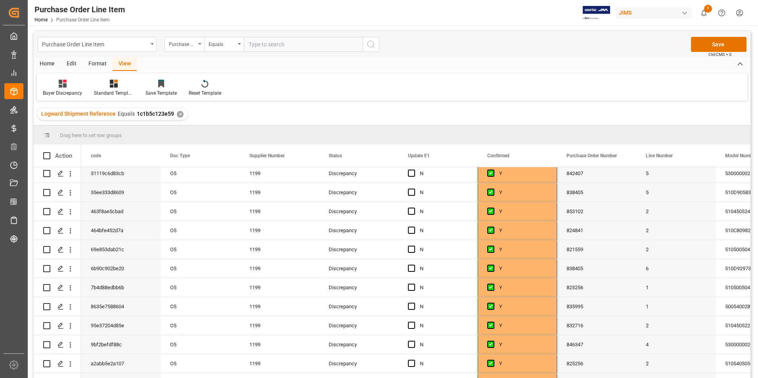
scroll to position [0, 0]
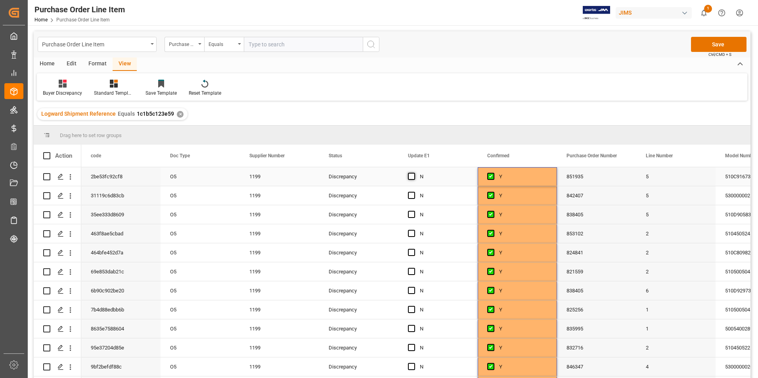
click at [411, 174] on span "Press SPACE to select this row." at bounding box center [411, 176] width 7 height 7
click at [414, 173] on input "Press SPACE to select this row." at bounding box center [414, 173] width 0 height 0
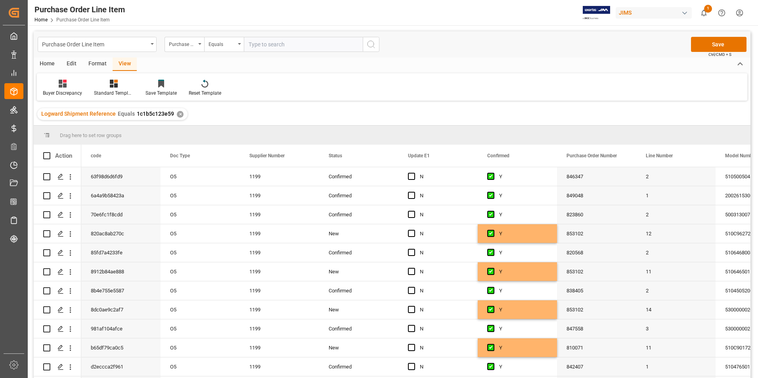
scroll to position [550, 0]
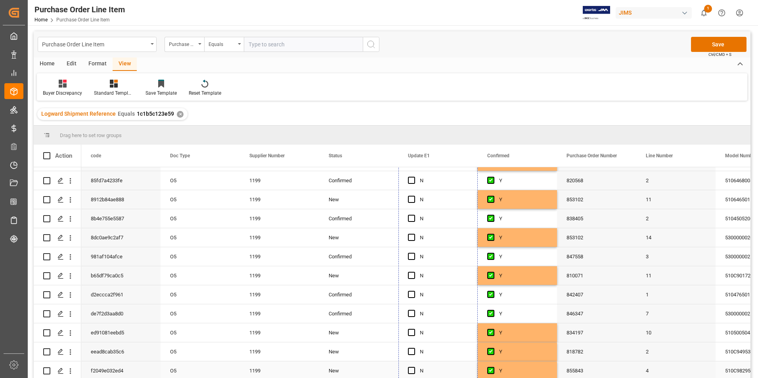
drag, startPoint x: 476, startPoint y: 185, endPoint x: 462, endPoint y: 369, distance: 184.4
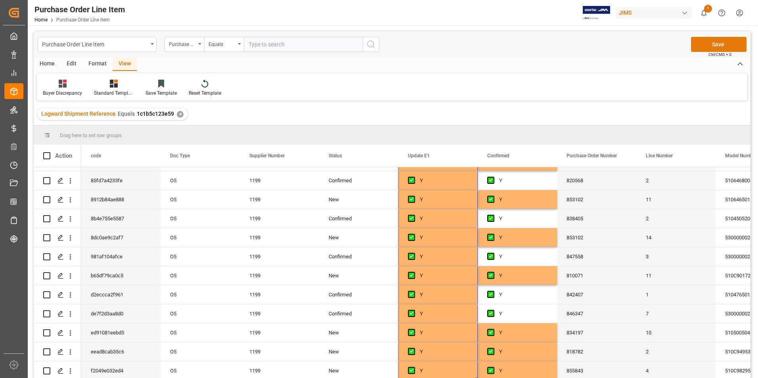
click at [712, 46] on button "Save" at bounding box center [718, 44] width 55 height 15
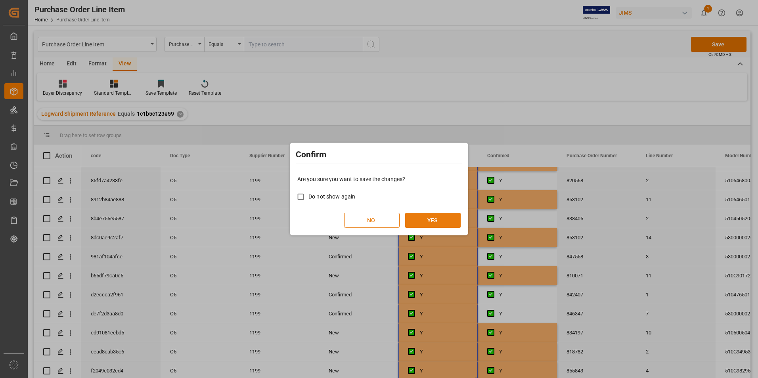
click at [438, 218] on button "YES" at bounding box center [432, 220] width 55 height 15
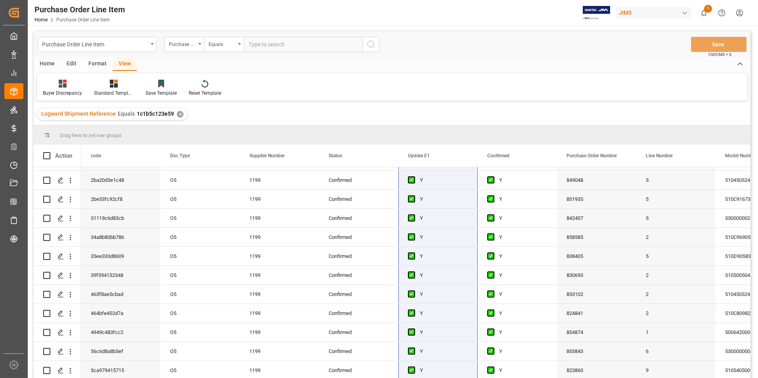
scroll to position [0, 0]
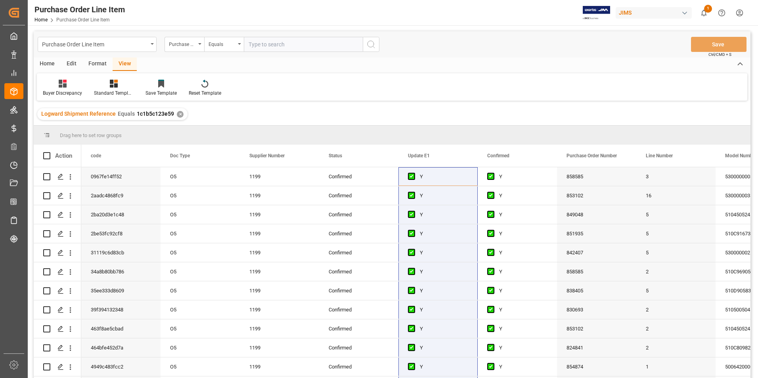
drag, startPoint x: 45, startPoint y: 154, endPoint x: 80, endPoint y: 126, distance: 44.8
click at [45, 154] on span at bounding box center [46, 155] width 7 height 7
click at [49, 152] on input "checkbox" at bounding box center [49, 152] width 0 height 0
checkbox input "true"
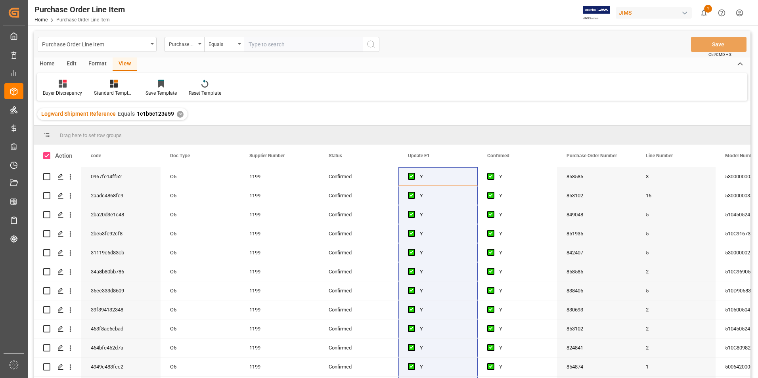
checkbox input "true"
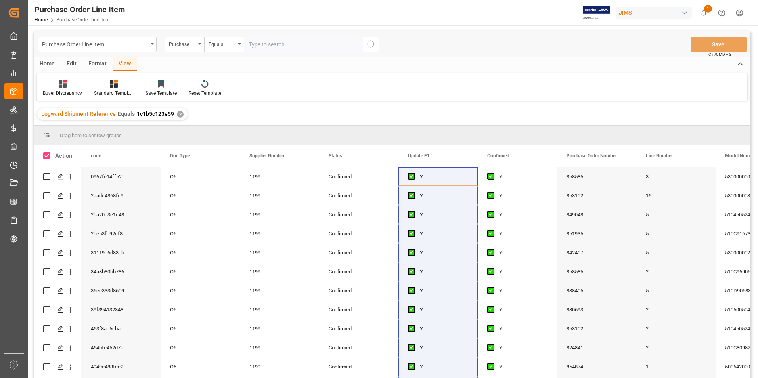
checkbox input "true"
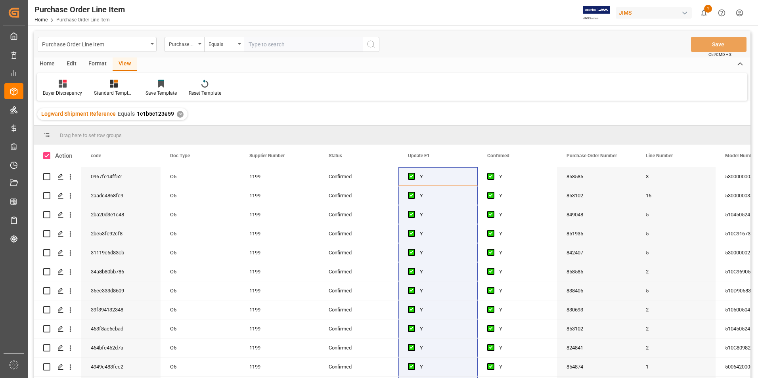
checkbox input "true"
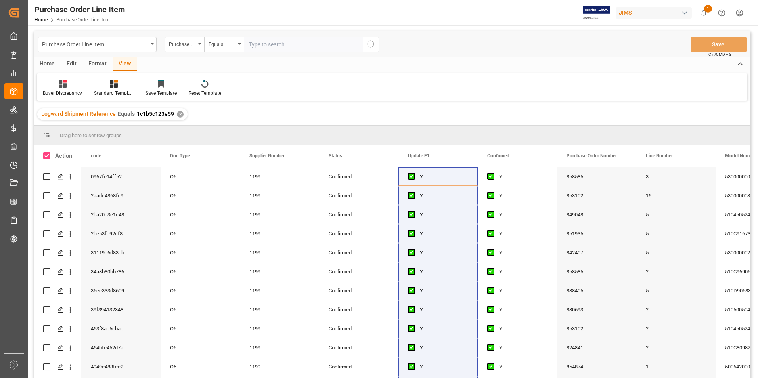
checkbox input "true"
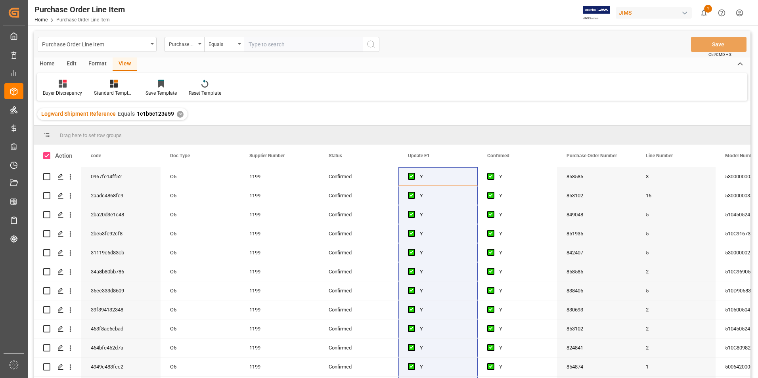
checkbox input "true"
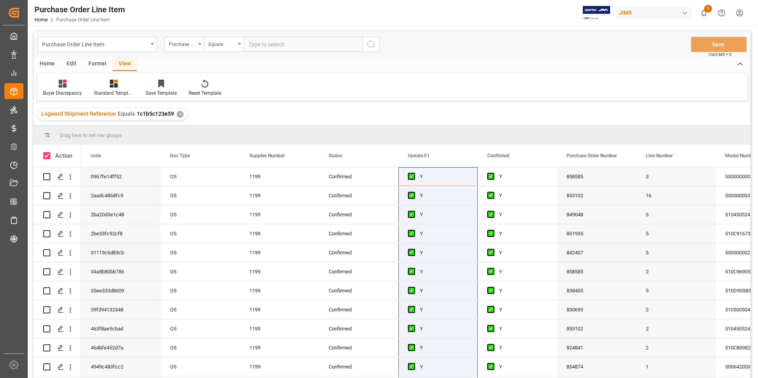
checkbox input "true"
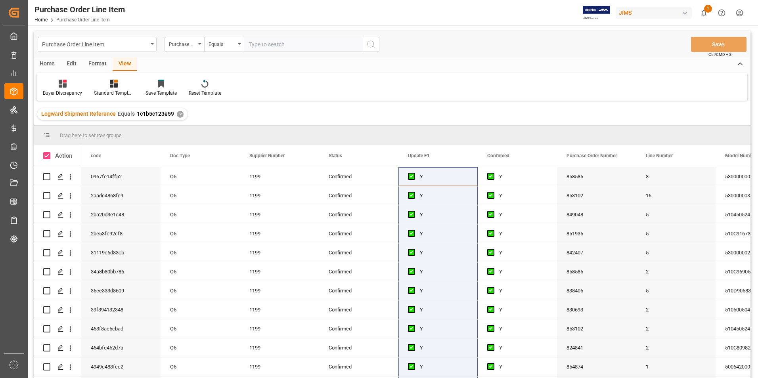
checkbox input "true"
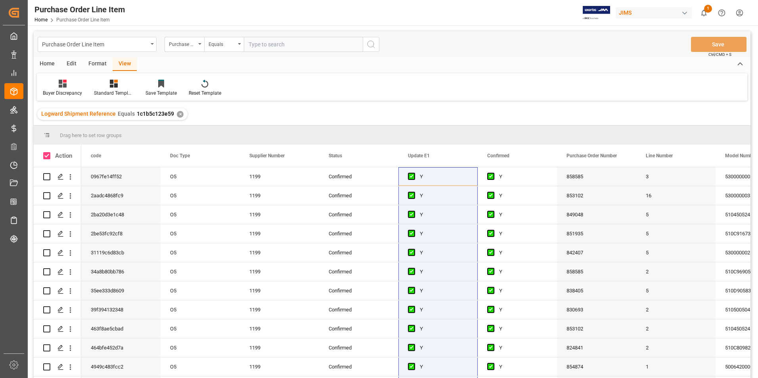
checkbox input "true"
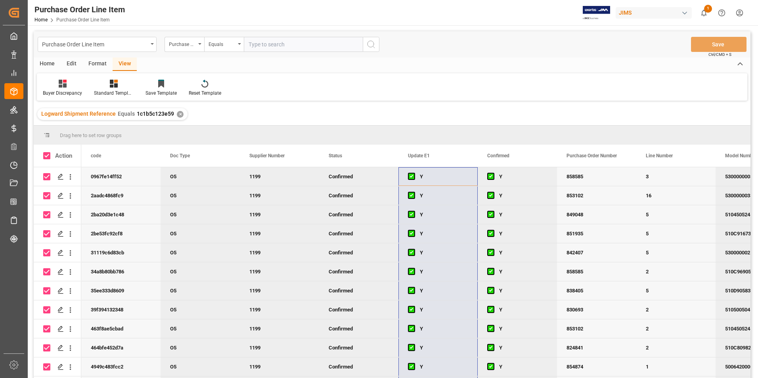
click at [46, 66] on div "Home" at bounding box center [47, 63] width 27 height 13
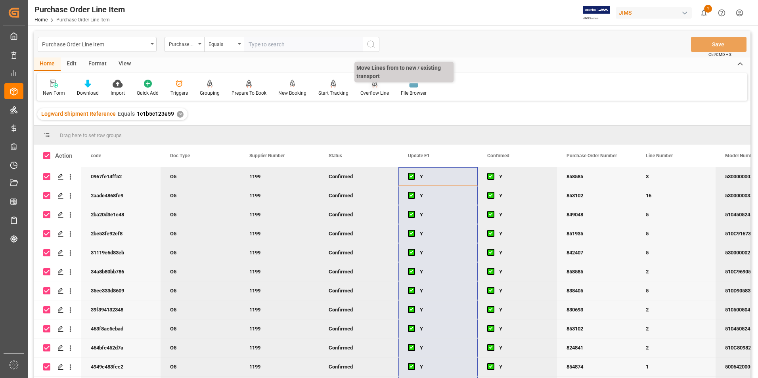
click at [378, 92] on div "Overflow Line" at bounding box center [374, 93] width 29 height 7
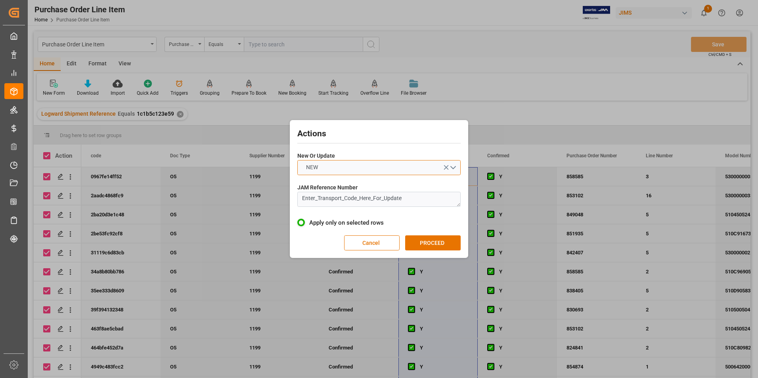
click at [364, 166] on button "NEW" at bounding box center [378, 167] width 163 height 15
click at [361, 183] on div "UPDATE" at bounding box center [379, 186] width 162 height 17
click at [403, 201] on textarea "Enter_Transport_Code_Here_For_Update" at bounding box center [378, 199] width 163 height 15
drag, startPoint x: 417, startPoint y: 199, endPoint x: 283, endPoint y: 210, distance: 134.4
click at [283, 210] on div "Actions New Or Update UPDATE JAM Reference Number Enter_Transport_Code_Here_For…" at bounding box center [379, 189] width 758 height 378
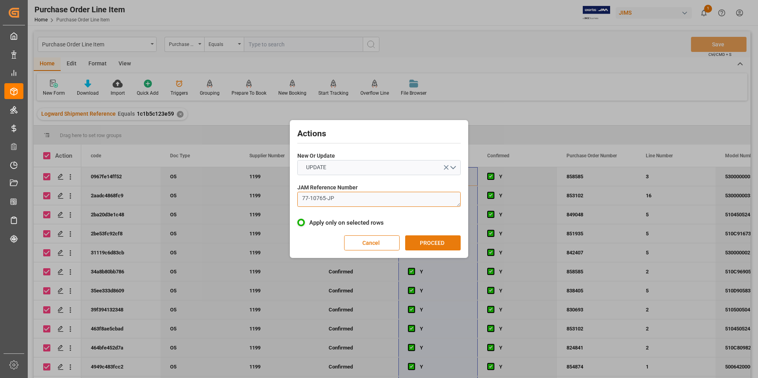
type textarea "77-10765-JP"
click at [430, 241] on button "PROCEED" at bounding box center [432, 242] width 55 height 15
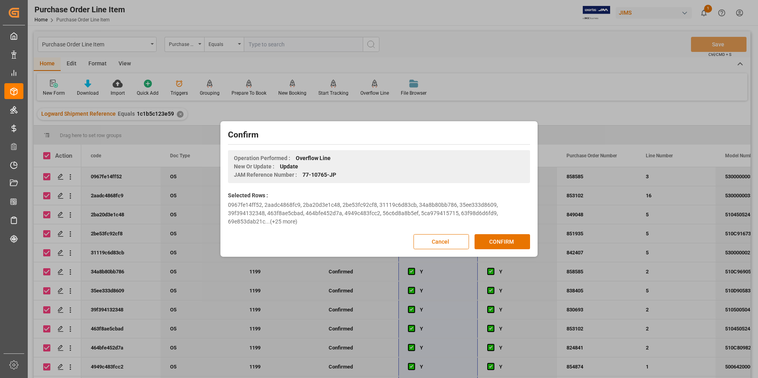
click at [504, 234] on div "Confirm Operation Performed : Overflow Line New Or Update : Update JAM Referenc…" at bounding box center [378, 189] width 313 height 132
click at [503, 236] on button "CONFIRM" at bounding box center [501, 241] width 55 height 15
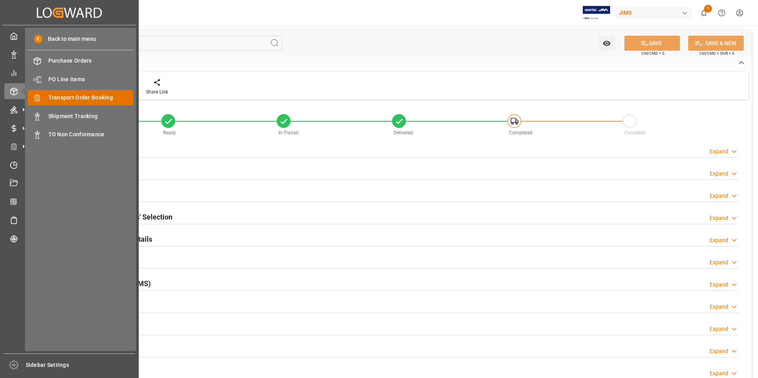
type input "40"
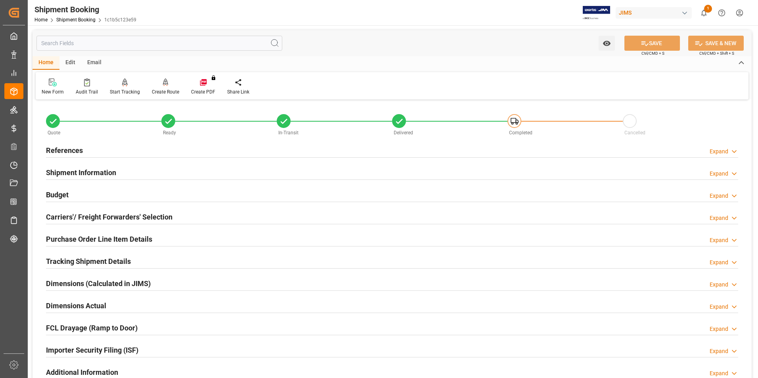
click at [80, 238] on h2 "Purchase Order Line Item Details" at bounding box center [99, 239] width 106 height 11
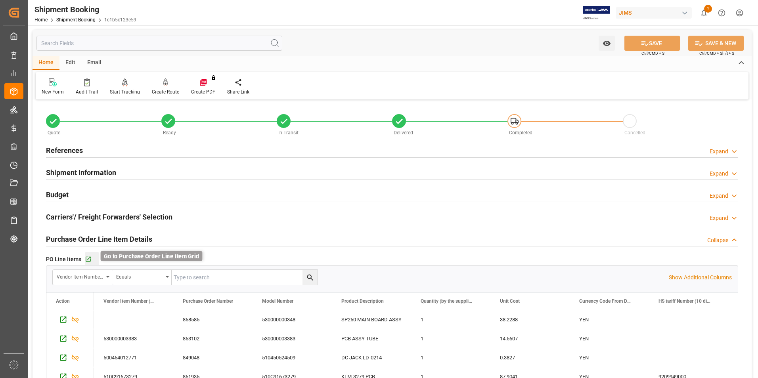
click at [88, 259] on icon "button" at bounding box center [88, 259] width 5 height 5
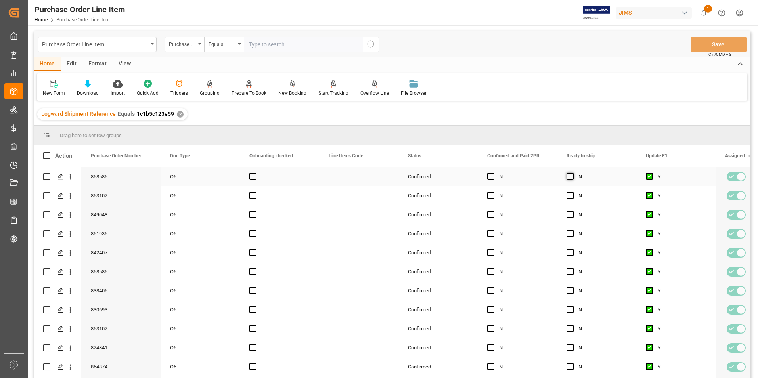
click at [571, 175] on span "Press SPACE to select this row." at bounding box center [569, 176] width 7 height 7
click at [572, 173] on input "Press SPACE to select this row." at bounding box center [572, 173] width 0 height 0
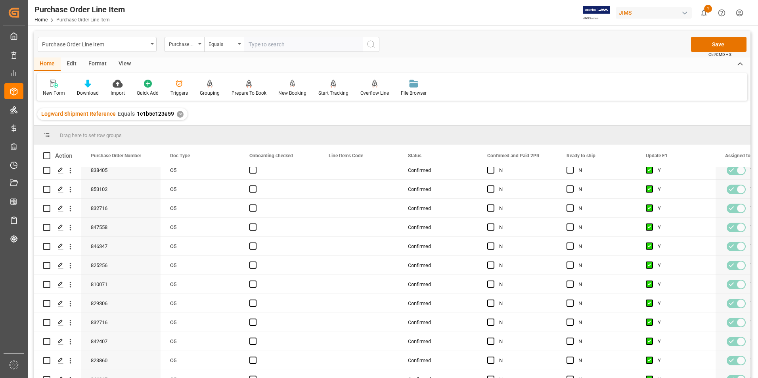
scroll to position [550, 0]
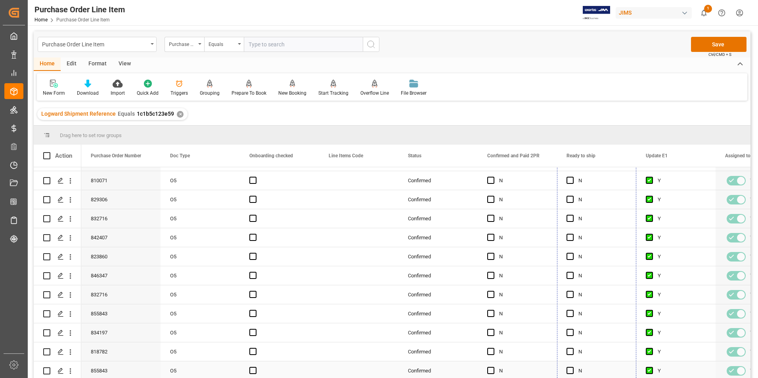
drag, startPoint x: 634, startPoint y: 184, endPoint x: 626, endPoint y: 375, distance: 190.8
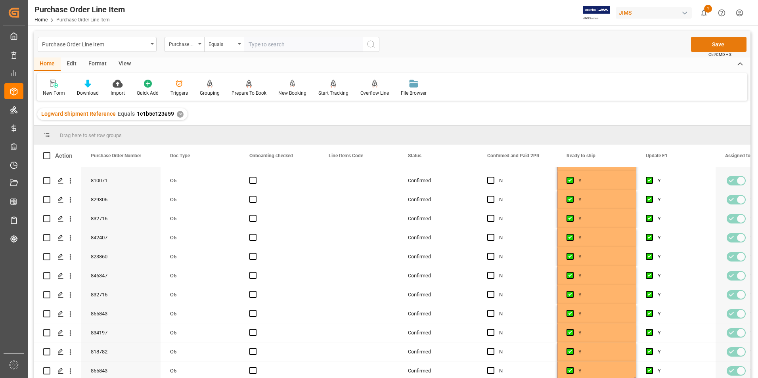
click at [705, 40] on button "Save" at bounding box center [718, 44] width 55 height 15
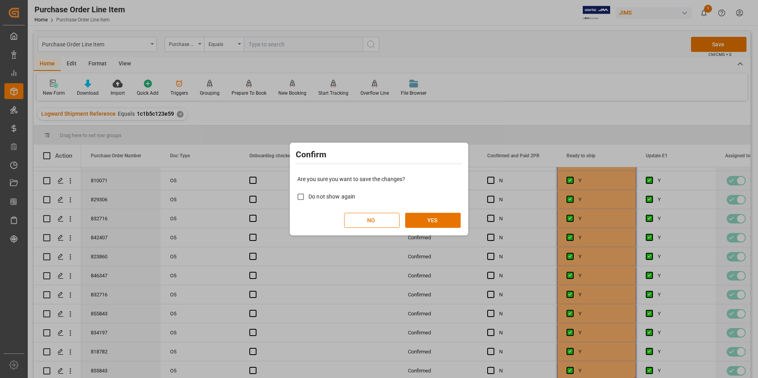
click at [436, 229] on div "Are you sure you want to save the changes? Do not show again NO YES" at bounding box center [379, 202] width 174 height 64
click at [441, 219] on button "YES" at bounding box center [432, 220] width 55 height 15
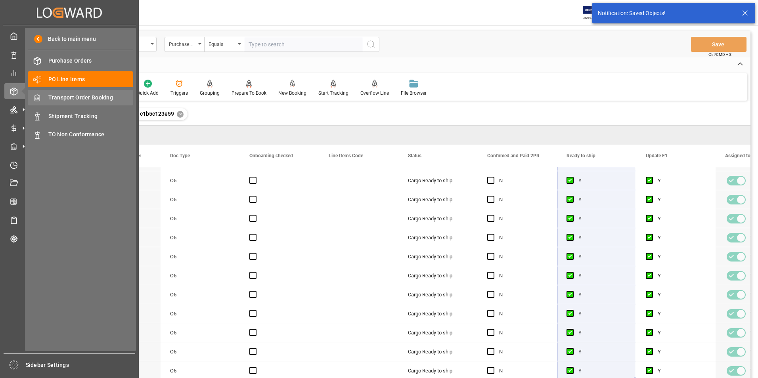
click at [78, 96] on span "Transport Order Booking" at bounding box center [90, 98] width 85 height 8
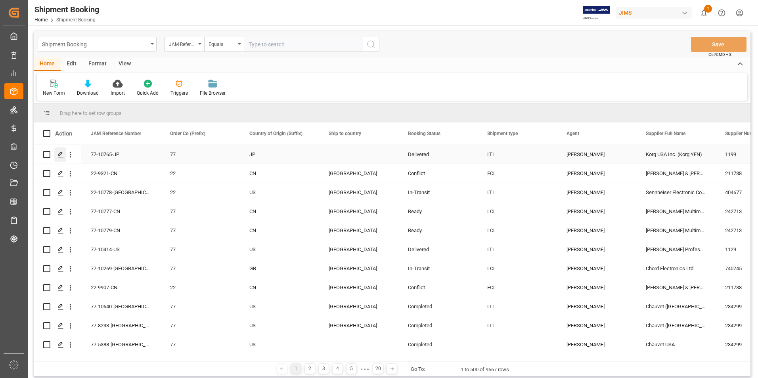
click at [59, 153] on icon "Press SPACE to select this row." at bounding box center [60, 154] width 6 height 6
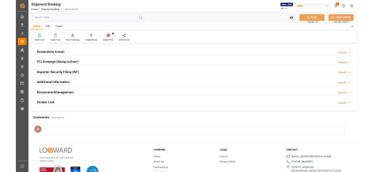
scroll to position [217, 0]
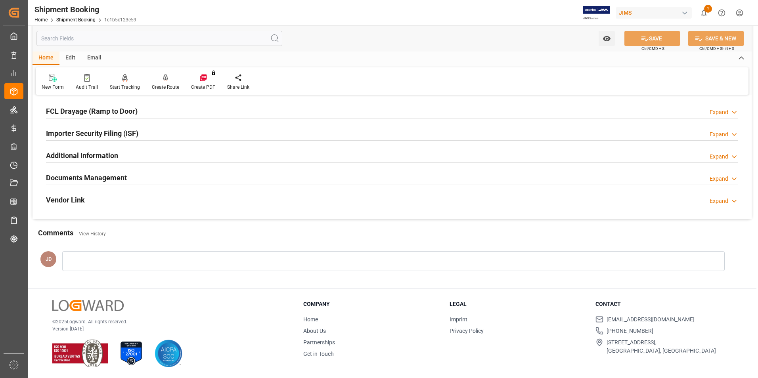
click at [88, 177] on h2 "Documents Management" at bounding box center [86, 177] width 81 height 11
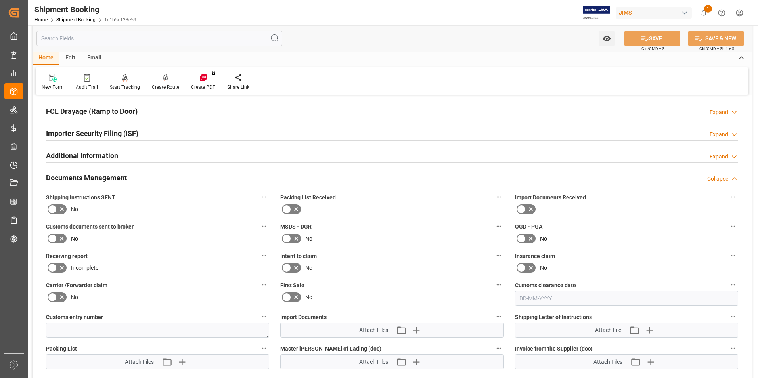
click at [526, 208] on icon at bounding box center [531, 209] width 10 height 10
click at [0, 0] on input "checkbox" at bounding box center [0, 0] width 0 height 0
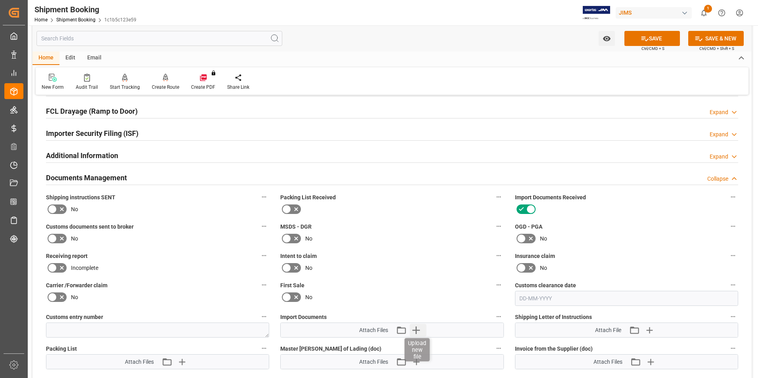
click at [416, 329] on icon "button" at bounding box center [416, 331] width 8 height 8
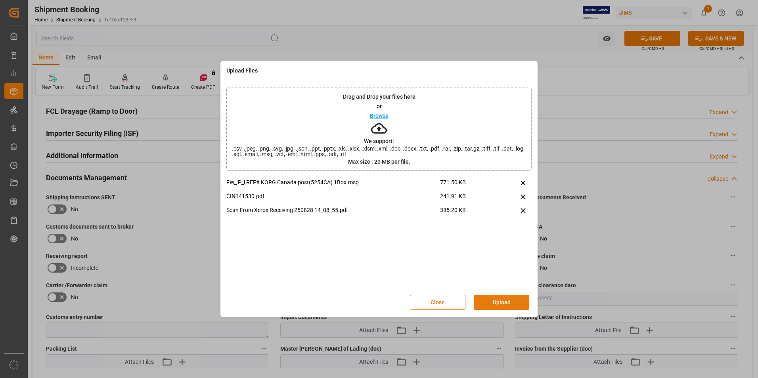
click at [499, 305] on button "Upload" at bounding box center [501, 302] width 55 height 15
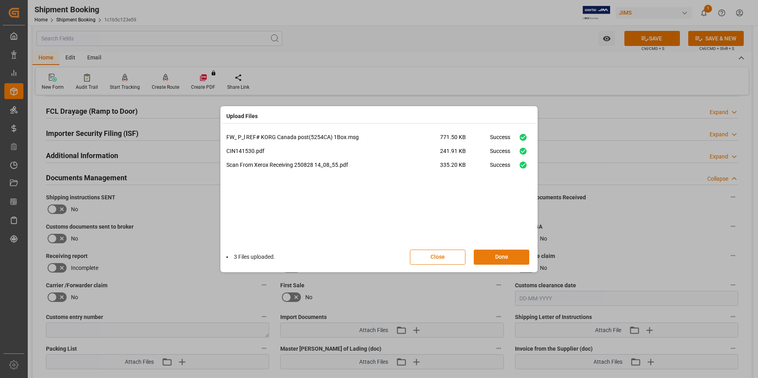
click at [500, 259] on button "Done" at bounding box center [501, 257] width 55 height 15
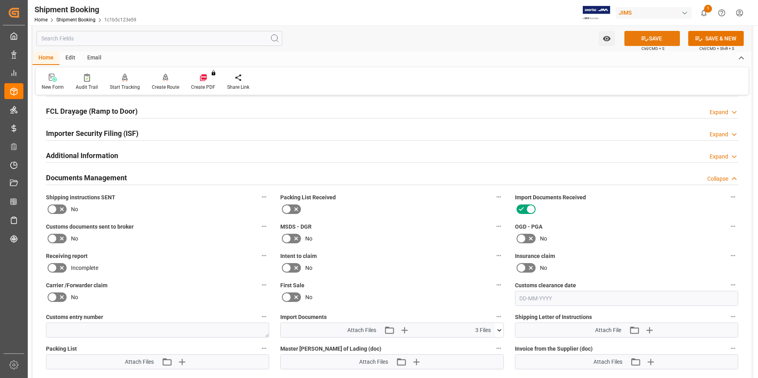
click at [653, 36] on button "SAVE" at bounding box center [651, 38] width 55 height 15
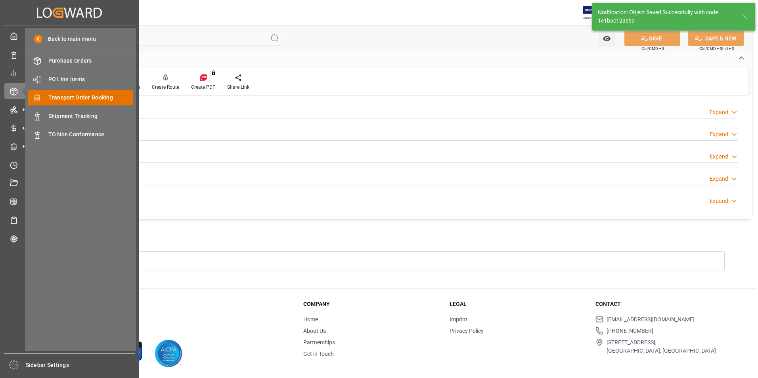
click at [102, 96] on span "Transport Order Booking" at bounding box center [90, 98] width 85 height 8
